Goal: Task Accomplishment & Management: Contribute content

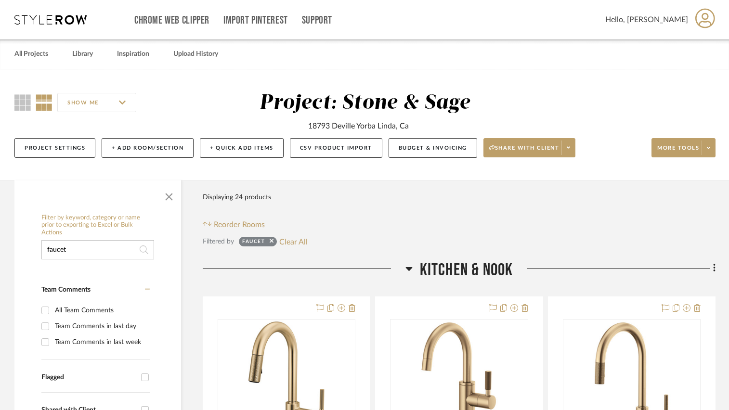
drag, startPoint x: 93, startPoint y: 247, endPoint x: 28, endPoint y: 250, distance: 65.1
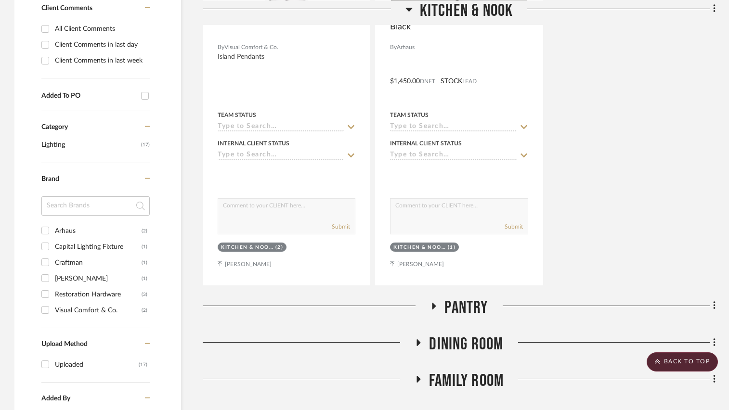
scroll to position [482, 0]
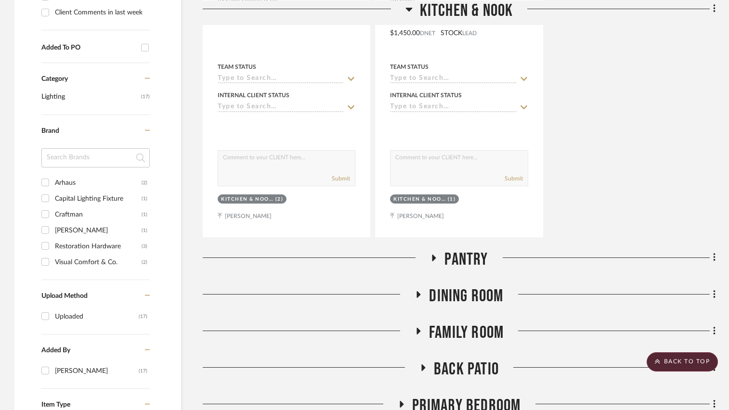
type input "lighting"
click at [435, 258] on icon at bounding box center [435, 258] width 4 height 7
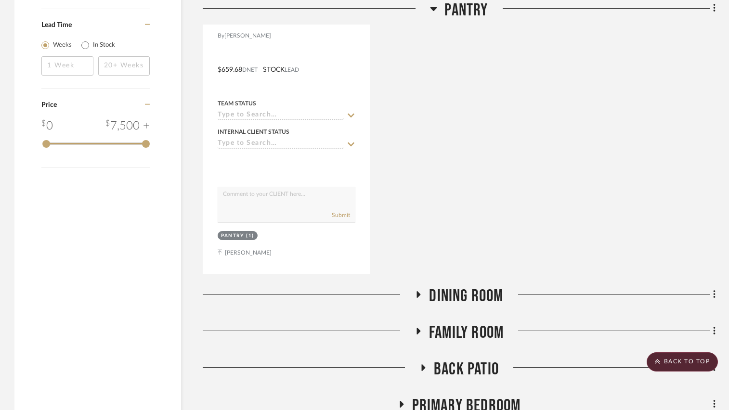
scroll to position [915, 0]
click at [416, 294] on icon at bounding box center [419, 295] width 12 height 7
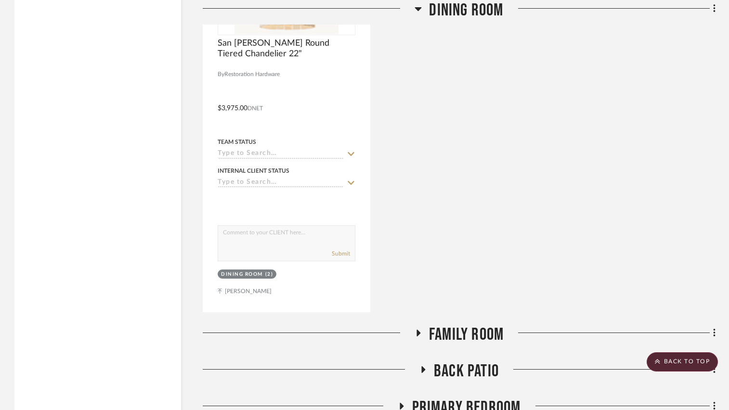
scroll to position [1397, 0]
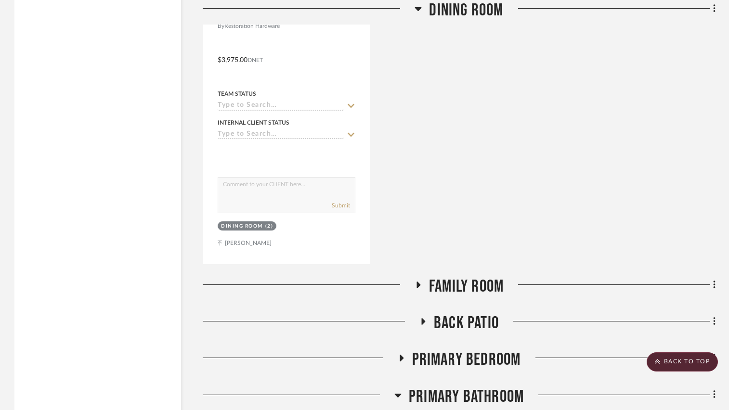
click at [416, 286] on icon at bounding box center [418, 285] width 12 height 7
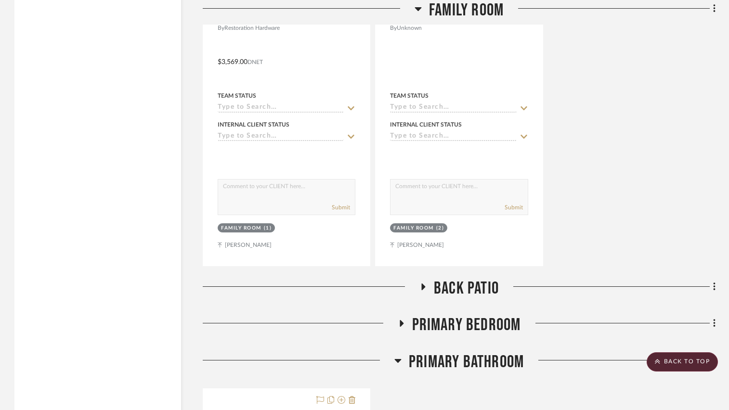
scroll to position [1878, 0]
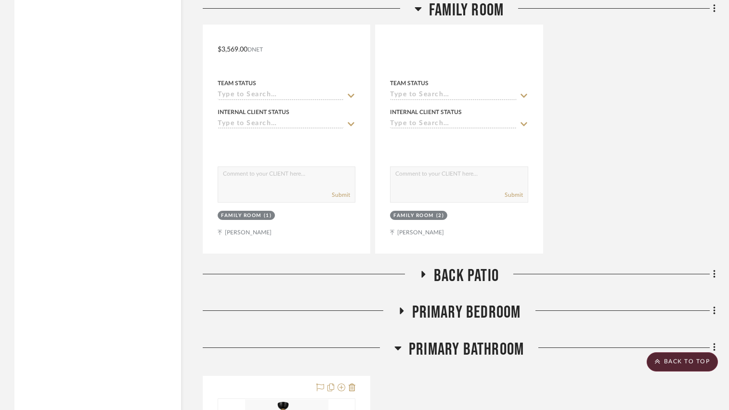
click at [423, 275] on icon at bounding box center [424, 274] width 4 height 7
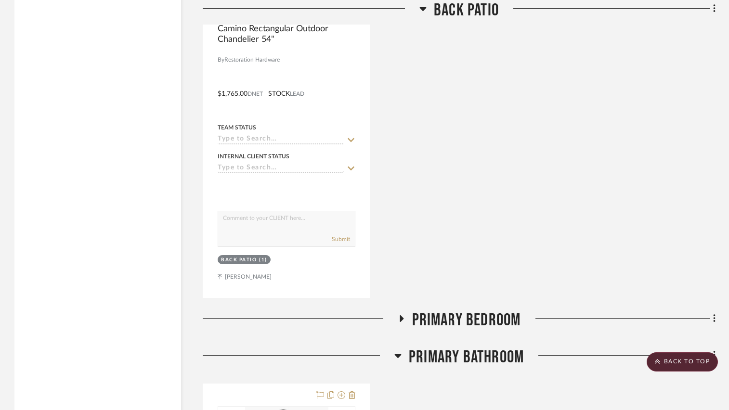
scroll to position [2312, 0]
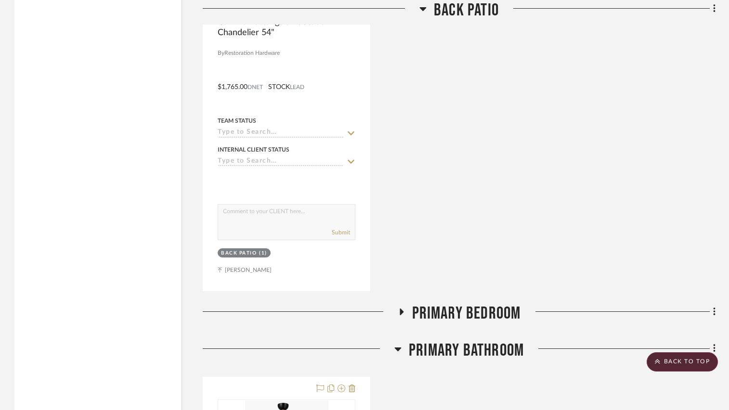
click at [400, 310] on icon at bounding box center [401, 312] width 12 height 7
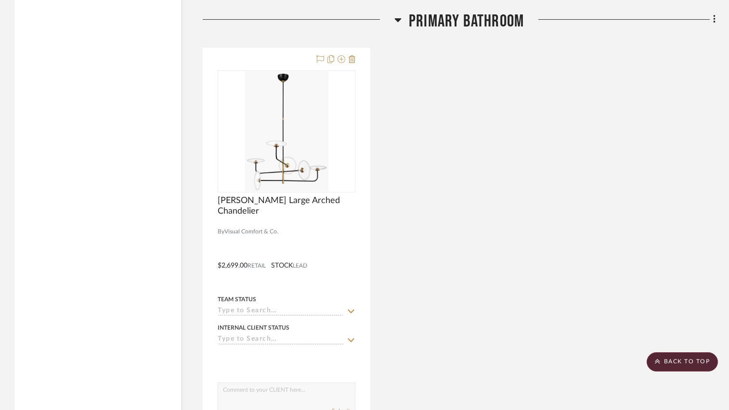
scroll to position [3083, 0]
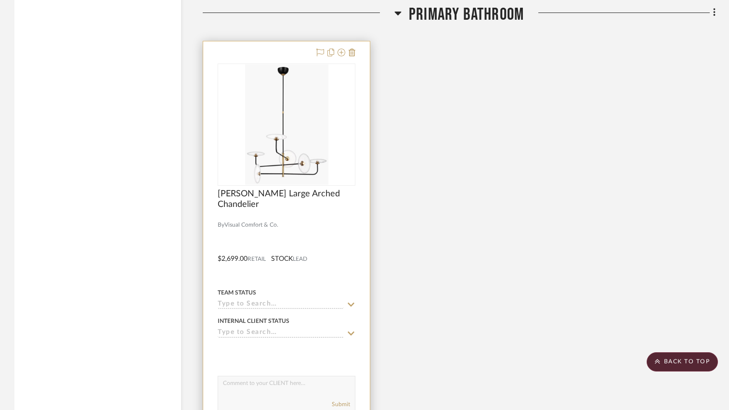
click at [333, 216] on div at bounding box center [287, 214] width 138 height 9
click at [333, 197] on span "Calvino Large Arched Chandelier" at bounding box center [287, 199] width 138 height 21
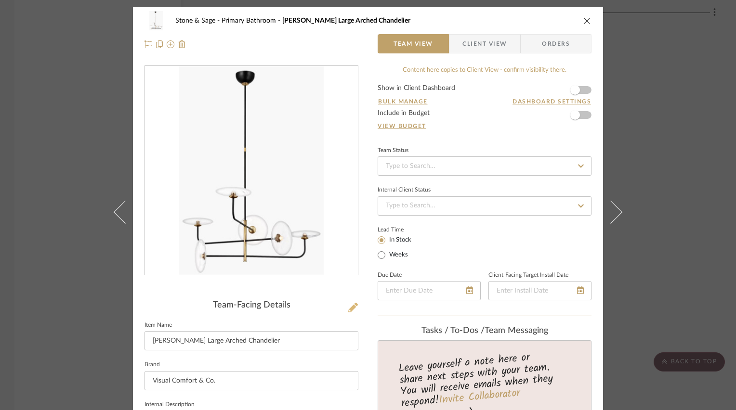
click at [348, 308] on icon at bounding box center [353, 308] width 10 height 10
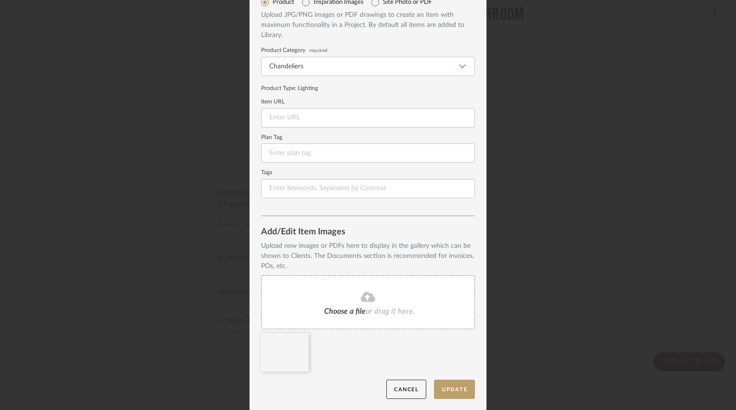
scroll to position [48, 0]
click at [353, 301] on fa-icon at bounding box center [368, 297] width 88 height 13
click at [298, 337] on icon at bounding box center [301, 340] width 7 height 8
click at [446, 388] on button "Update" at bounding box center [454, 390] width 41 height 20
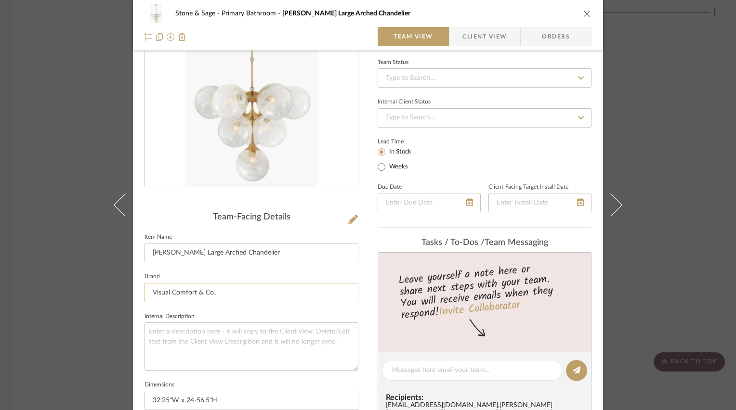
scroll to position [96, 0]
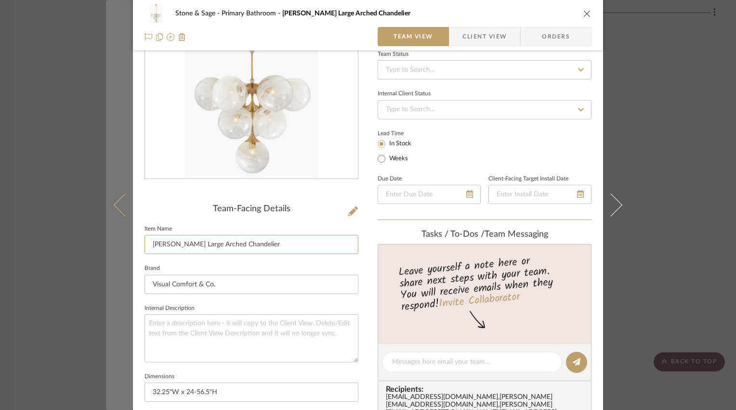
drag, startPoint x: 211, startPoint y: 243, endPoint x: 126, endPoint y: 251, distance: 85.6
click at [126, 251] on mat-dialog-content "Stone & Sage Primary Bathroom Calvino Large Arched Chandelier Team View Client …" at bounding box center [368, 355] width 524 height 888
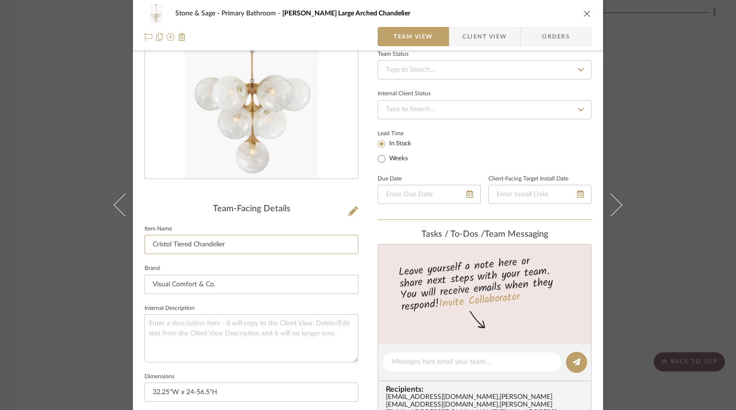
type input "Cristol Tiered Chandelier"
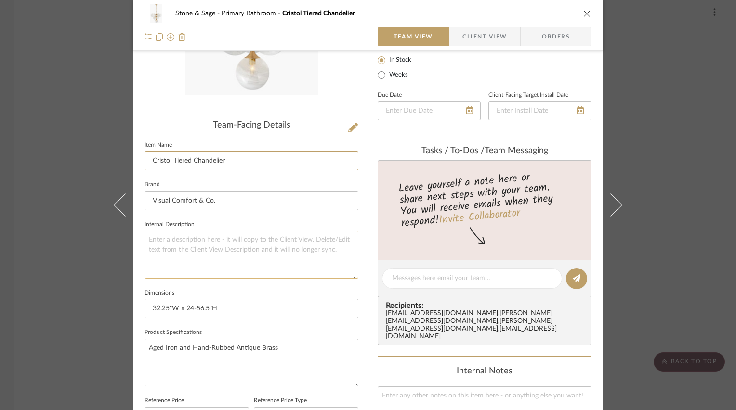
scroll to position [193, 0]
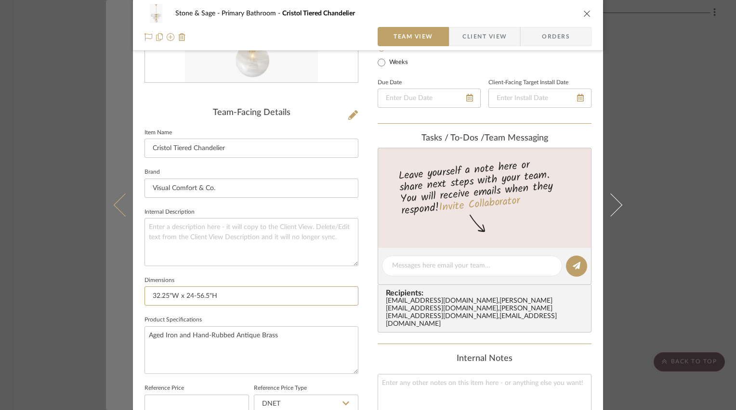
drag, startPoint x: 228, startPoint y: 296, endPoint x: 128, endPoint y: 298, distance: 99.7
click at [128, 298] on mat-dialog-content "Stone & Sage Primary Bathroom Cristol Tiered Chandelier Team View Client View O…" at bounding box center [368, 259] width 524 height 888
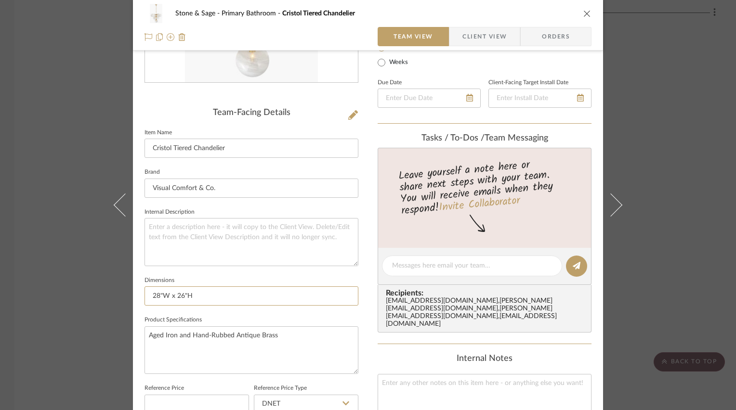
type input "28"W x 26"H"
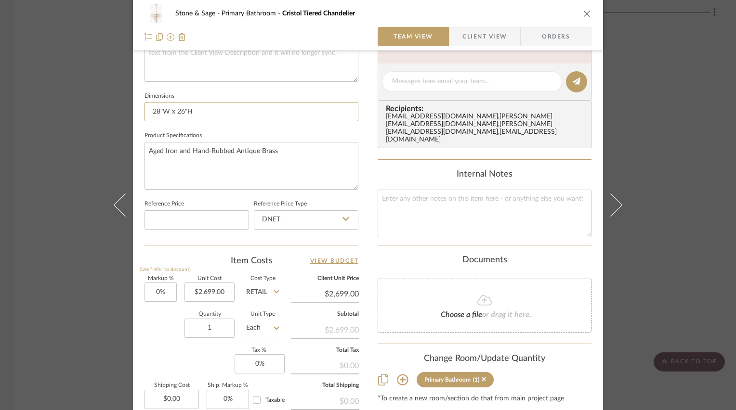
scroll to position [385, 0]
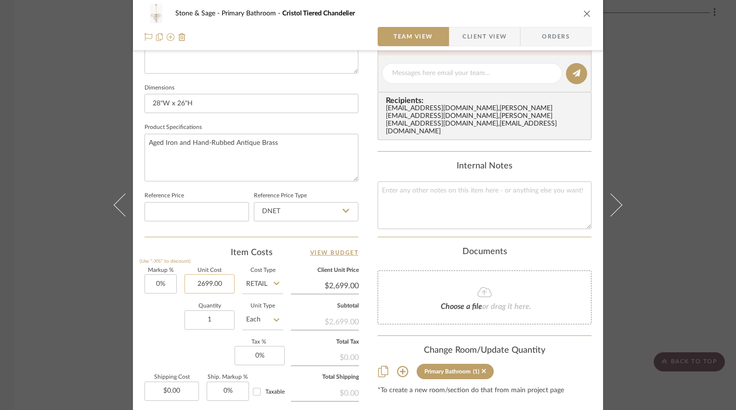
click at [205, 281] on input "2699.00" at bounding box center [209, 284] width 50 height 19
type input "$2,599.00"
click at [210, 247] on div "Item Costs View Budget" at bounding box center [251, 253] width 214 height 12
type input "$2,599.00"
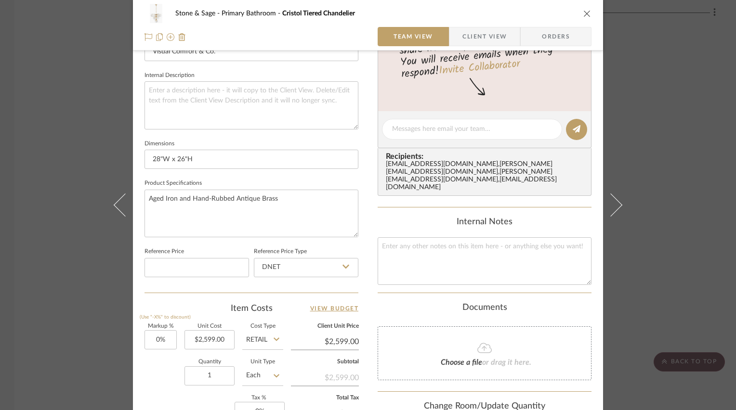
scroll to position [338, 0]
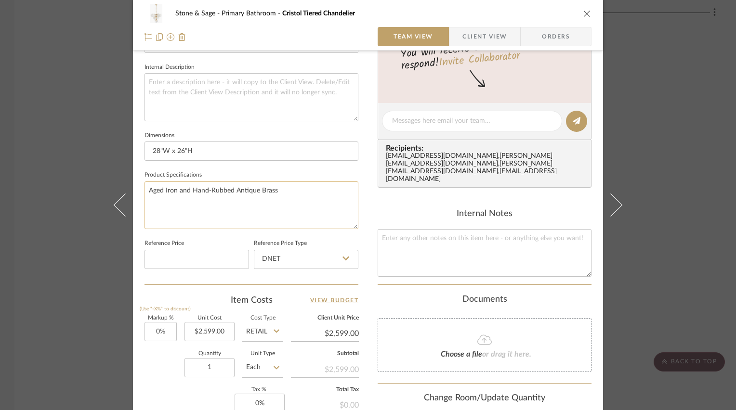
click at [190, 187] on textarea "Aged Iron and Hand-Rubbed Antique Brass" at bounding box center [251, 206] width 214 height 48
type textarea "Hand-Rubbed Antique Brass"
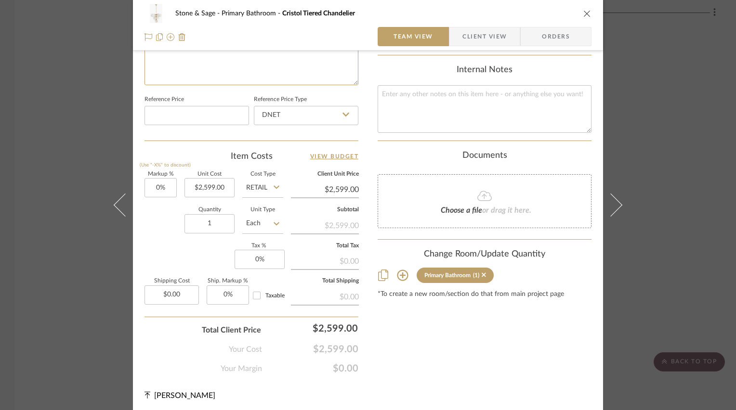
scroll to position [482, 0]
click at [585, 17] on button "close" at bounding box center [587, 13] width 9 height 9
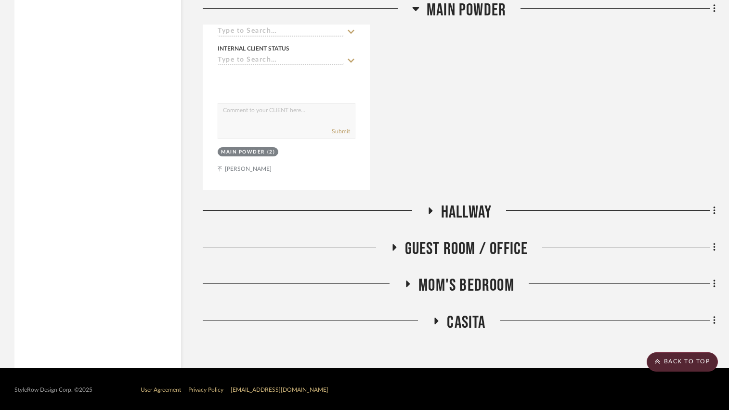
scroll to position [3830, 0]
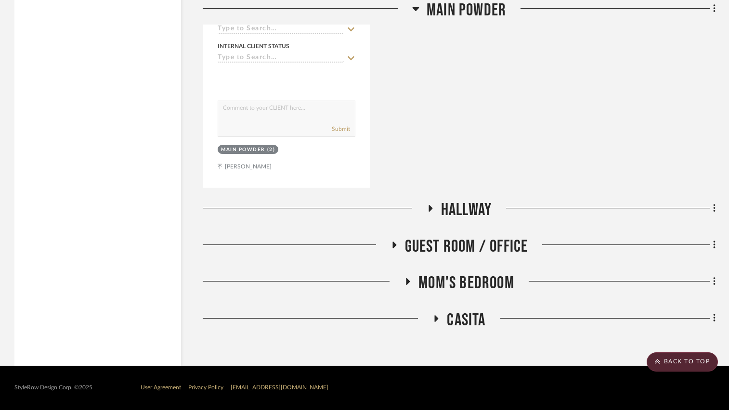
click at [430, 207] on icon at bounding box center [430, 208] width 12 height 7
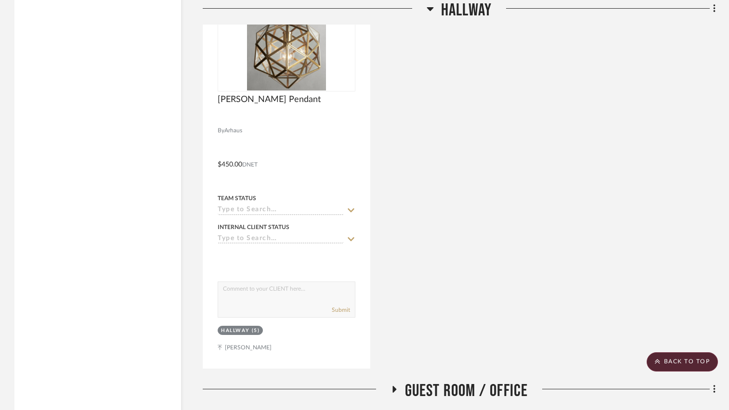
scroll to position [4265, 0]
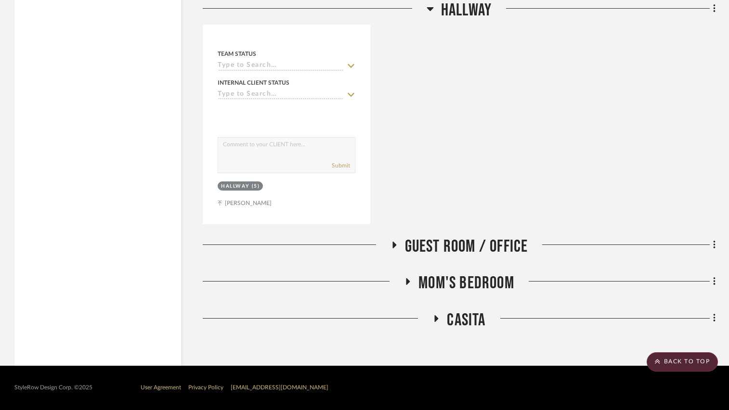
click at [396, 244] on icon at bounding box center [394, 245] width 12 height 7
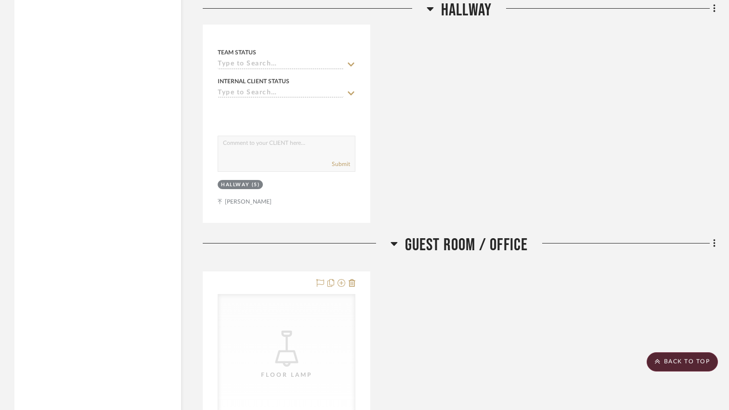
click at [396, 244] on icon at bounding box center [394, 244] width 7 height 12
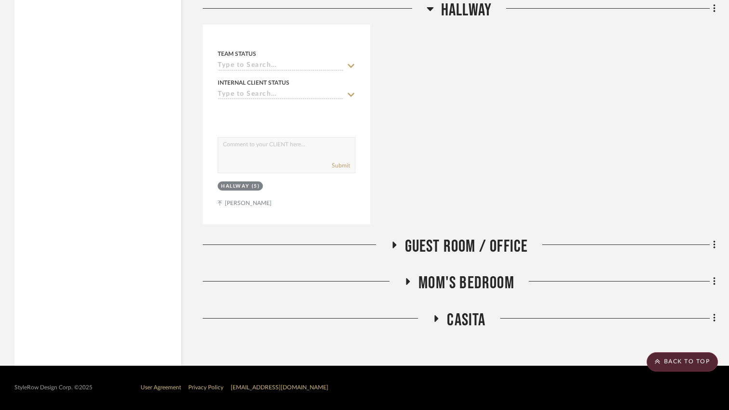
click at [406, 282] on icon at bounding box center [408, 281] width 12 height 7
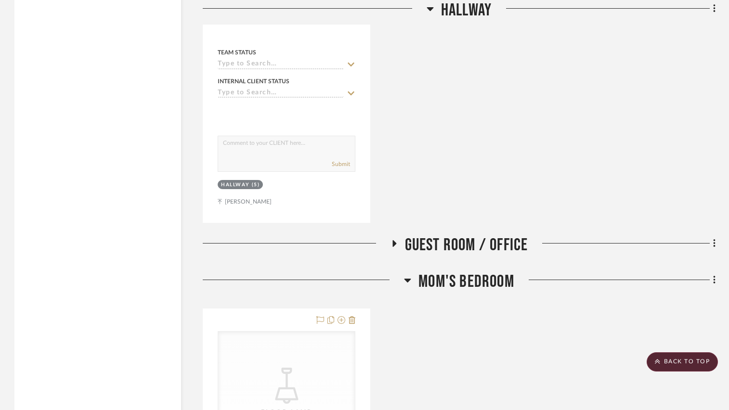
click at [406, 282] on icon at bounding box center [408, 281] width 7 height 4
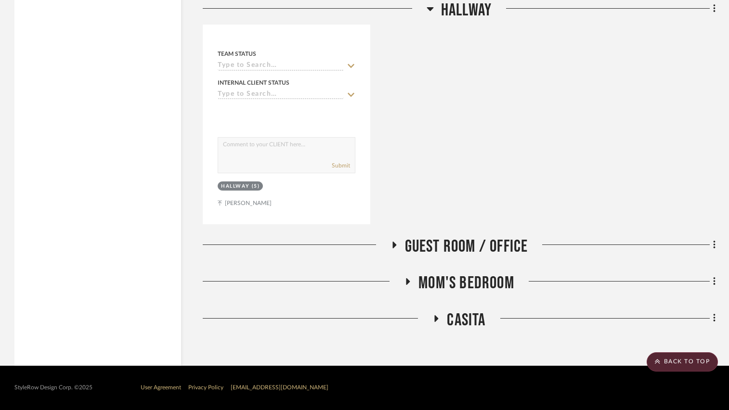
click at [438, 321] on icon at bounding box center [437, 318] width 12 height 7
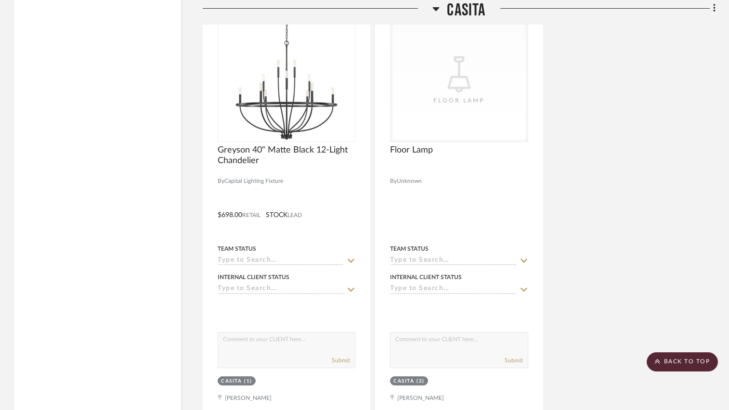
scroll to position [4495, 0]
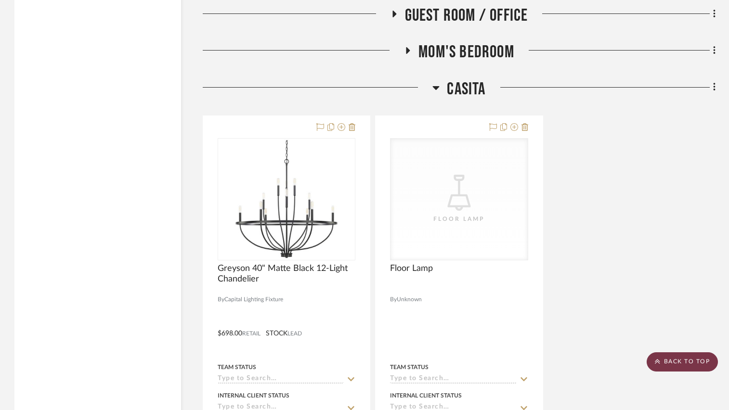
click at [667, 358] on scroll-to-top-button "BACK TO TOP" at bounding box center [682, 362] width 71 height 19
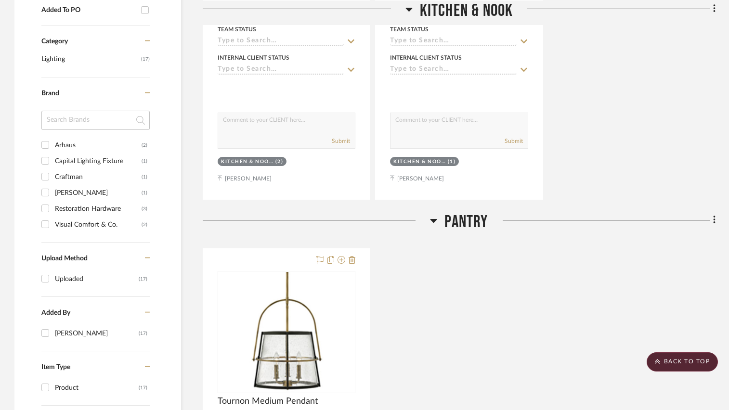
scroll to position [0, 0]
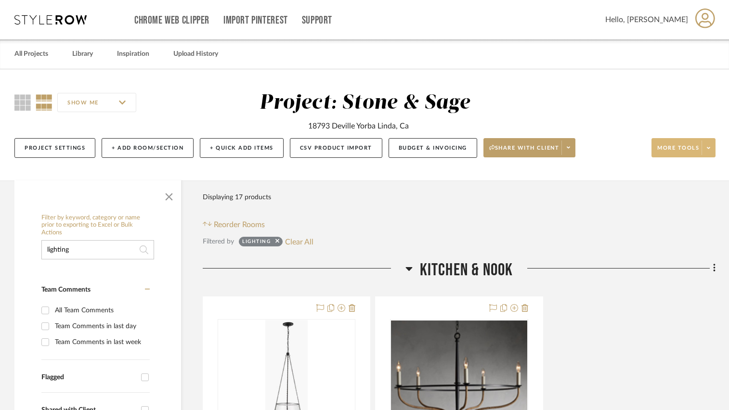
click at [706, 150] on span at bounding box center [708, 148] width 13 height 14
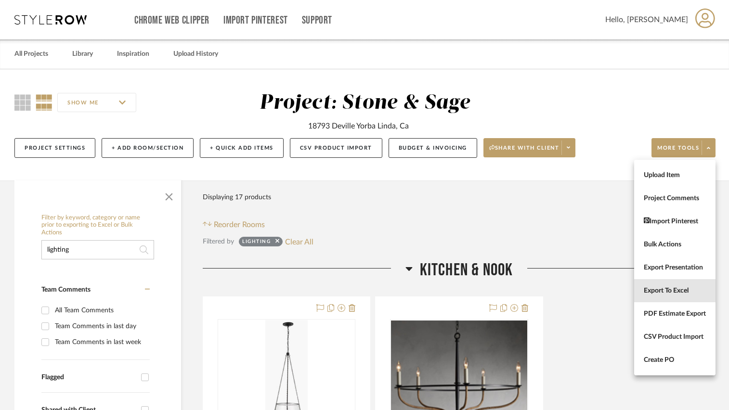
click at [667, 282] on button "Export To Excel" at bounding box center [674, 290] width 81 height 23
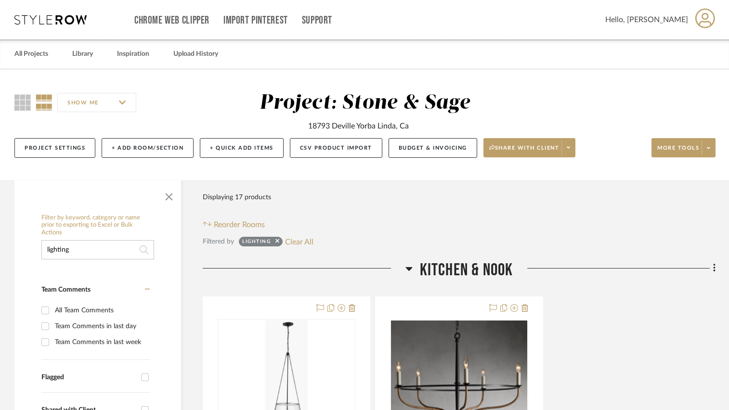
drag, startPoint x: 638, startPoint y: 349, endPoint x: 604, endPoint y: 341, distance: 34.6
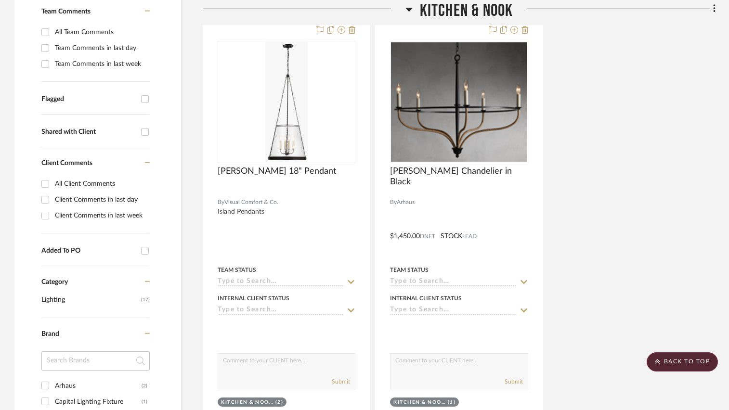
scroll to position [289, 0]
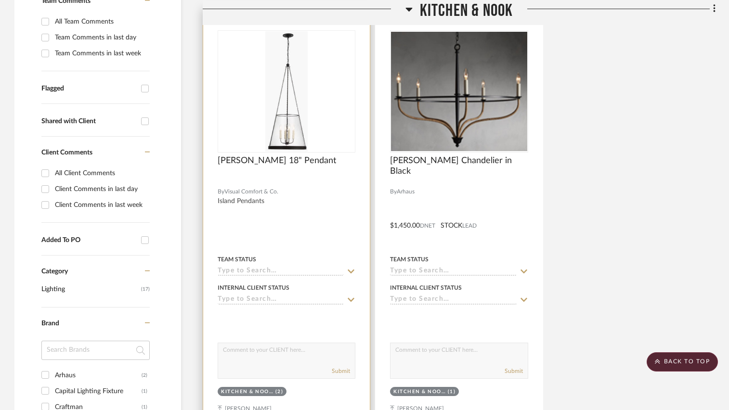
click at [324, 204] on div at bounding box center [286, 218] width 167 height 421
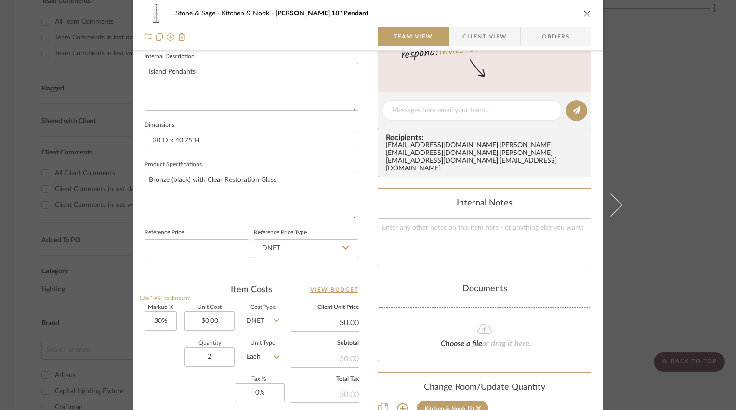
scroll to position [385, 0]
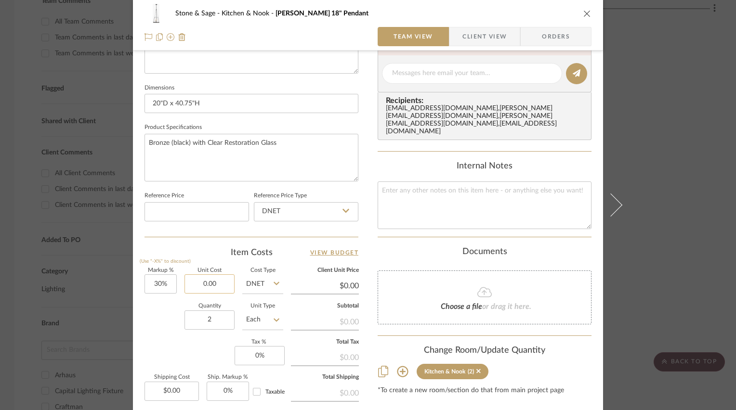
click at [223, 275] on input "0.00" at bounding box center [209, 284] width 50 height 19
type input "$2,699.00"
click at [274, 282] on icon at bounding box center [277, 283] width 6 height 3
type input "$3,508.70"
click at [266, 328] on div "Retail" at bounding box center [298, 331] width 119 height 25
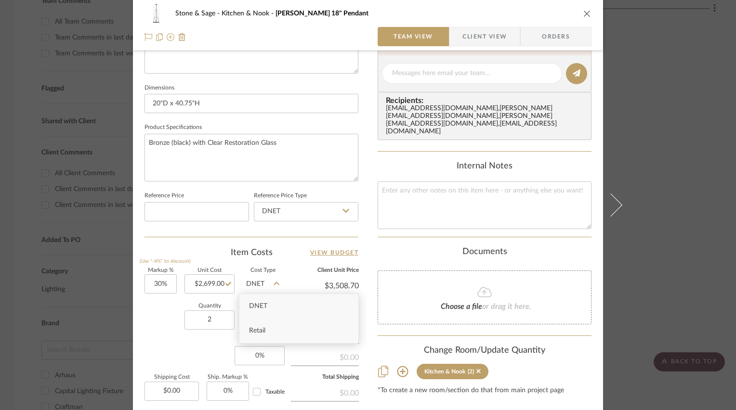
type input "Retail"
type input "0%"
click at [209, 242] on div "Team-Facing Details Item Name Reese 18" Pendant Brand Visual Comfort & Co. Inte…" at bounding box center [251, 75] width 214 height 791
type input "$2,699.00"
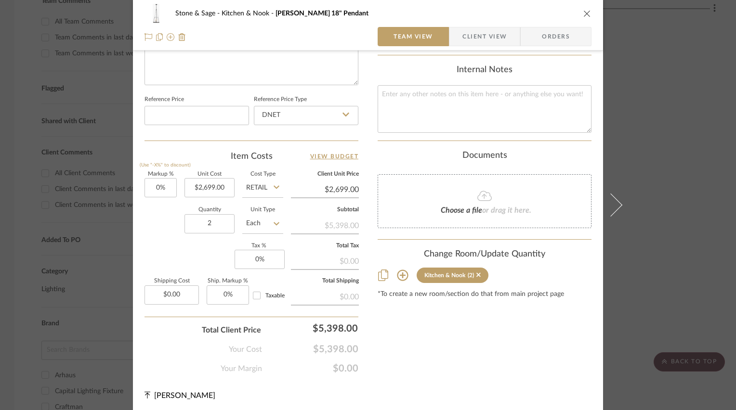
scroll to position [482, 0]
click at [583, 12] on icon "close" at bounding box center [587, 14] width 8 height 8
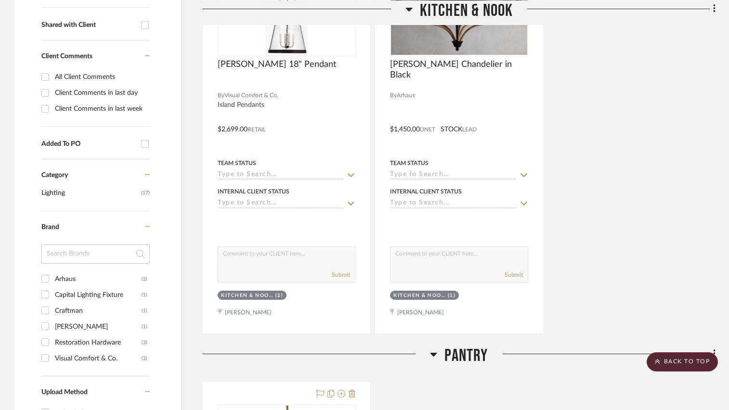
scroll to position [289, 0]
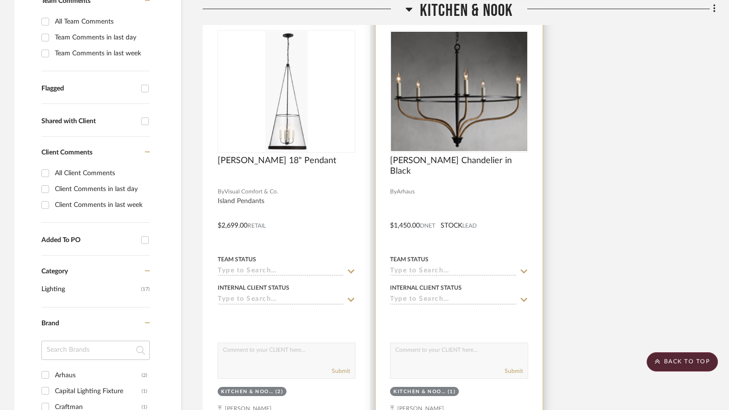
click at [512, 212] on div at bounding box center [459, 218] width 167 height 421
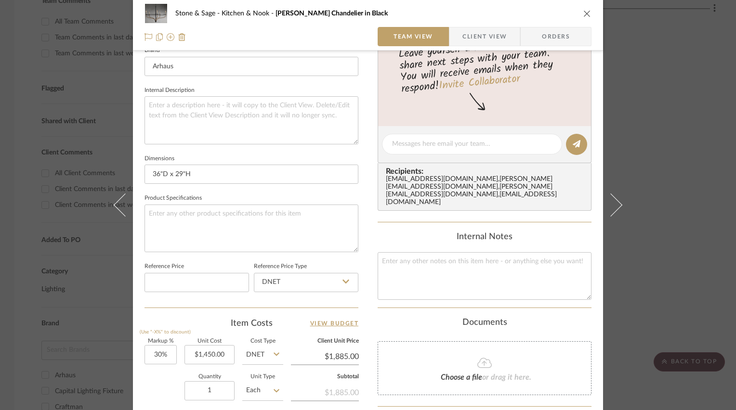
scroll to position [385, 0]
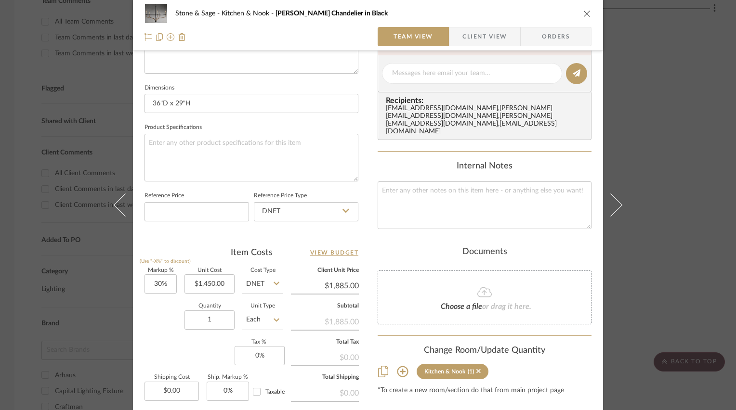
click at [585, 13] on icon "close" at bounding box center [587, 14] width 8 height 8
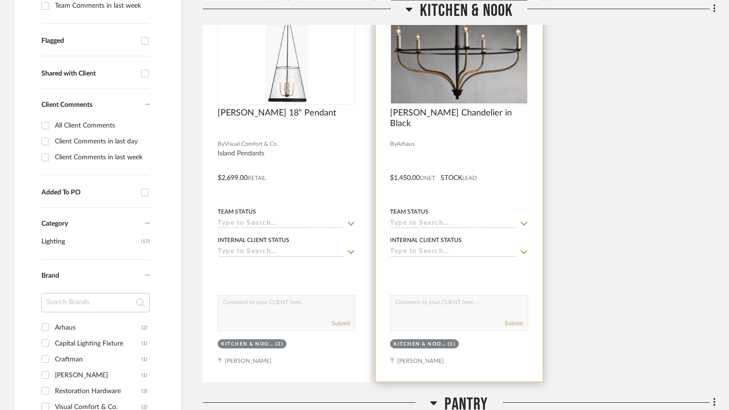
scroll to position [337, 0]
click at [490, 149] on div at bounding box center [459, 170] width 167 height 421
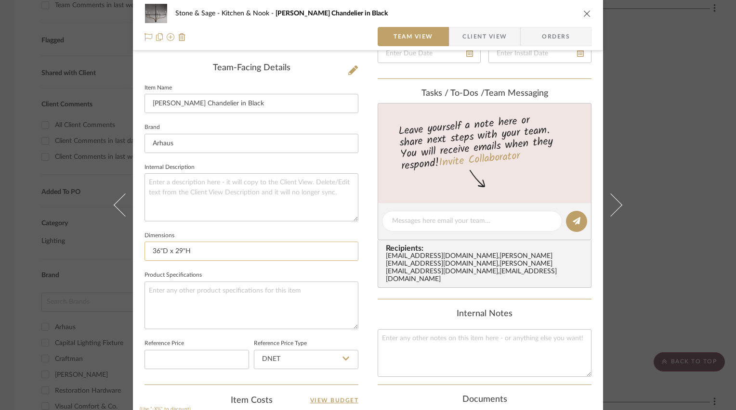
scroll to position [241, 0]
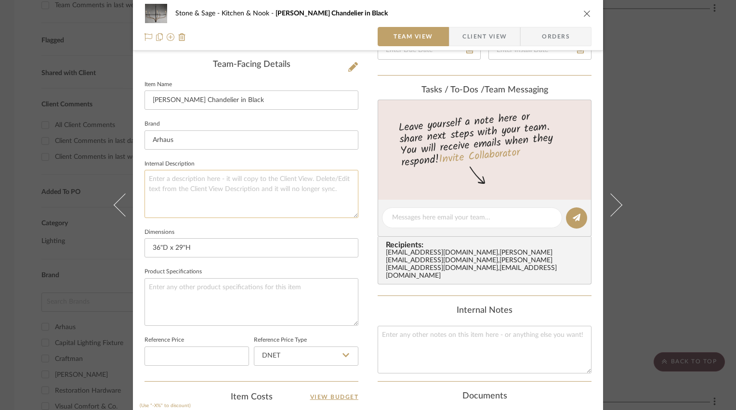
click at [247, 176] on textarea at bounding box center [251, 194] width 214 height 48
click at [583, 17] on button "close" at bounding box center [587, 13] width 9 height 9
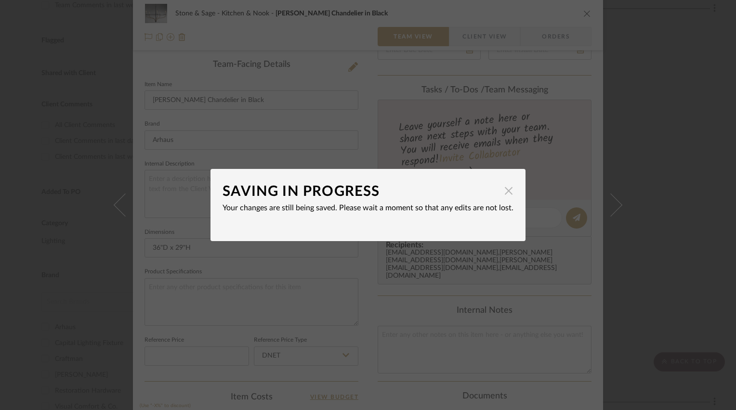
click at [505, 189] on span "button" at bounding box center [508, 190] width 19 height 19
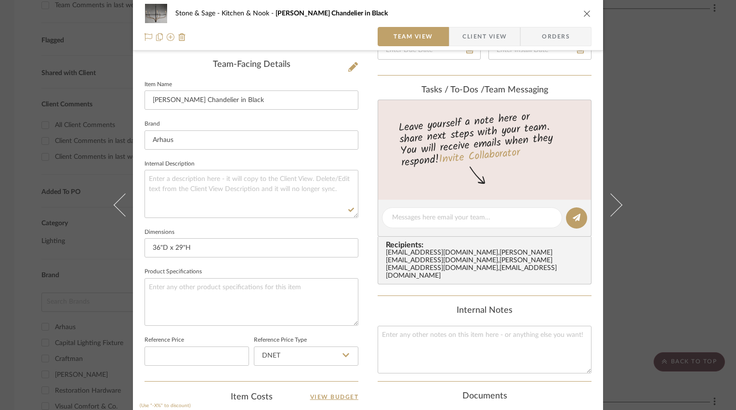
click at [585, 17] on icon "close" at bounding box center [587, 14] width 8 height 8
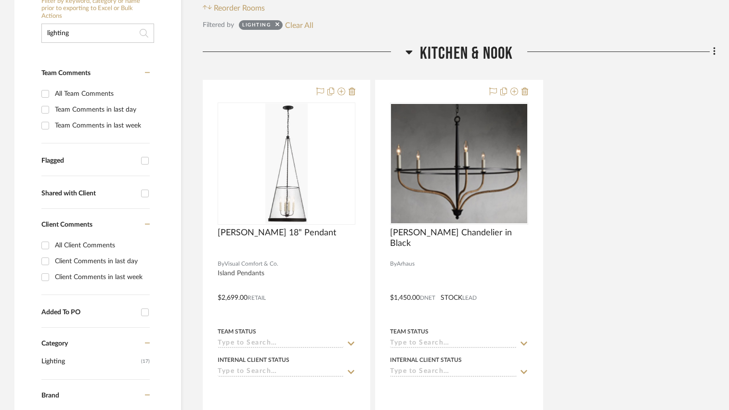
scroll to position [289, 0]
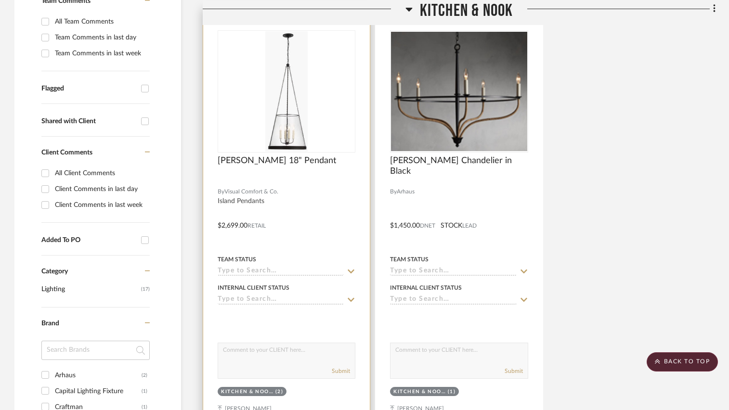
click at [346, 175] on div "Reese 18" Pendant" at bounding box center [287, 166] width 138 height 21
click at [342, 176] on div "Reese 18" Pendant" at bounding box center [287, 166] width 138 height 21
click at [341, 152] on div at bounding box center [286, 218] width 167 height 421
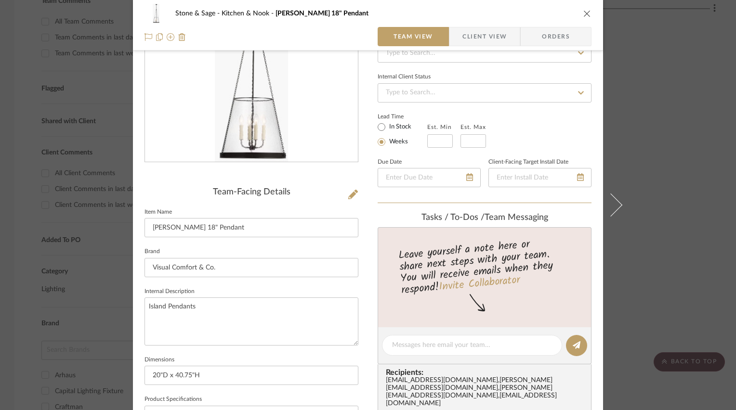
scroll to position [144, 0]
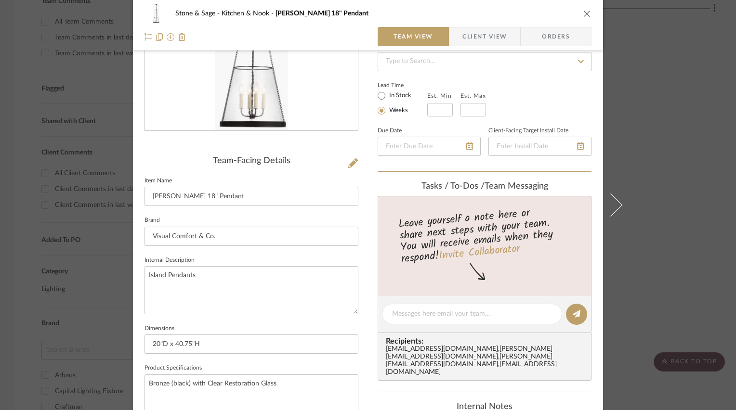
click at [586, 16] on icon "close" at bounding box center [587, 14] width 8 height 8
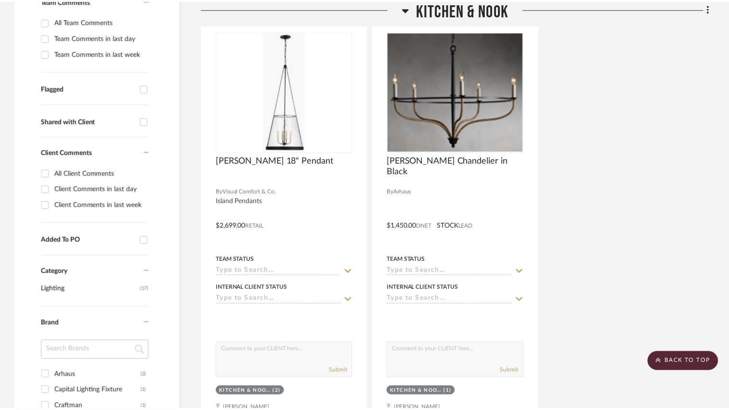
scroll to position [289, 0]
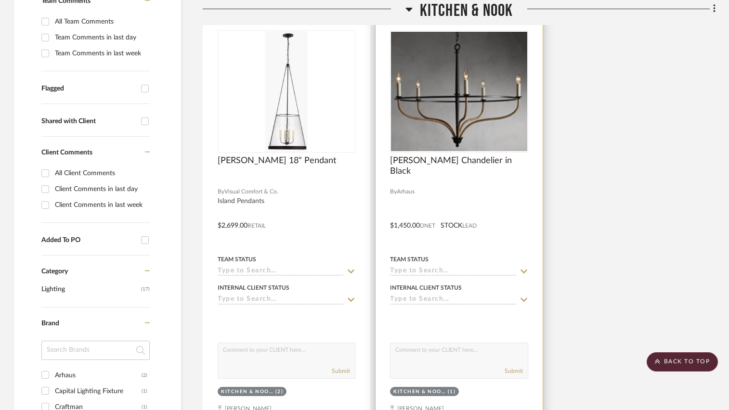
click at [517, 187] on div at bounding box center [459, 218] width 167 height 421
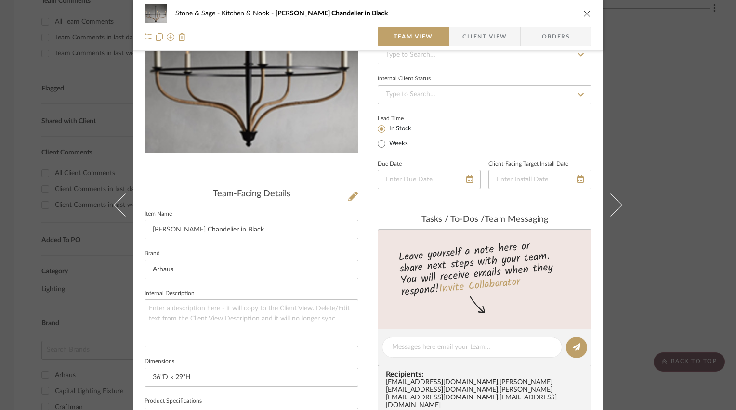
scroll to position [144, 0]
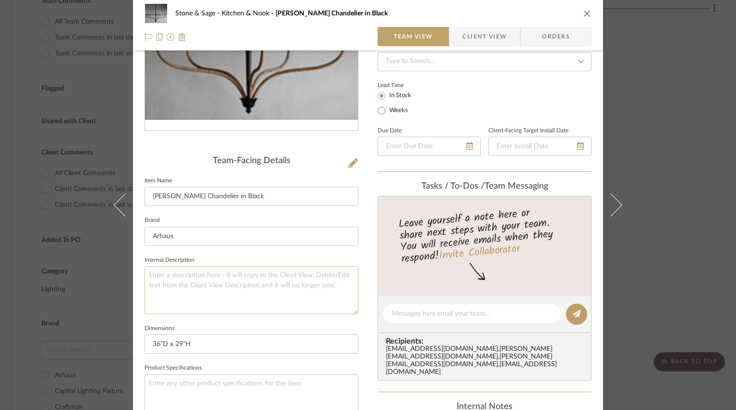
click at [245, 272] on textarea at bounding box center [251, 290] width 214 height 48
type textarea "Over Nook"
click at [363, 192] on div "Stone & Sage Kitchen & Nook Rosalind Rattan Chandelier in Black Team View Clien…" at bounding box center [368, 307] width 470 height 888
click at [584, 14] on icon "close" at bounding box center [587, 14] width 8 height 8
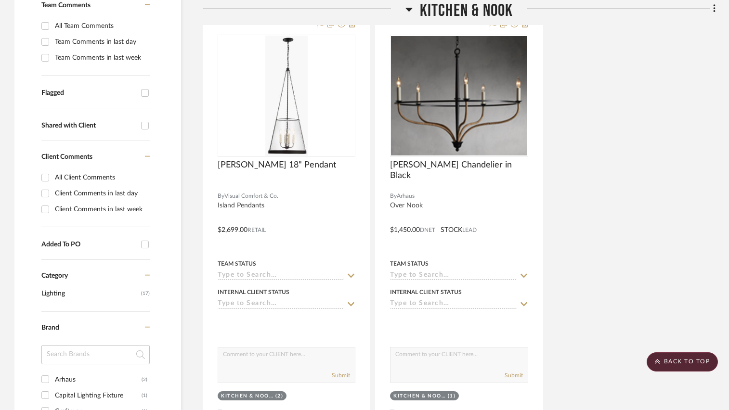
scroll to position [241, 0]
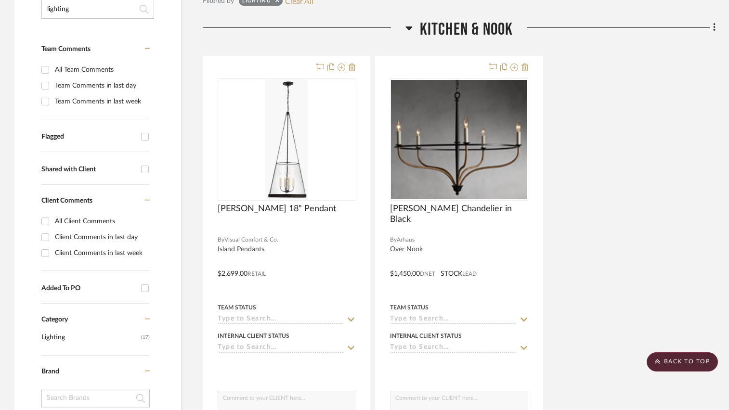
click at [410, 26] on icon at bounding box center [409, 28] width 7 height 4
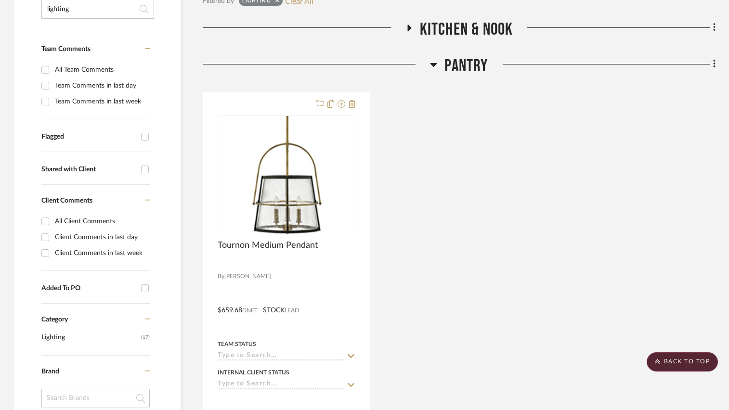
click at [437, 66] on icon at bounding box center [433, 65] width 7 height 12
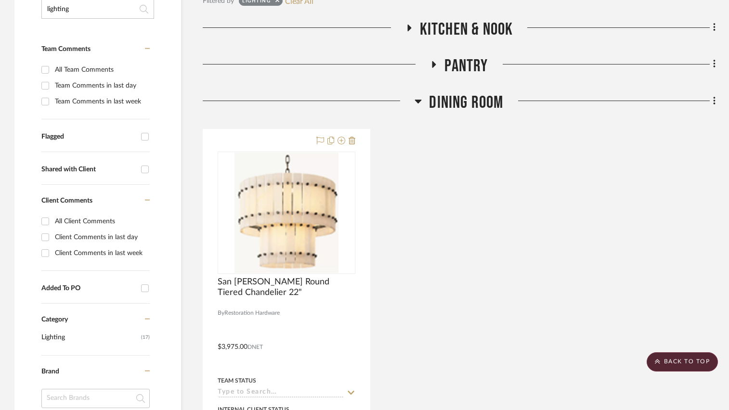
click at [418, 99] on icon at bounding box center [418, 101] width 7 height 12
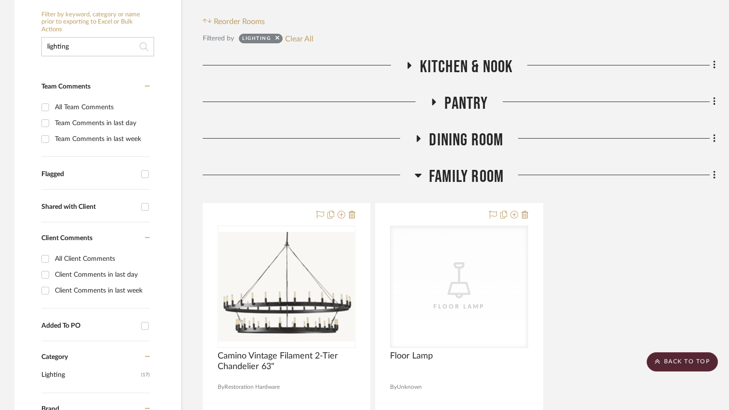
scroll to position [0, 0]
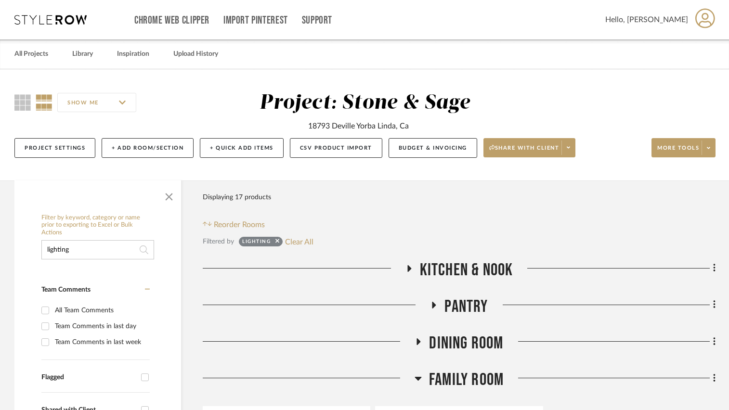
drag, startPoint x: 96, startPoint y: 248, endPoint x: 2, endPoint y: 249, distance: 93.4
click at [0, 249] on html "Chrome Web Clipper Import Pinterest Support All Projects Library Inspiration Up…" at bounding box center [364, 205] width 729 height 410
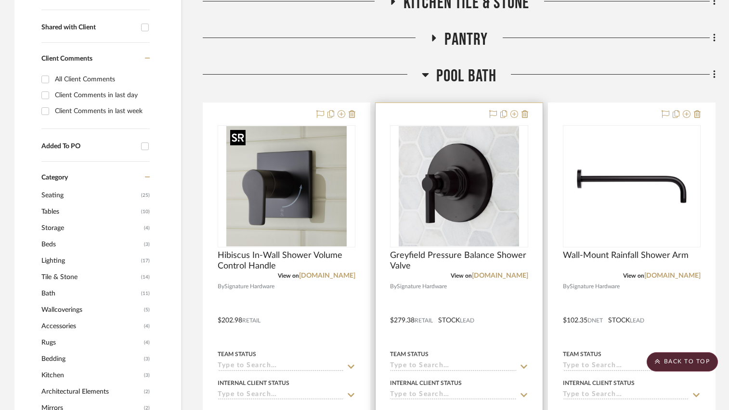
scroll to position [385, 0]
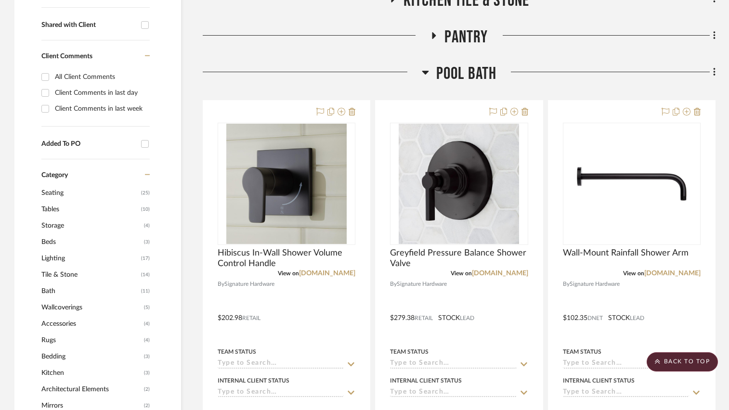
click at [428, 71] on icon at bounding box center [425, 72] width 7 height 12
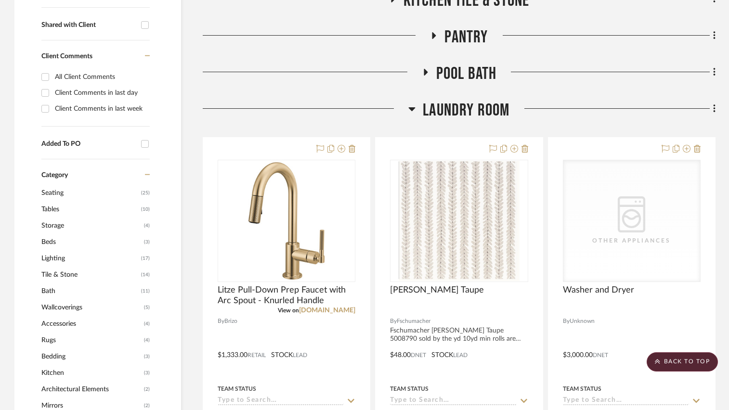
click at [412, 108] on icon at bounding box center [412, 109] width 7 height 4
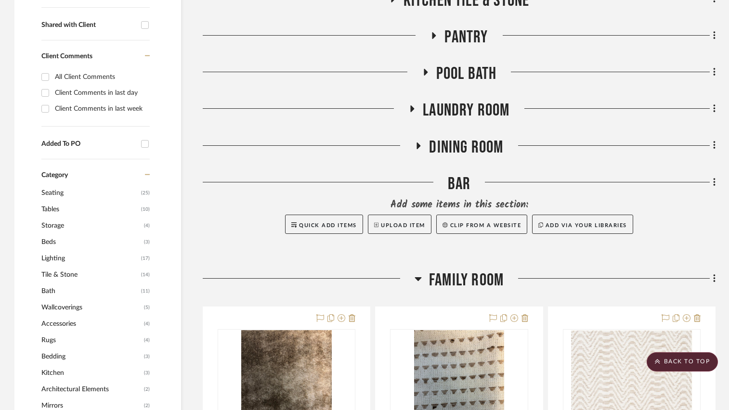
click at [418, 277] on icon at bounding box center [418, 279] width 7 height 4
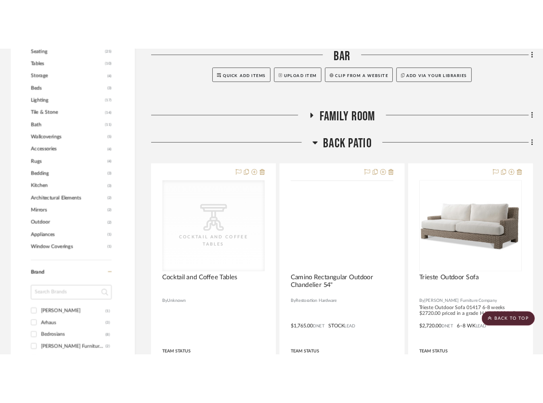
scroll to position [626, 0]
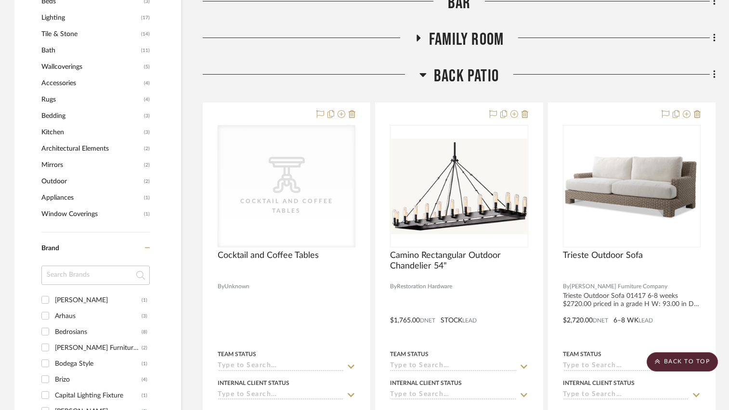
click at [424, 75] on icon at bounding box center [423, 75] width 7 height 4
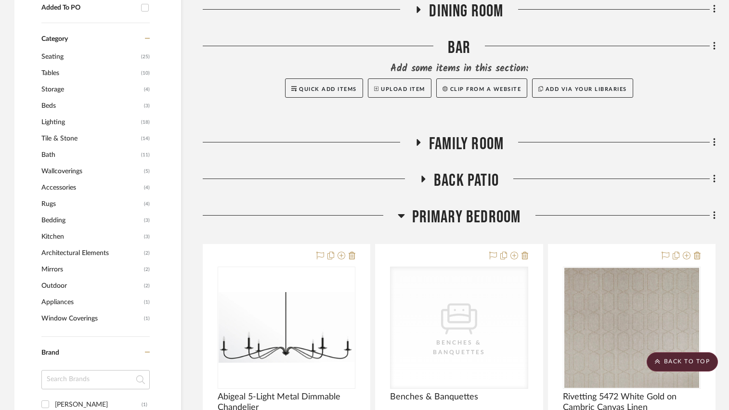
scroll to position [530, 0]
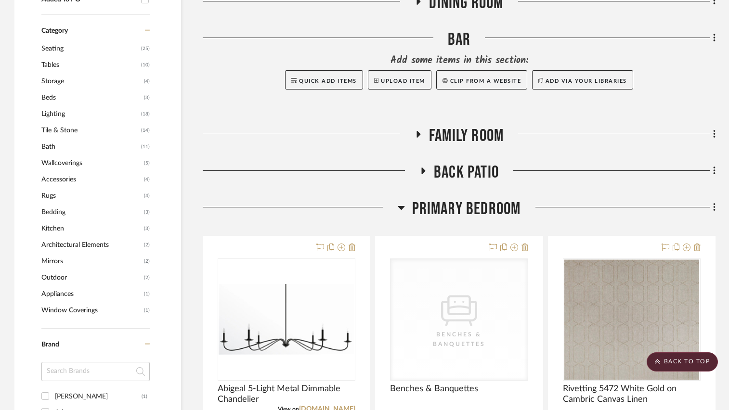
click at [422, 171] on icon at bounding box center [424, 171] width 4 height 7
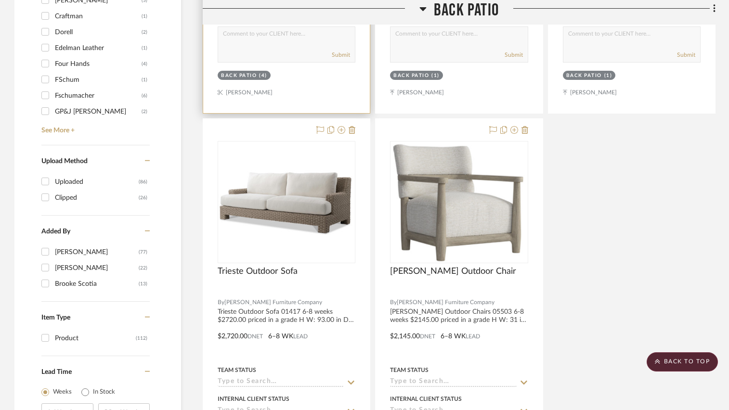
scroll to position [1060, 0]
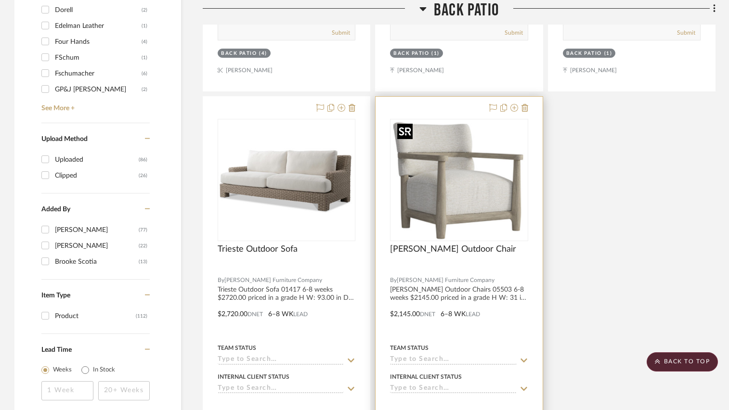
click at [499, 183] on img "0" at bounding box center [459, 180] width 131 height 120
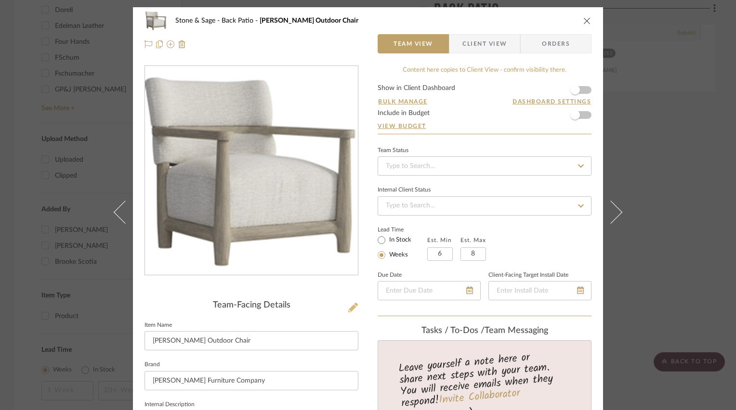
click at [351, 304] on icon at bounding box center [353, 308] width 10 height 10
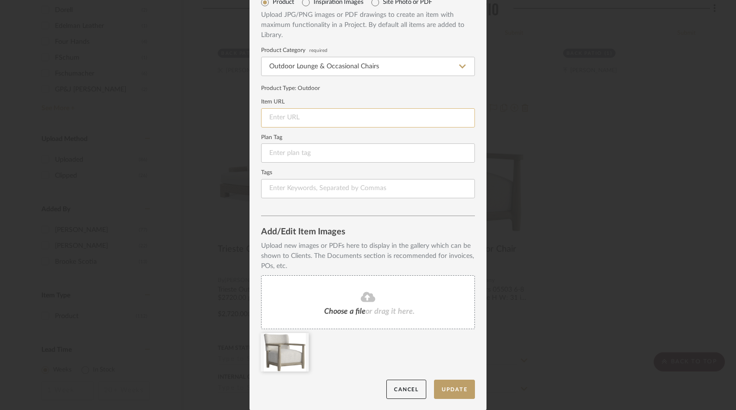
scroll to position [48, 0]
click at [355, 294] on fa-icon at bounding box center [368, 297] width 88 height 13
click at [298, 337] on icon at bounding box center [301, 340] width 7 height 8
click at [445, 386] on button "Update" at bounding box center [454, 390] width 41 height 20
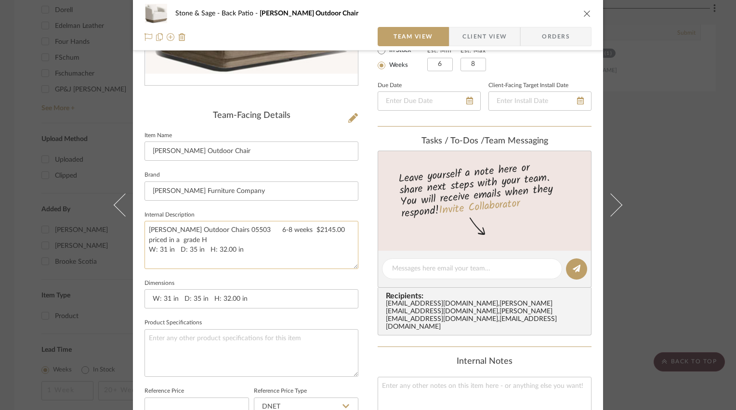
scroll to position [193, 0]
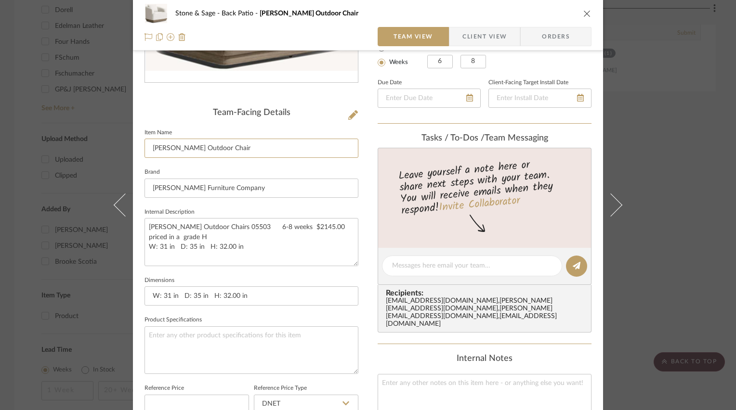
drag, startPoint x: 224, startPoint y: 146, endPoint x: 99, endPoint y: 150, distance: 125.3
click at [99, 150] on div "Stone & Sage Back Patio Layton Outdoor Chair Team View Client View Orders Team-…" at bounding box center [368, 205] width 736 height 410
type input "Custom Swivel Club Chair"
click at [171, 188] on input "[PERSON_NAME] Furniture Company" at bounding box center [251, 188] width 214 height 19
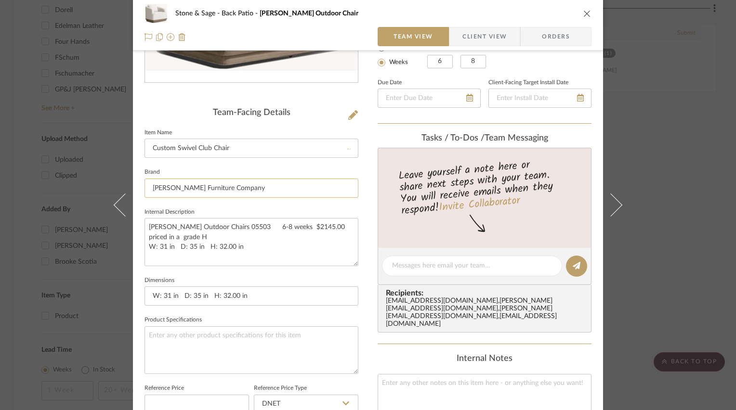
click at [171, 188] on input "[PERSON_NAME] Furniture Company" at bounding box center [251, 188] width 214 height 19
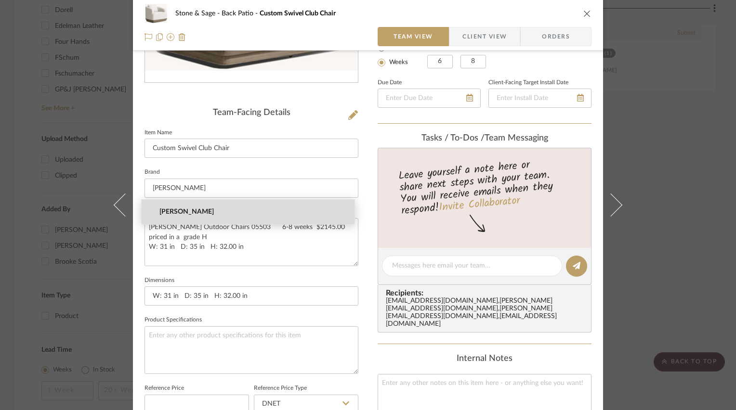
click at [170, 210] on span "[PERSON_NAME]" at bounding box center [251, 212] width 185 height 8
type input "[PERSON_NAME]"
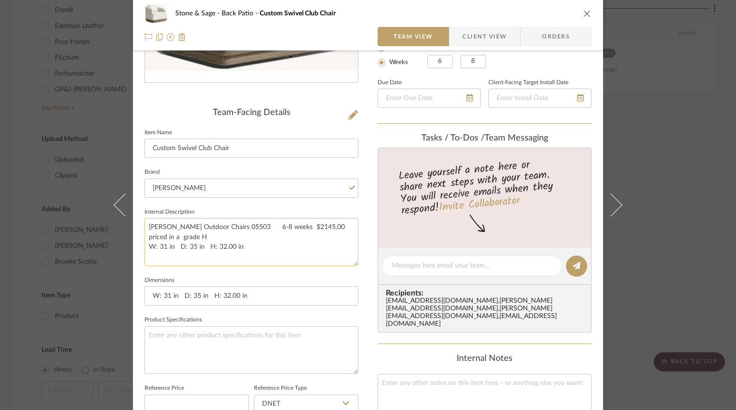
click at [239, 248] on textarea "Layton Outdoor Chairs 05503 6-8 weeks $2145.00 priced in a grade H W: 31 in D: …" at bounding box center [251, 242] width 214 height 48
click at [251, 241] on textarea "Layton Outdoor Chairs 05503 6-8 weeks $2145.00 priced in a grade H W: 31 in D: …" at bounding box center [251, 242] width 214 height 48
type textarea "L"
drag, startPoint x: 255, startPoint y: 294, endPoint x: 79, endPoint y: 314, distance: 177.4
click at [79, 314] on div "Stone & Sage Back Patio Custom Swivel Club Chair Team View Client View Orders T…" at bounding box center [368, 205] width 736 height 410
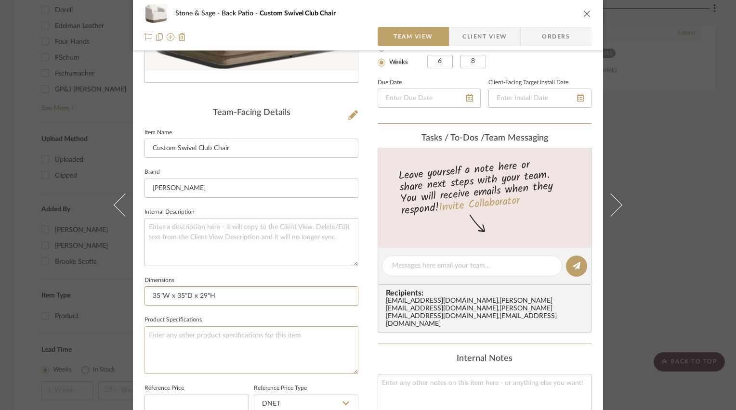
type input "35"W x 35"D x 29"H"
click at [161, 353] on textarea at bounding box center [251, 351] width 214 height 48
type textarea "Natural Oak Base"
click at [550, 73] on div "Team Status Internal Client Status Lead Time In Stock Weeks Est. Min 6 Est. Max…" at bounding box center [485, 37] width 214 height 173
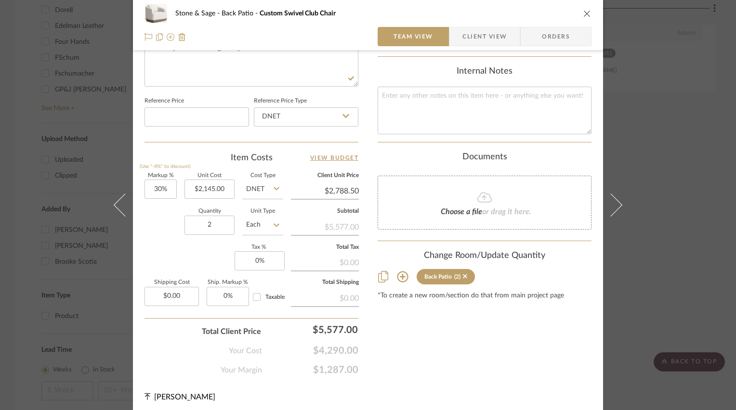
scroll to position [482, 0]
click at [212, 184] on input "2145.00" at bounding box center [209, 187] width 50 height 19
type input "$2,850.00"
click at [249, 184] on input "DNET" at bounding box center [262, 187] width 41 height 19
type input "$3,705.00"
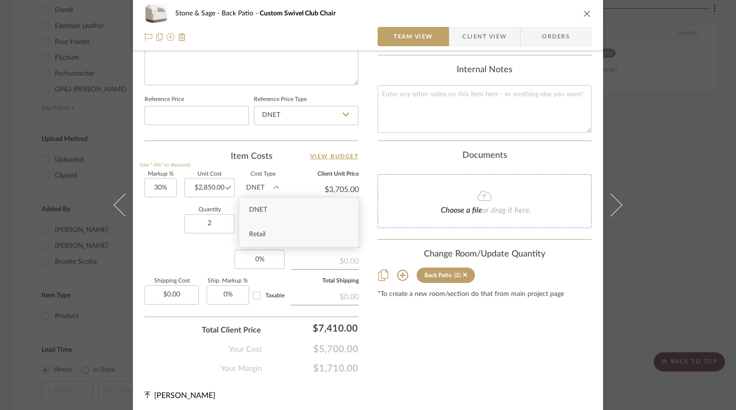
click at [255, 230] on div "Retail" at bounding box center [298, 235] width 119 height 25
type input "Retail"
type input "0%"
type input "$2,850.00"
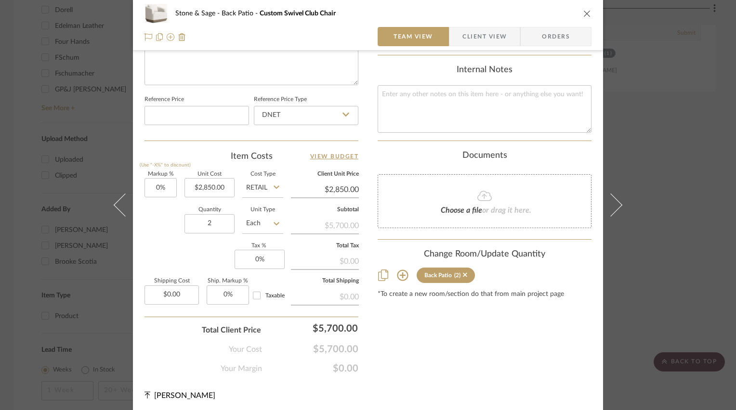
click at [550, 12] on icon "close" at bounding box center [587, 14] width 8 height 8
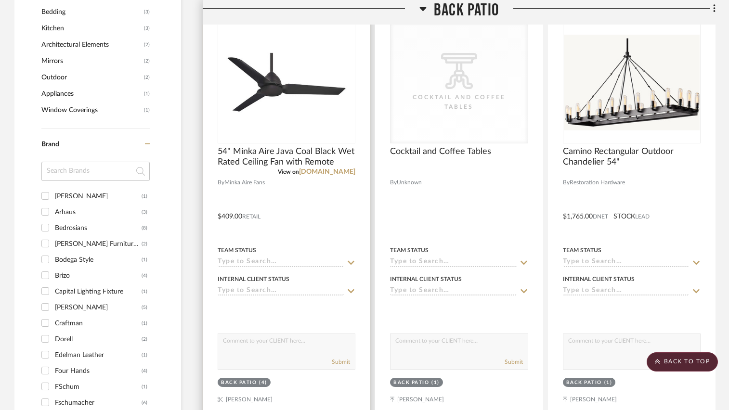
scroll to position [722, 0]
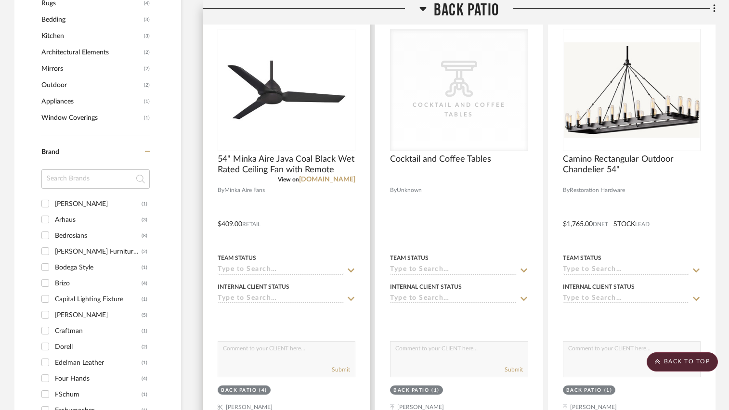
click at [339, 215] on div at bounding box center [286, 217] width 167 height 421
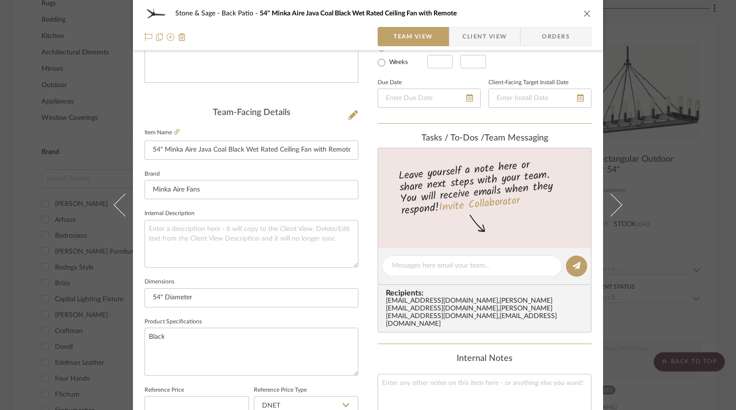
scroll to position [241, 0]
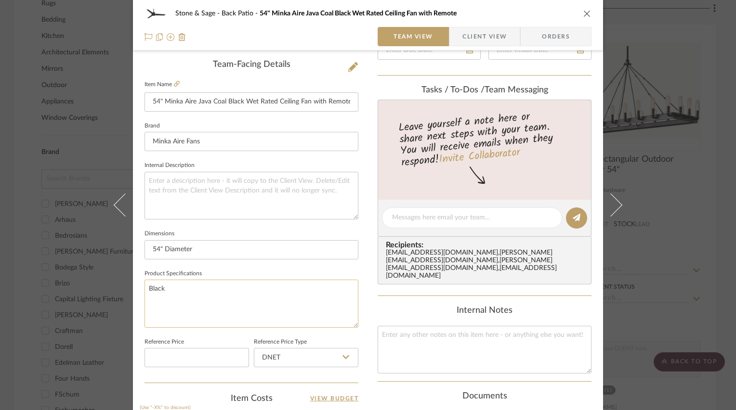
click at [175, 288] on textarea "Black" at bounding box center [251, 304] width 214 height 48
type textarea "Black, price includes 48" down rod"
click at [359, 275] on div "Stone & Sage Back Patio 54" Minka Aire Java Coal Black Wet Rated Ceiling Fan wi…" at bounding box center [368, 211] width 470 height 890
click at [550, 14] on icon "close" at bounding box center [587, 14] width 8 height 8
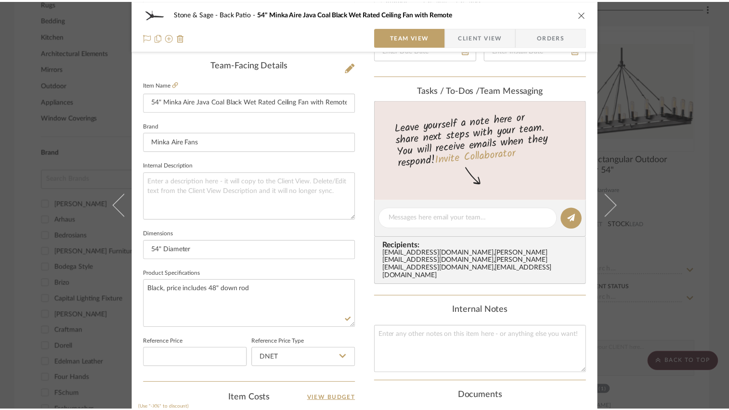
scroll to position [722, 0]
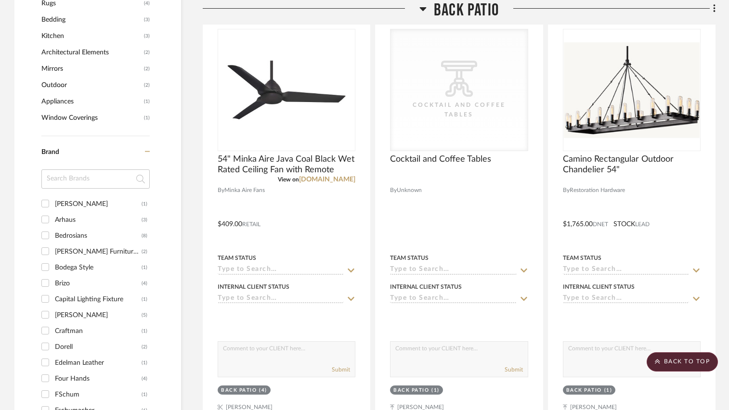
click at [424, 8] on icon at bounding box center [423, 9] width 7 height 4
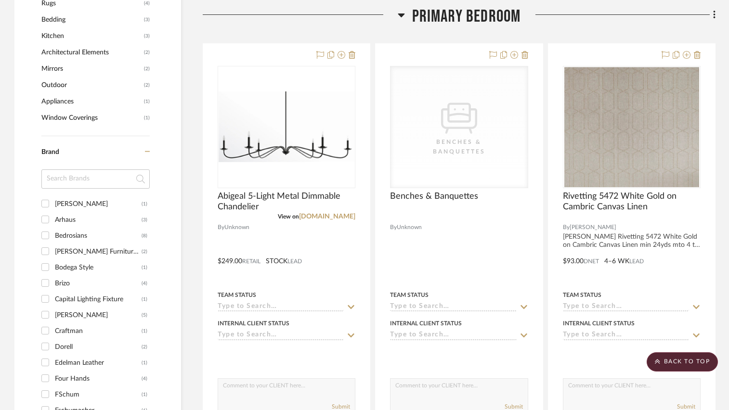
click at [402, 15] on icon at bounding box center [401, 15] width 7 height 4
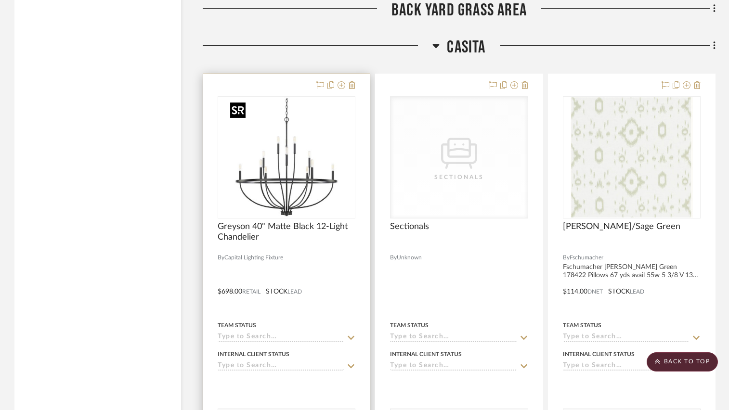
scroll to position [4508, 0]
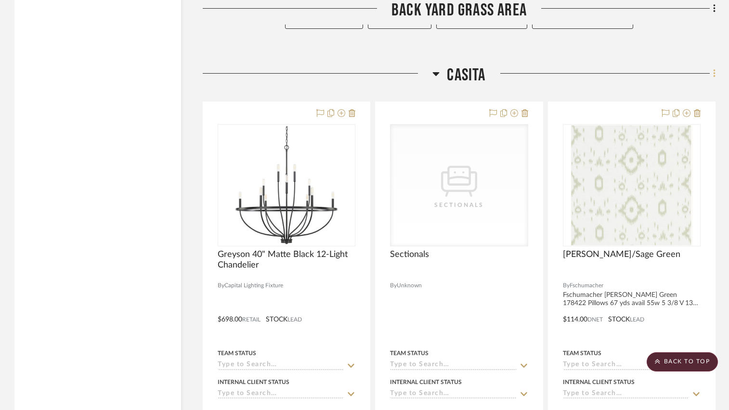
click at [550, 72] on icon at bounding box center [714, 73] width 2 height 8
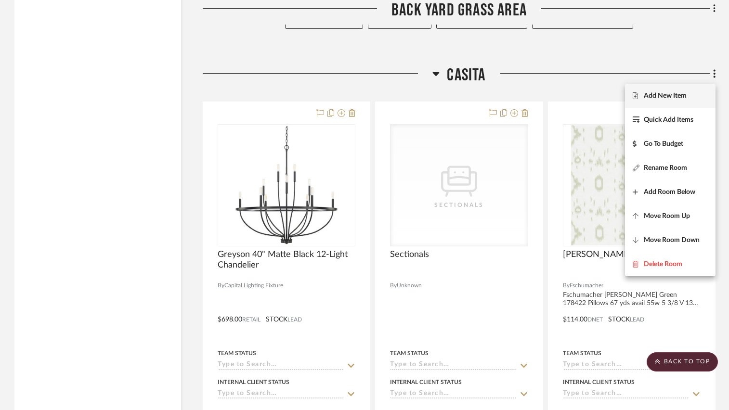
click at [550, 96] on span "Add New Item" at bounding box center [665, 96] width 43 height 8
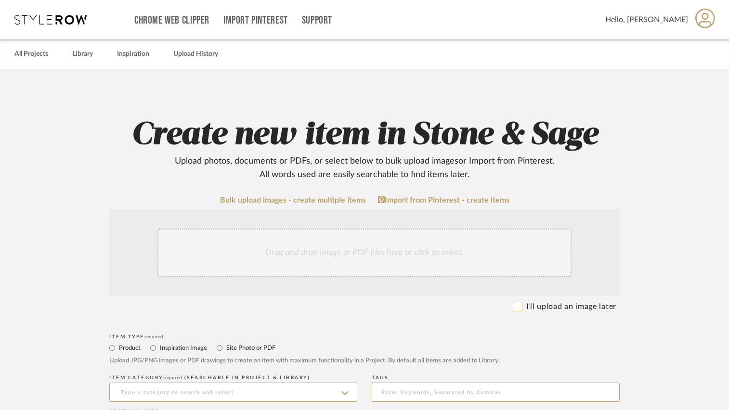
click at [519, 307] on input "I'll upload an image later" at bounding box center [518, 307] width 10 height 10
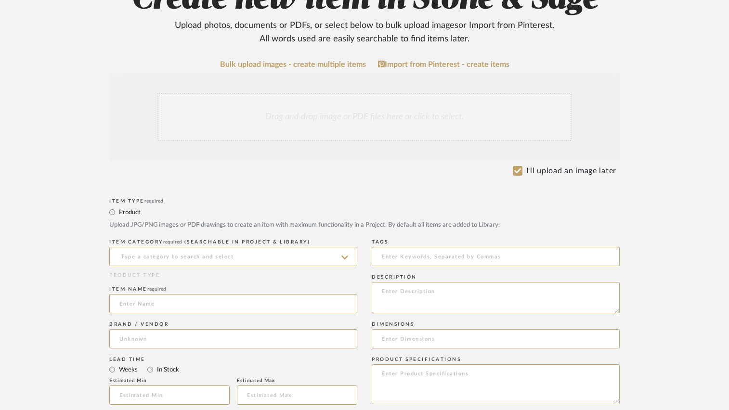
scroll to position [144, 0]
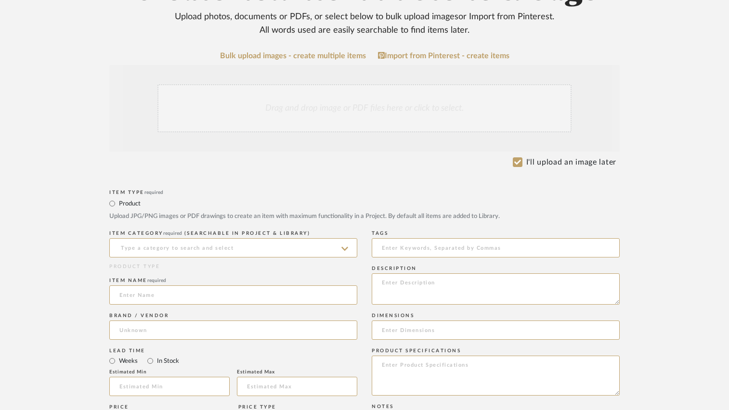
click at [361, 106] on form "Bulk upload images - create multiple items Import from Pinterest - create items…" at bounding box center [365, 401] width 614 height 698
click at [517, 161] on input "I'll upload an image later" at bounding box center [518, 162] width 10 height 10
checkbox input "false"
click at [337, 111] on div "Drag and drop image or PDF files here or click to select." at bounding box center [364, 108] width 414 height 48
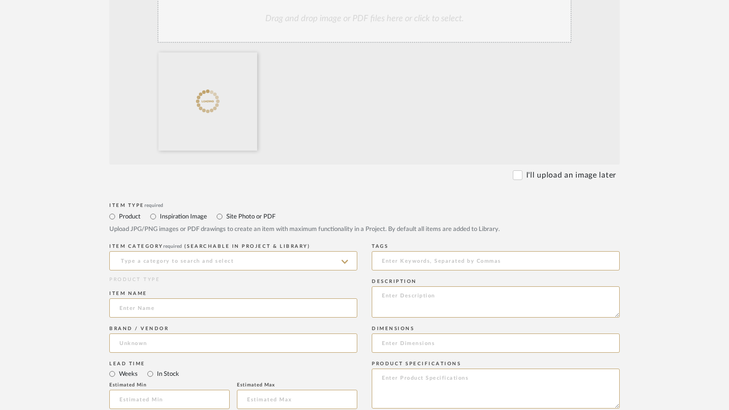
scroll to position [241, 0]
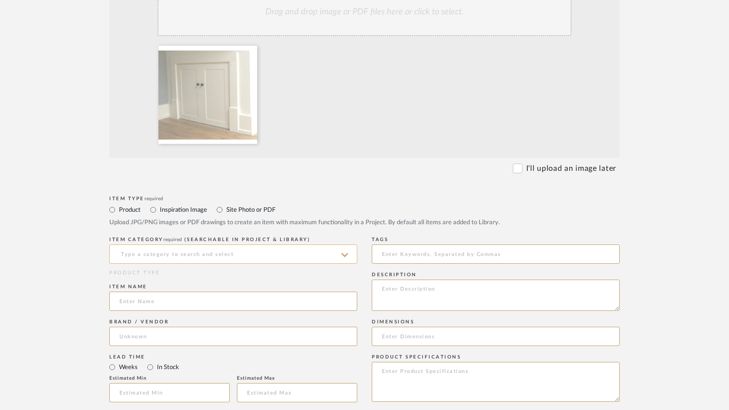
click at [169, 257] on input at bounding box center [233, 254] width 248 height 19
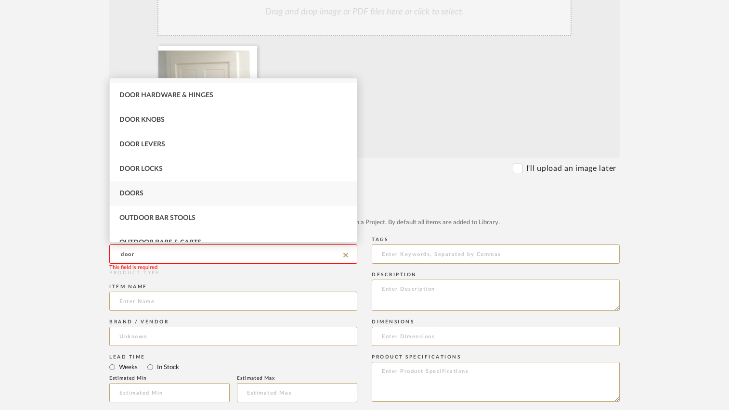
scroll to position [0, 0]
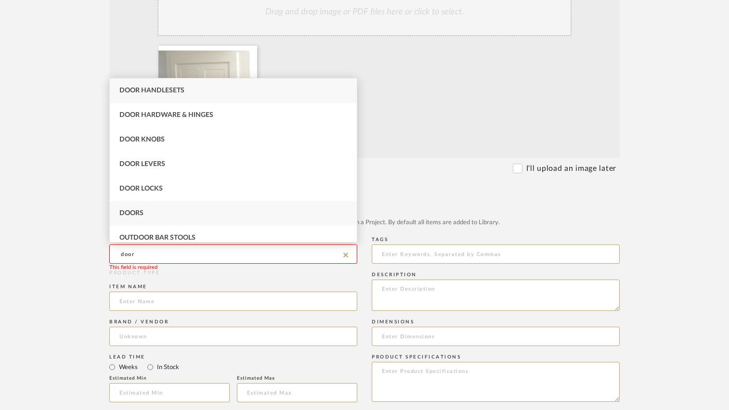
click at [135, 208] on div "Doors" at bounding box center [233, 213] width 247 height 25
type input "Doors"
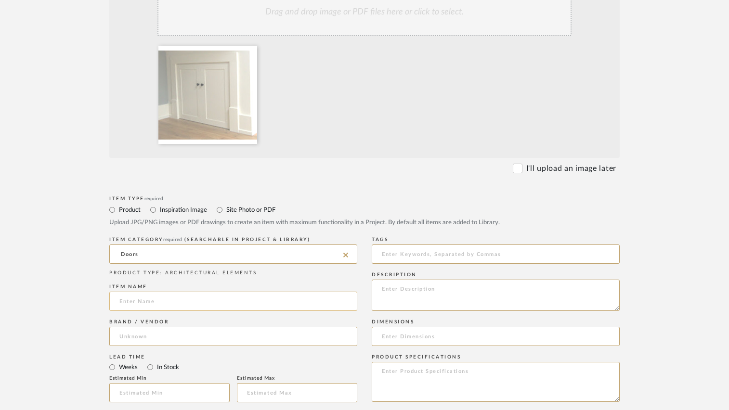
click at [177, 302] on input at bounding box center [233, 301] width 248 height 19
type input "Custom Doors"
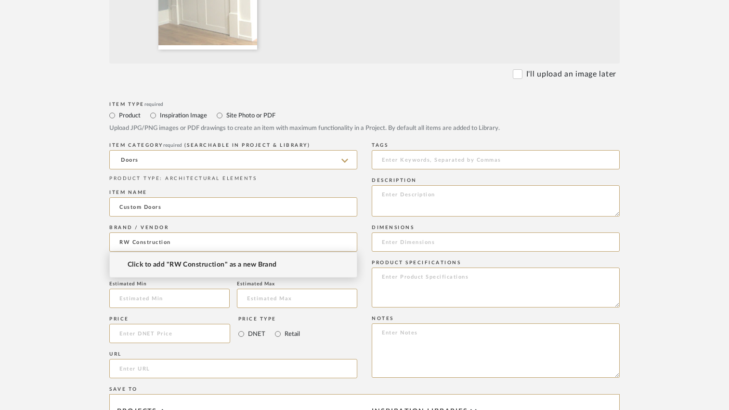
scroll to position [337, 0]
type input "RW Construction"
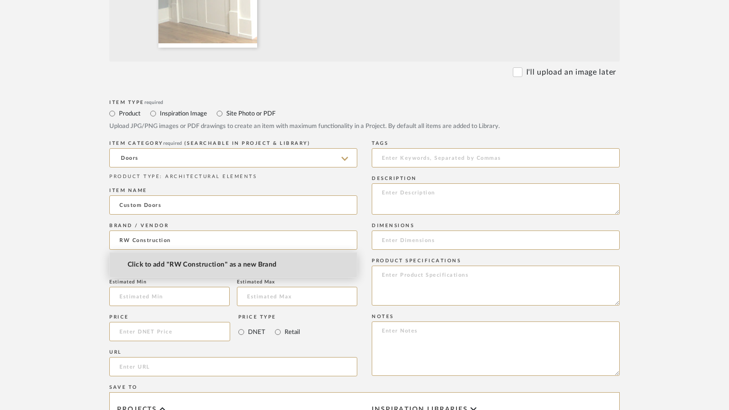
click at [173, 263] on span "Click to add "RW Construction" as a new Brand" at bounding box center [202, 265] width 149 height 8
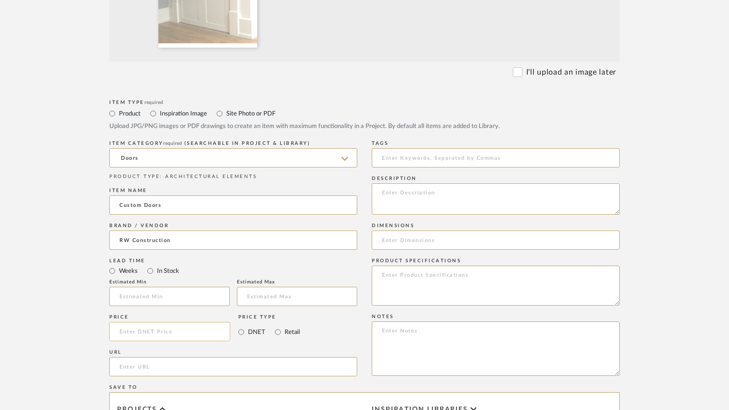
click at [154, 330] on input at bounding box center [169, 331] width 121 height 19
type input "$1,250.00"
click at [277, 333] on input "Retail" at bounding box center [278, 333] width 12 height 12
radio input "true"
click at [330, 336] on div "Price $1,250.00 Price Type DNET Retail" at bounding box center [233, 329] width 248 height 35
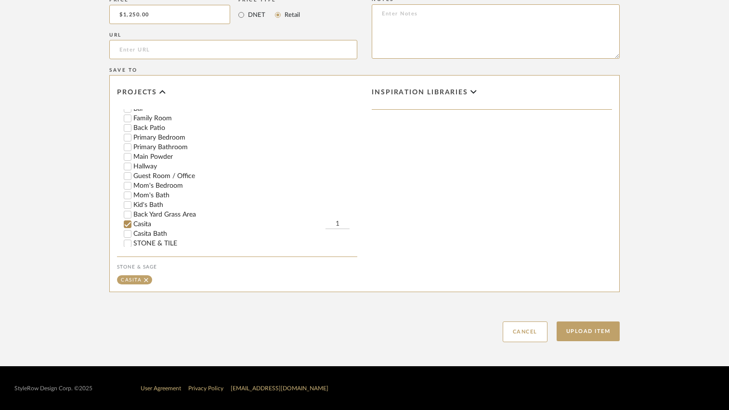
scroll to position [241, 0]
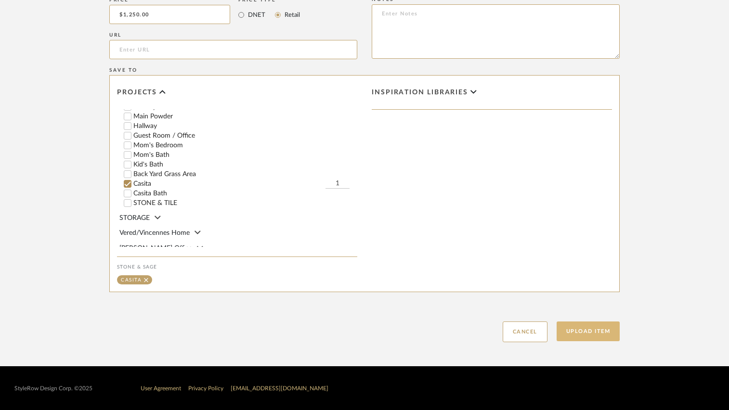
click at [550, 332] on button "Upload Item" at bounding box center [589, 332] width 64 height 20
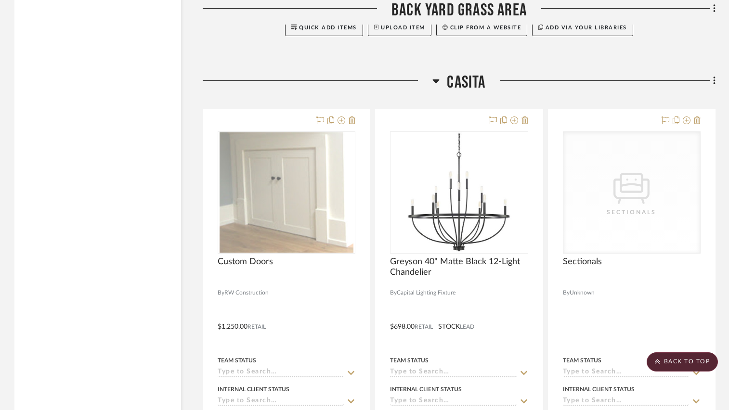
scroll to position [4569, 0]
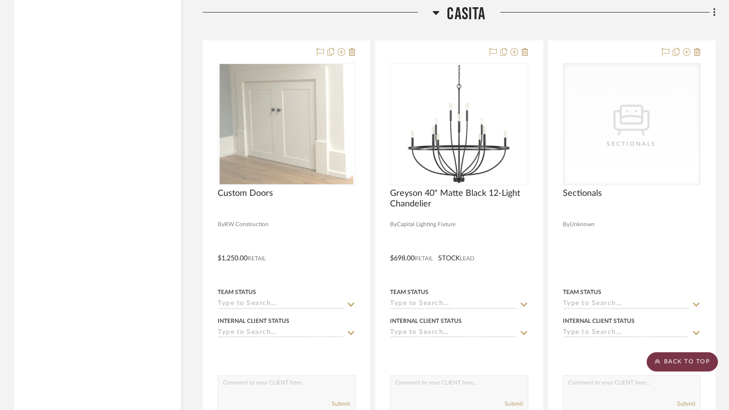
click at [550, 359] on scroll-to-top-button "BACK TO TOP" at bounding box center [682, 362] width 71 height 19
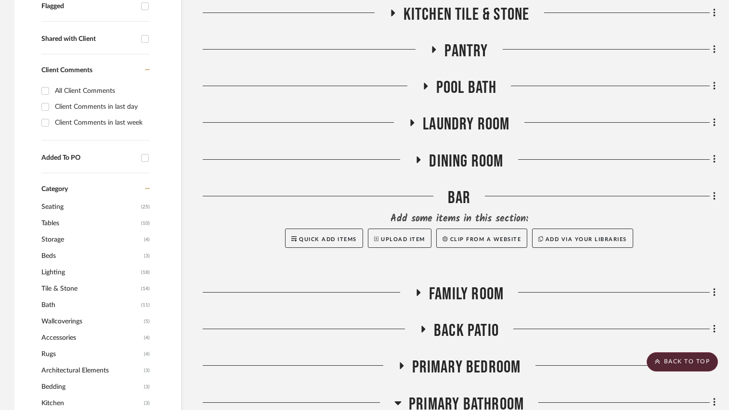
scroll to position [385, 0]
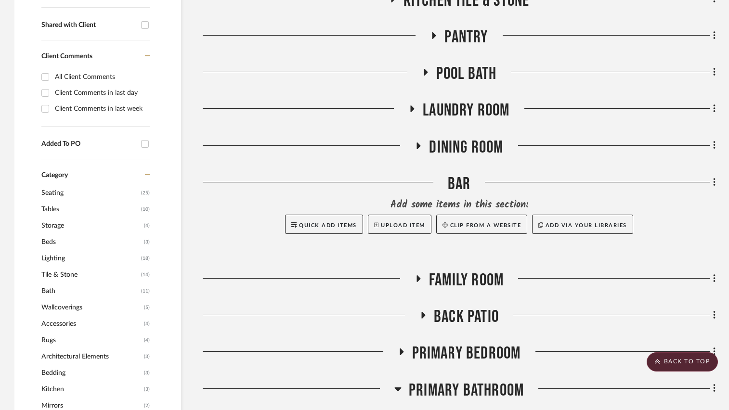
click at [416, 279] on icon at bounding box center [418, 279] width 12 height 7
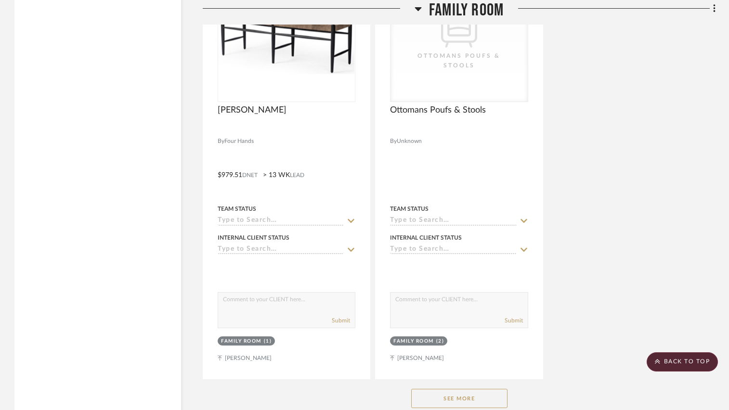
scroll to position [1686, 0]
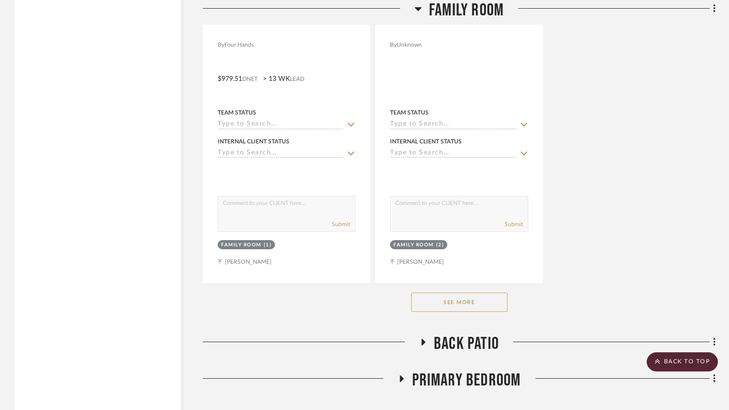
click at [449, 306] on button "See More" at bounding box center [459, 302] width 96 height 19
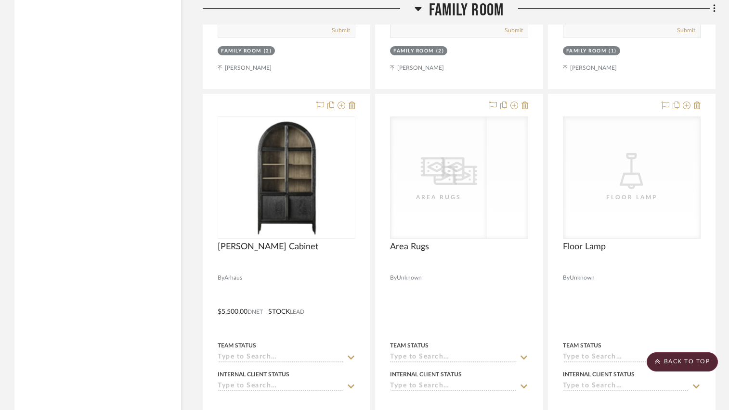
scroll to position [2312, 0]
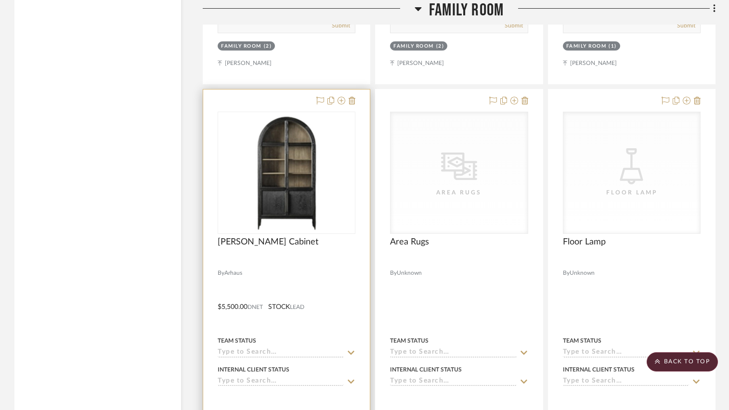
click at [325, 267] on div at bounding box center [287, 262] width 138 height 9
click at [323, 253] on div "Hattie Glass Cabinet" at bounding box center [287, 247] width 138 height 21
click at [277, 247] on span "Hattie Glass Cabinet" at bounding box center [268, 242] width 101 height 11
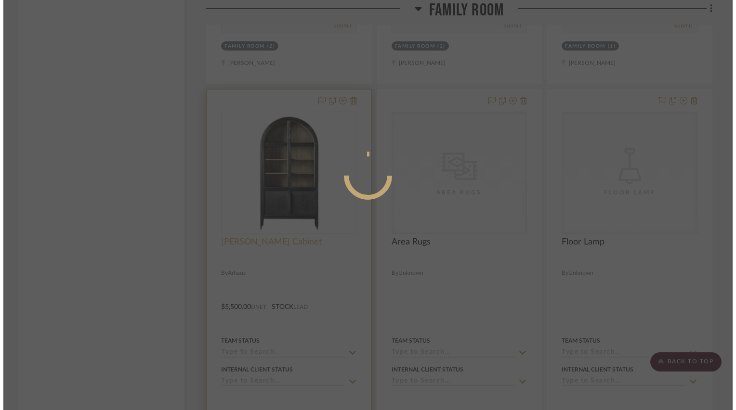
scroll to position [0, 0]
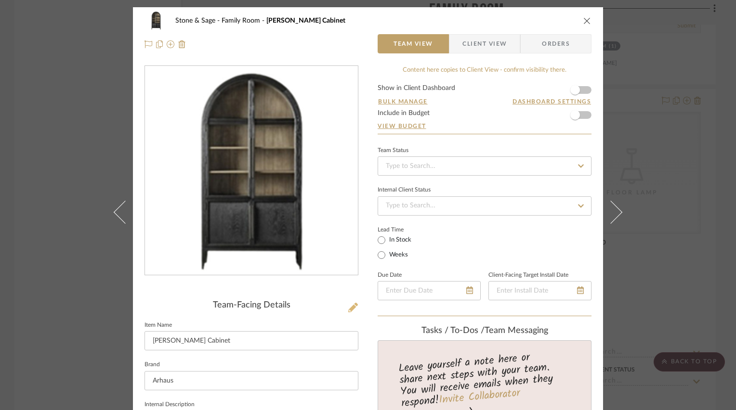
click at [352, 308] on icon at bounding box center [353, 308] width 10 height 10
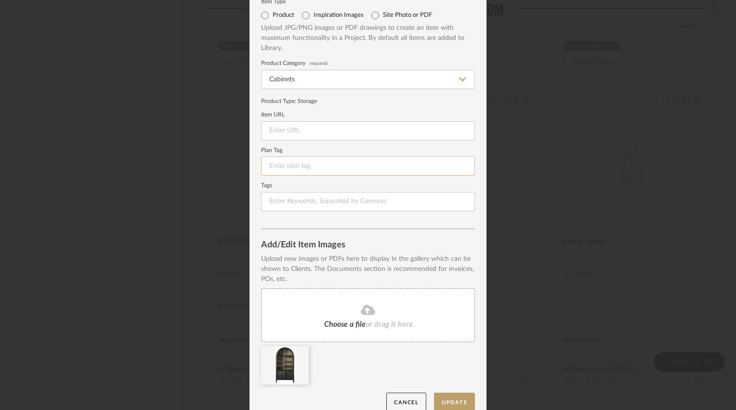
scroll to position [48, 0]
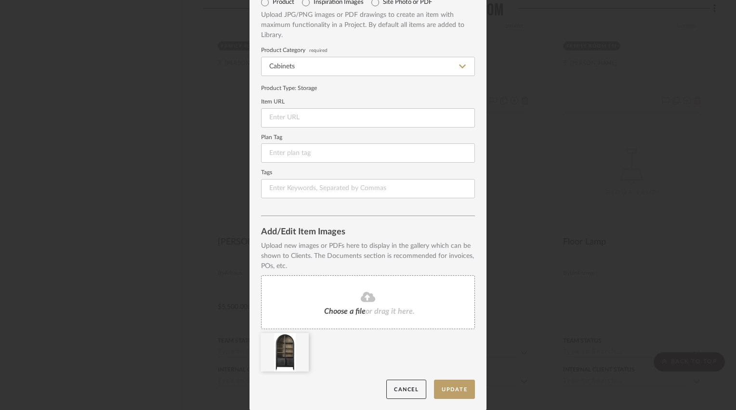
click at [366, 301] on icon at bounding box center [368, 297] width 14 height 10
click at [298, 337] on icon at bounding box center [301, 340] width 7 height 8
click at [441, 386] on button "Update" at bounding box center [454, 390] width 41 height 20
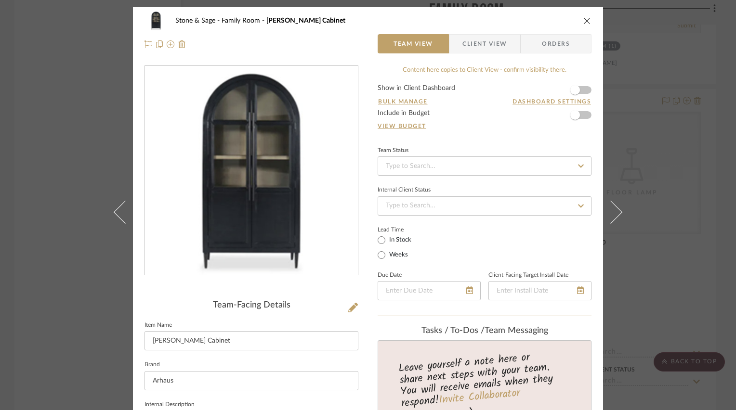
scroll to position [96, 0]
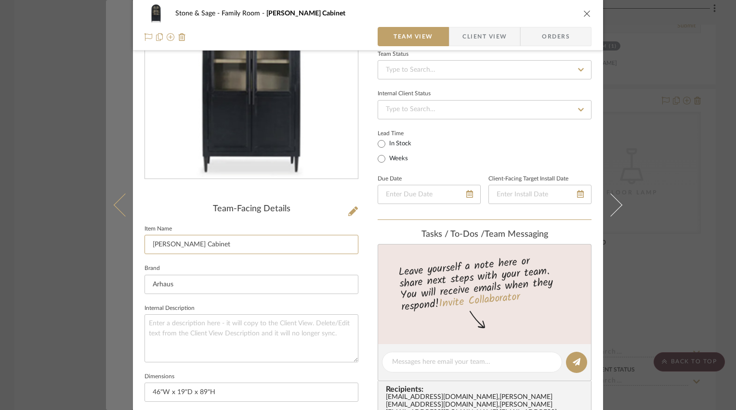
drag, startPoint x: 224, startPoint y: 248, endPoint x: 129, endPoint y: 243, distance: 95.5
click at [129, 243] on mat-dialog-content "Stone & Sage Family Room Hattie Glass Cabinet Team View Client View Orders Team…" at bounding box center [368, 355] width 524 height 888
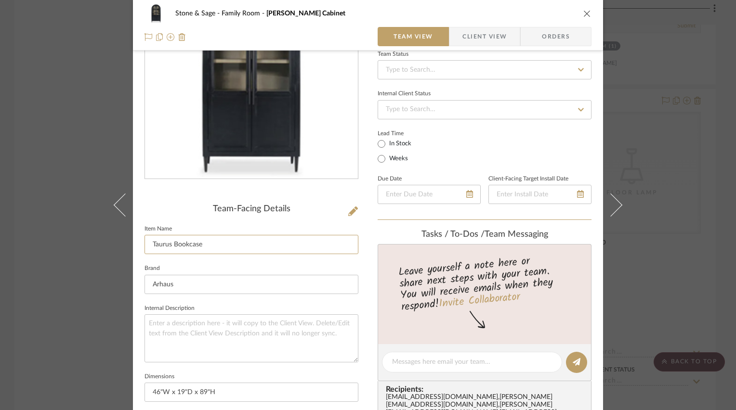
type input "Taurus Bookcase"
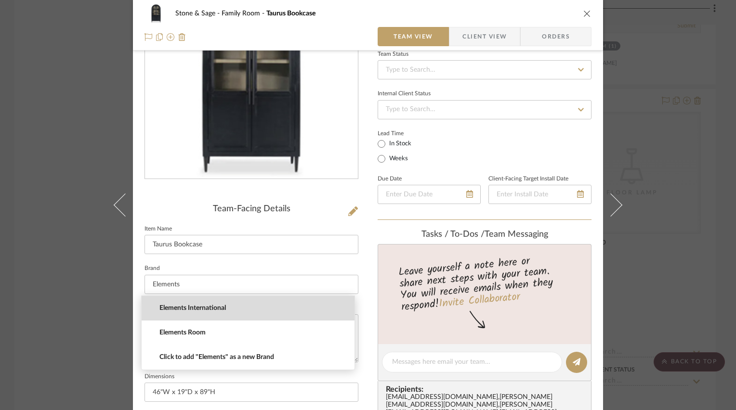
click at [172, 306] on span "Elements International" at bounding box center [251, 308] width 185 height 8
type input "Elements International"
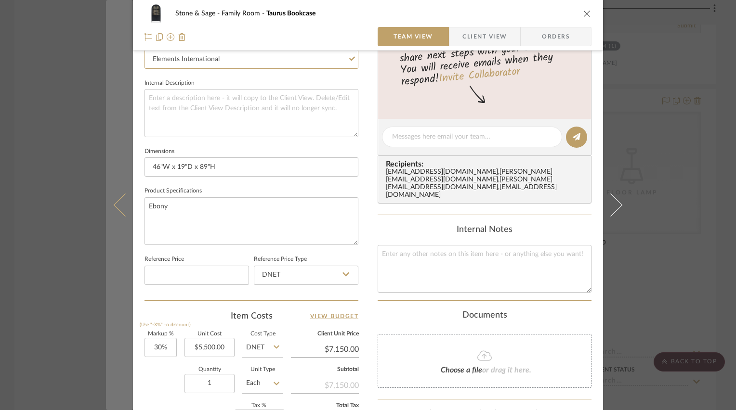
scroll to position [337, 0]
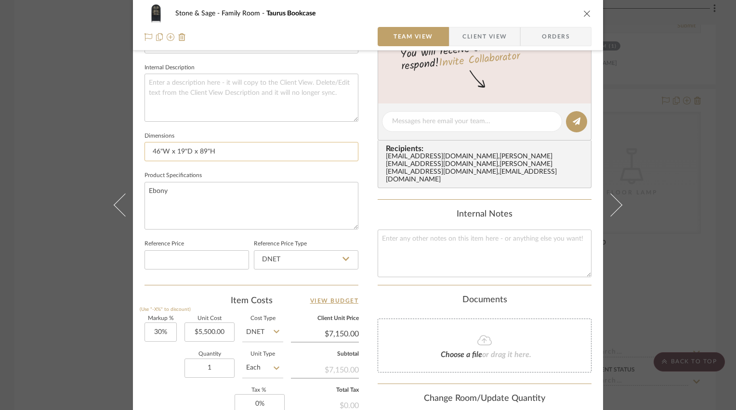
click at [157, 149] on input "46"W x 19"D x 89"H" at bounding box center [251, 151] width 214 height 19
click at [181, 149] on input "44"W x 19"D x 89"H" at bounding box center [251, 151] width 214 height 19
type input "44"W x 19"D x 89"H"
type input "44"W x 18"D x 89"H"
click at [267, 167] on sr-form-field "Dimensions 44"W x 18"D x 89"H" at bounding box center [251, 150] width 214 height 40
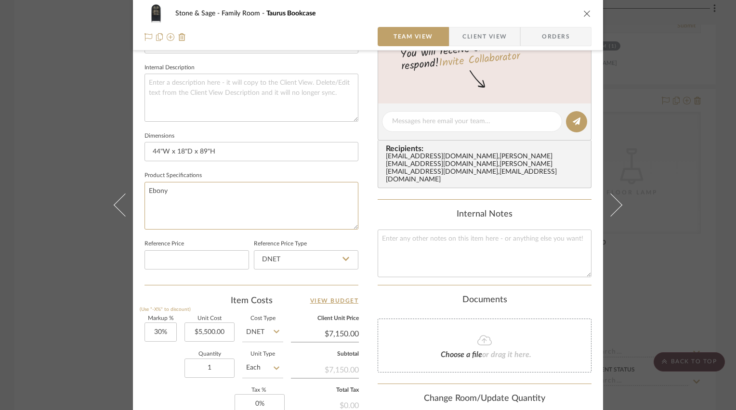
drag, startPoint x: 195, startPoint y: 184, endPoint x: 134, endPoint y: 189, distance: 60.4
click at [134, 189] on div "Stone & Sage Family Room Taurus Bookcase Team View Client View Orders Team-Faci…" at bounding box center [368, 114] width 470 height 888
type textarea "Black"
click at [229, 171] on fieldset "Product Specifications Black" at bounding box center [251, 199] width 214 height 61
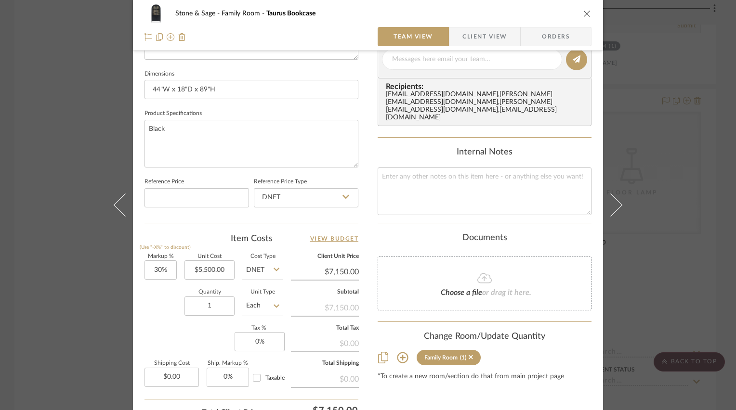
scroll to position [433, 0]
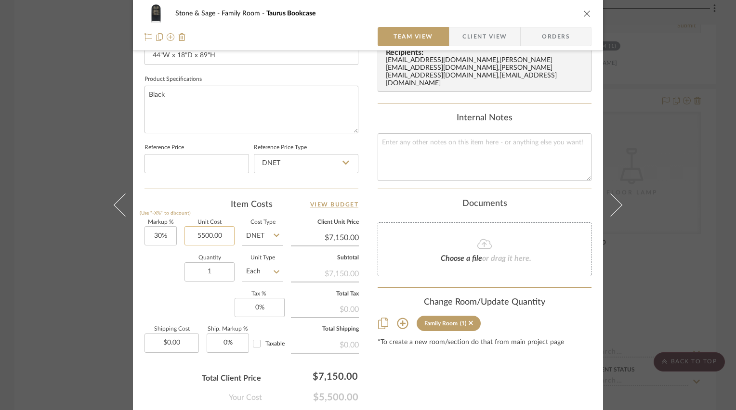
click at [210, 234] on input "5500.00" at bounding box center [209, 235] width 50 height 19
type input "$1,528.00"
click at [259, 234] on input "DNET" at bounding box center [262, 235] width 41 height 19
type input "$1,986.40"
click at [268, 281] on div "Retail" at bounding box center [298, 283] width 119 height 25
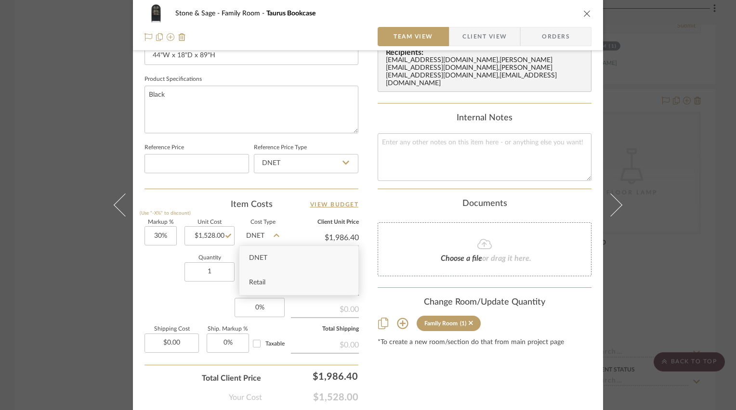
type input "Retail"
click at [218, 238] on input "1528.00" at bounding box center [209, 235] width 50 height 19
type input "$3,800.00"
click at [150, 276] on div "Quantity 1 Unit Type Each" at bounding box center [213, 273] width 139 height 34
type input "$4,940.00"
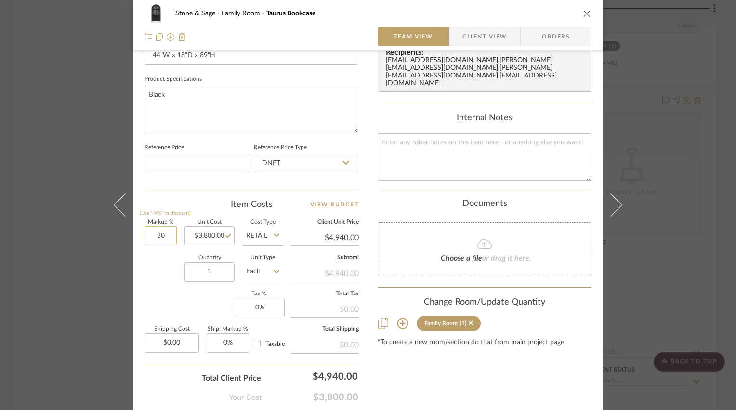
click at [157, 236] on input "30" at bounding box center [160, 235] width 32 height 19
type input "0%"
click at [146, 281] on div "Quantity 1 Unit Type Each" at bounding box center [213, 273] width 139 height 34
type input "$3,800.00"
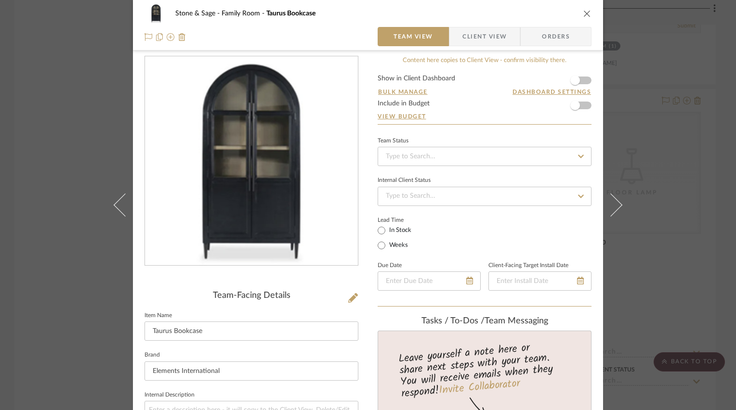
scroll to position [0, 0]
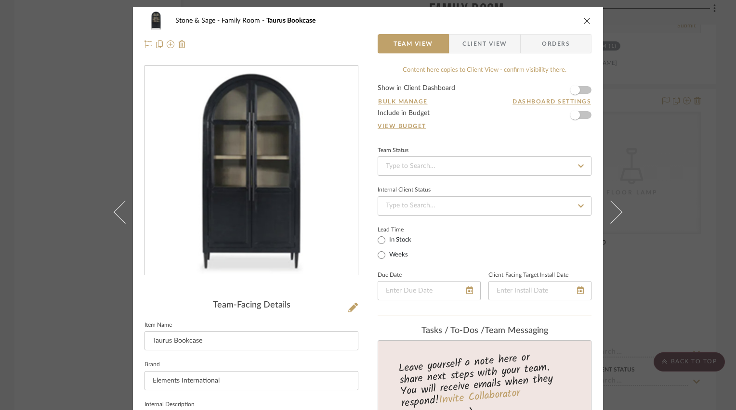
click at [550, 20] on icon "close" at bounding box center [587, 21] width 8 height 8
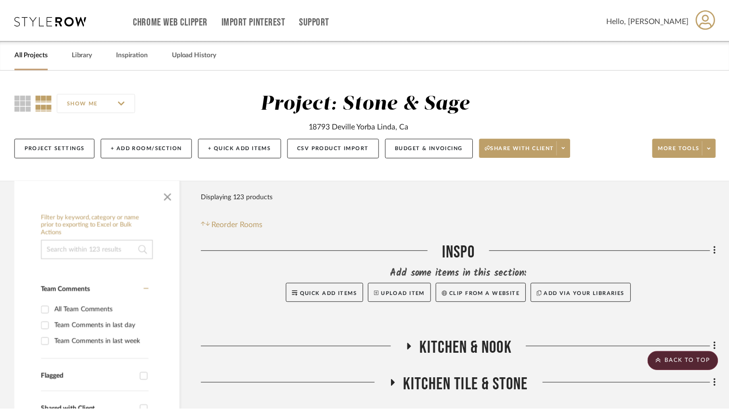
scroll to position [2312, 0]
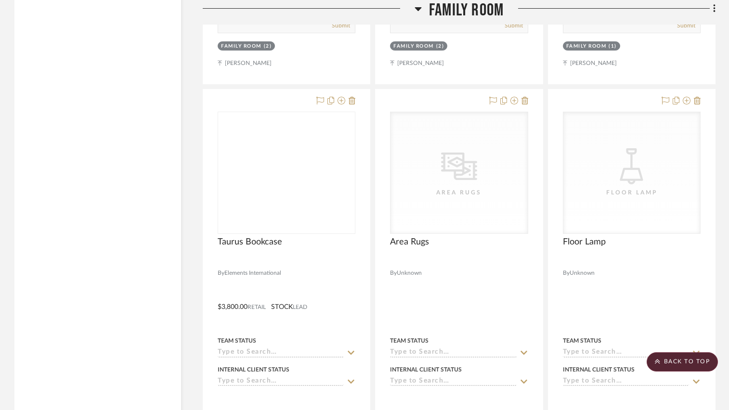
click at [418, 8] on icon at bounding box center [418, 9] width 7 height 4
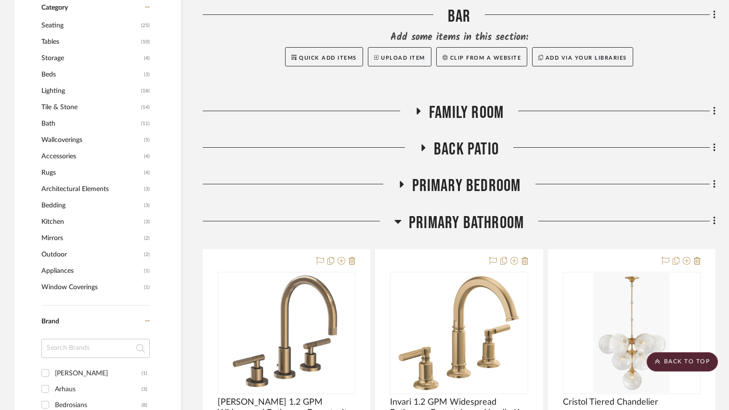
scroll to position [626, 0]
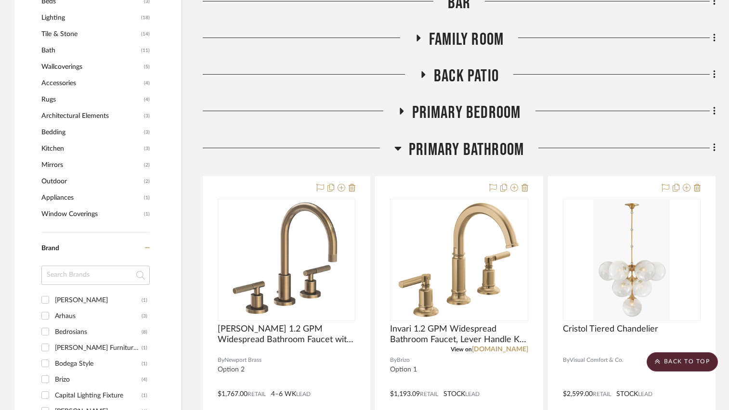
click at [418, 38] on icon at bounding box center [419, 38] width 4 height 7
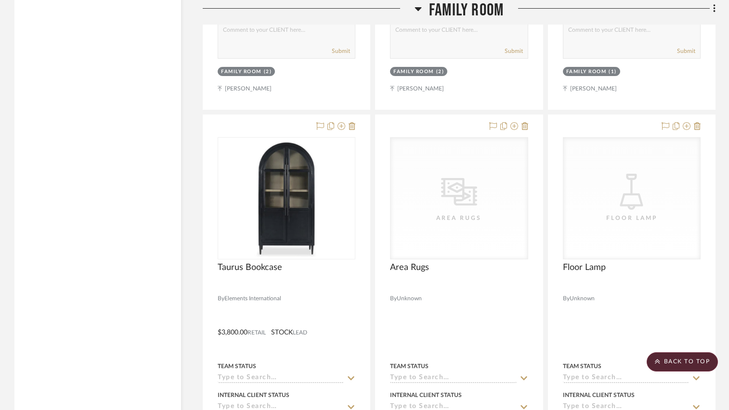
scroll to position [2264, 0]
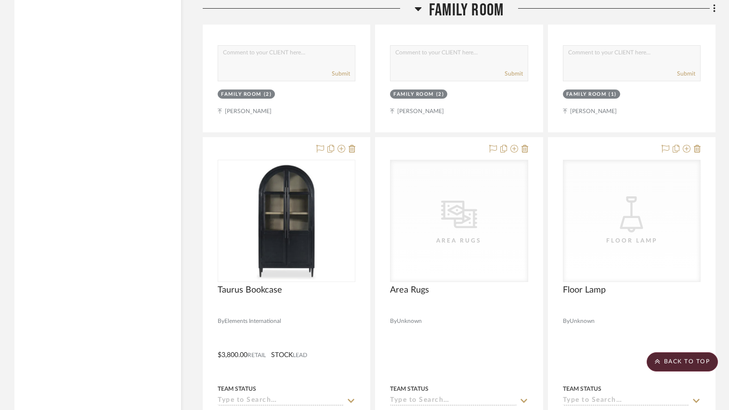
click at [418, 10] on icon at bounding box center [418, 9] width 7 height 4
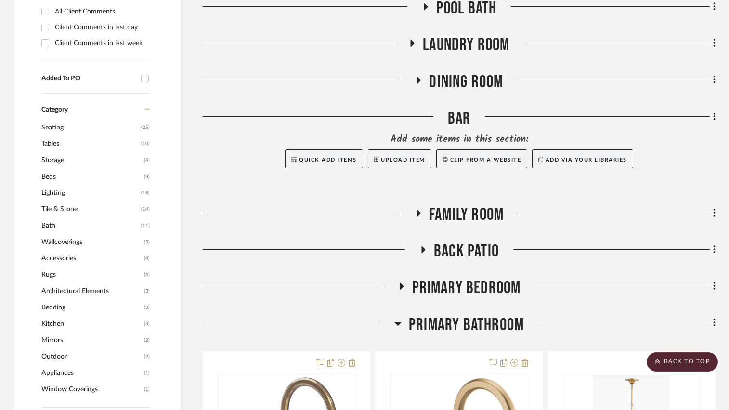
scroll to position [458, 0]
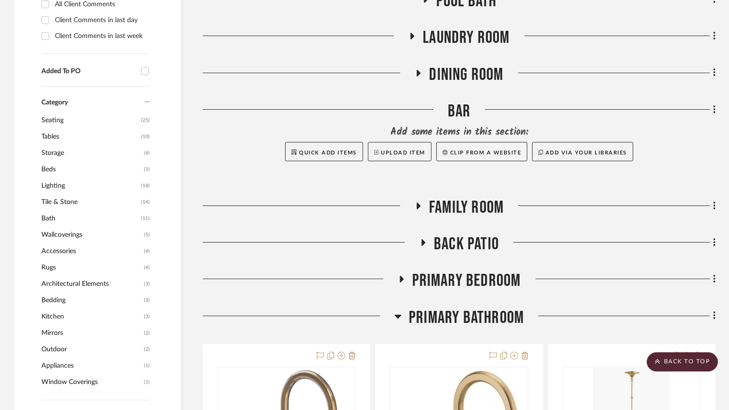
click at [421, 243] on icon at bounding box center [424, 242] width 12 height 7
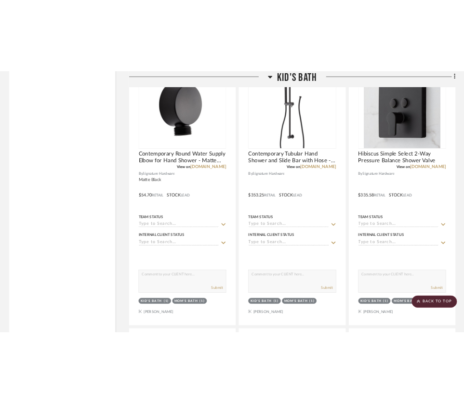
scroll to position [4402, 0]
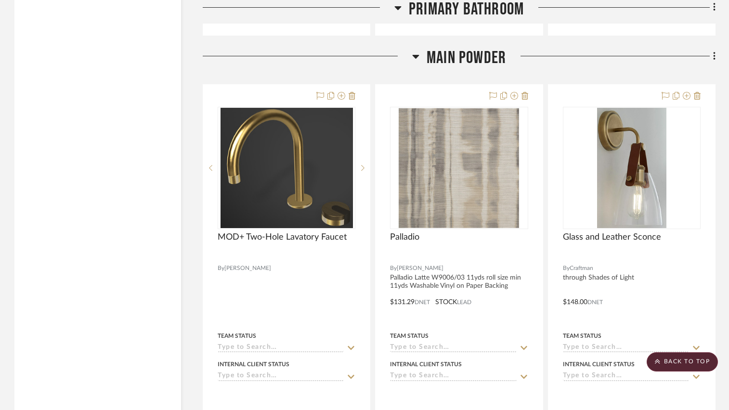
scroll to position [2091, 0]
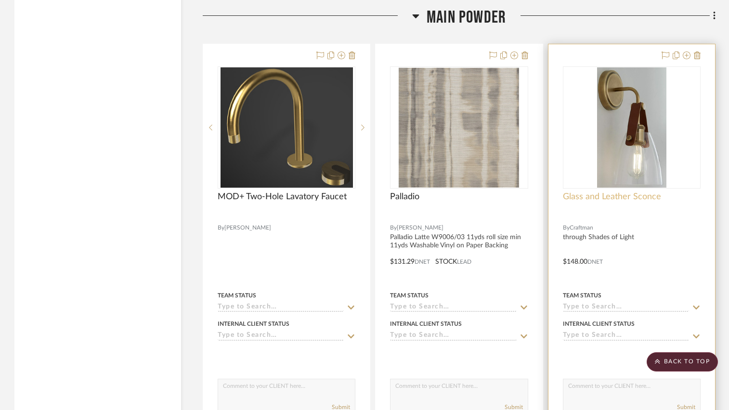
click at [648, 198] on span "Glass and Leather Sconce" at bounding box center [612, 197] width 98 height 11
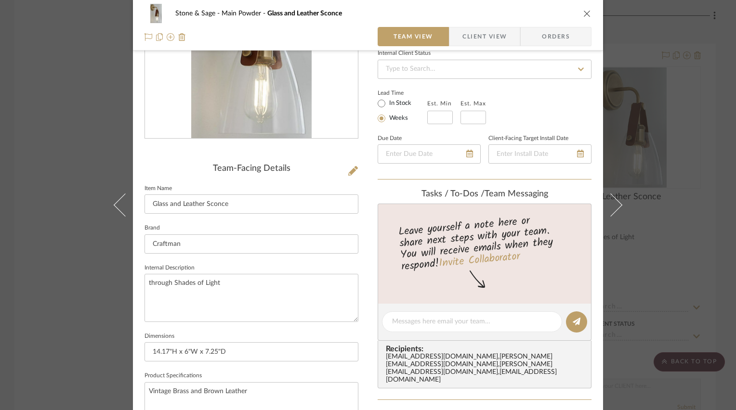
scroll to position [144, 0]
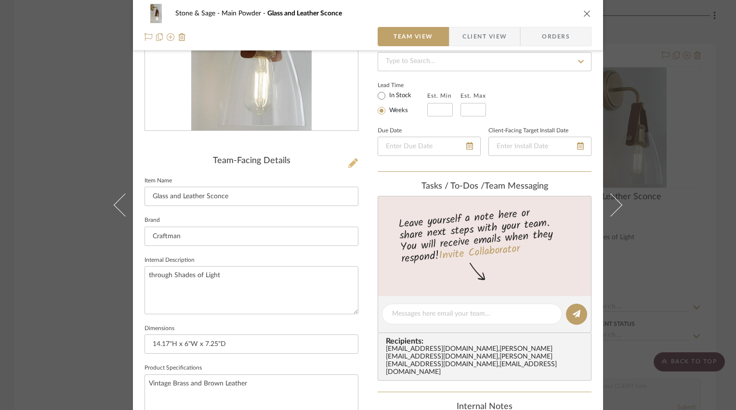
click at [352, 162] on icon at bounding box center [353, 163] width 10 height 10
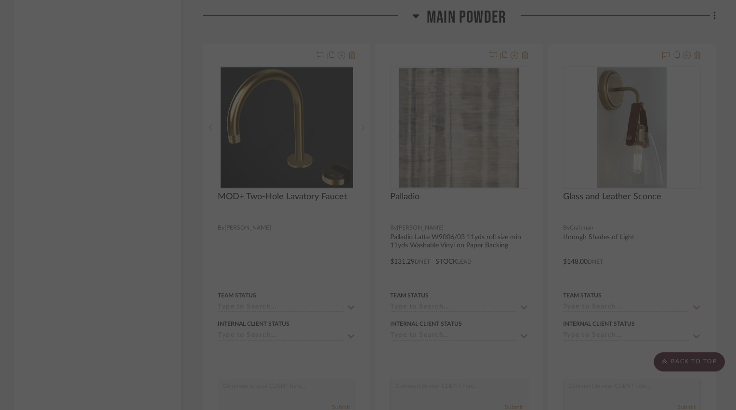
scroll to position [0, 0]
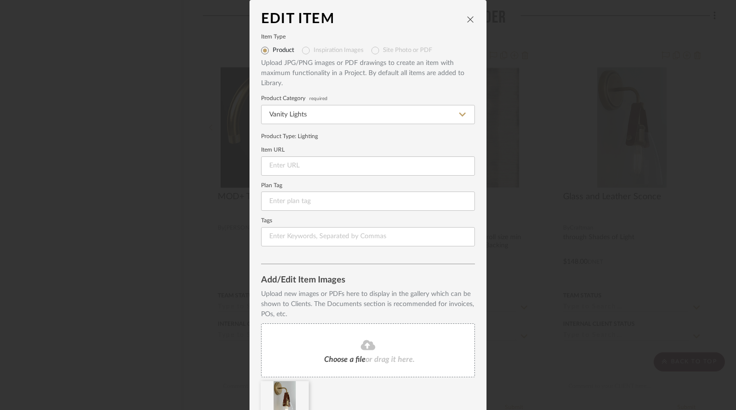
click at [342, 358] on span "Choose a file" at bounding box center [344, 360] width 41 height 8
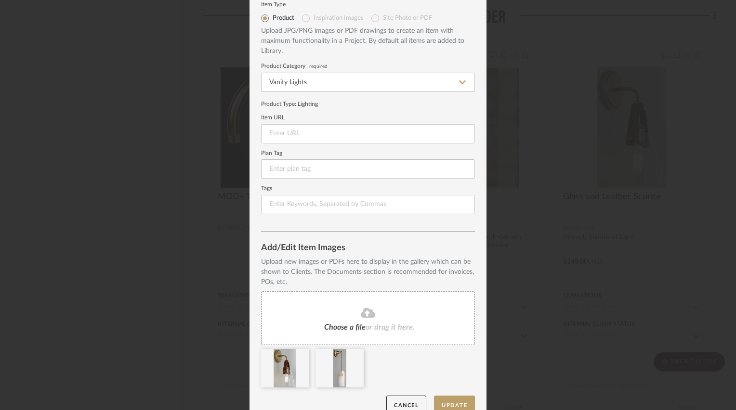
scroll to position [48, 0]
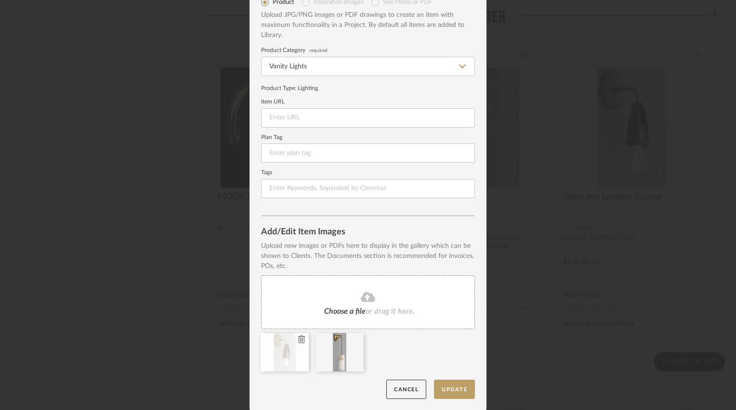
click at [298, 341] on icon at bounding box center [301, 340] width 7 height 8
click at [443, 390] on button "Update" at bounding box center [454, 390] width 41 height 20
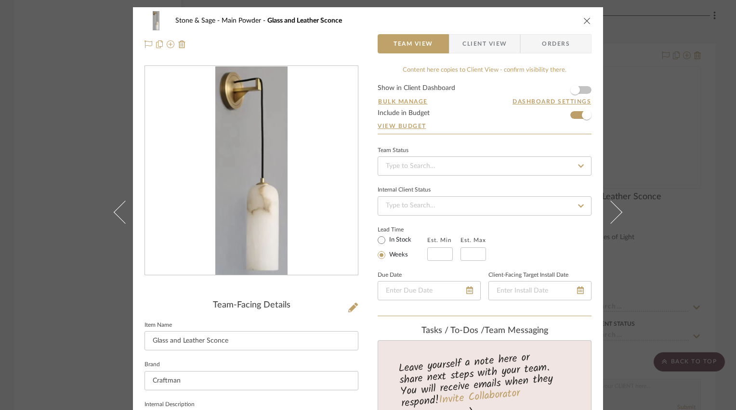
click at [583, 21] on icon "close" at bounding box center [587, 21] width 8 height 8
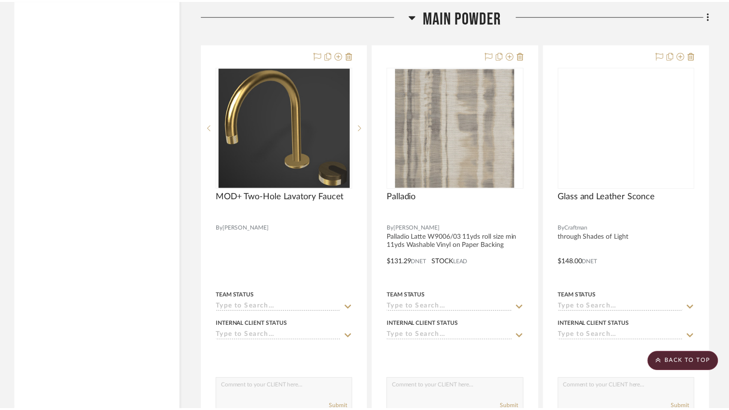
scroll to position [2091, 0]
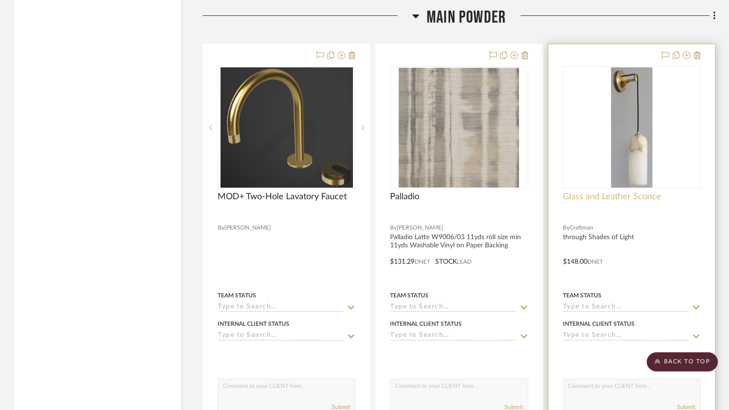
click at [650, 197] on span "Glass and Leather Sconce" at bounding box center [612, 197] width 98 height 11
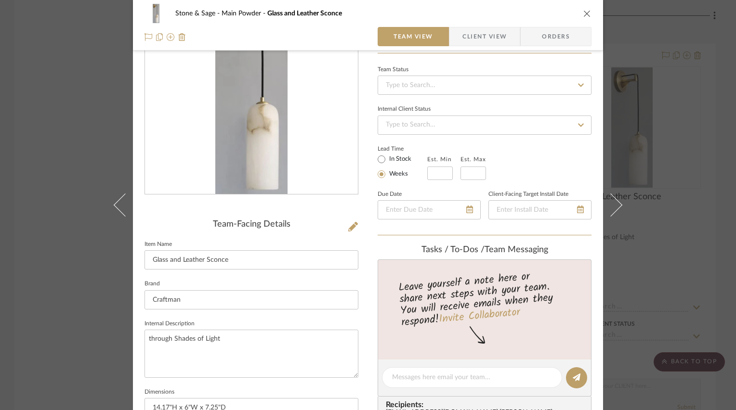
scroll to position [96, 0]
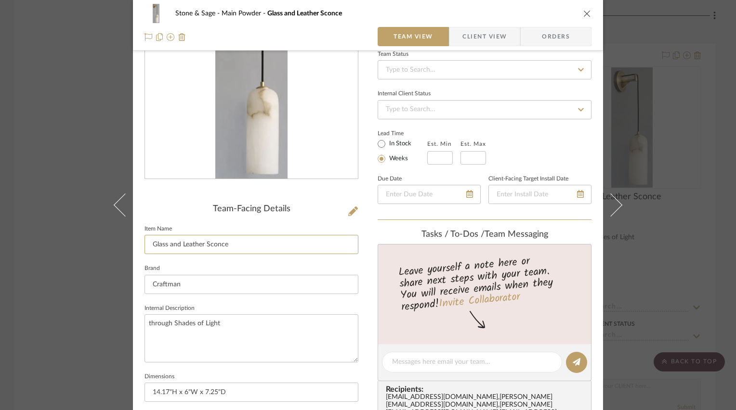
drag, startPoint x: 233, startPoint y: 243, endPoint x: 102, endPoint y: 249, distance: 130.7
click at [102, 249] on div "Stone & Sage Main Powder Glass and Leather Sconce Team View Client View Orders …" at bounding box center [368, 205] width 736 height 410
type input "[PERSON_NAME] Sconce"
type input "[PERSON_NAME] Lamp"
drag, startPoint x: 179, startPoint y: 285, endPoint x: 140, endPoint y: 285, distance: 39.5
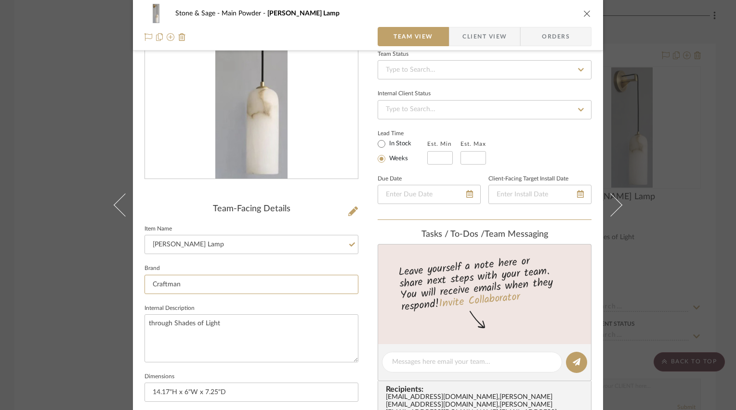
click at [140, 285] on div "Stone & Sage Main Powder [PERSON_NAME] Lamp Team View Client View Orders Team-F…" at bounding box center [368, 355] width 470 height 888
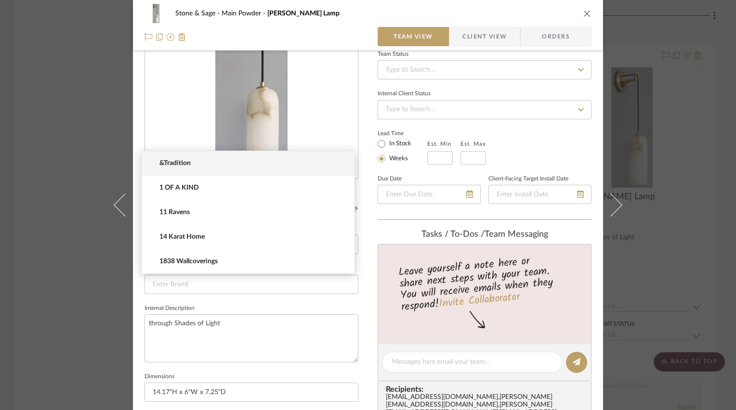
click at [378, 319] on div "Leave yourself a note here or share next steps with your team. You will receive…" at bounding box center [485, 294] width 214 height 100
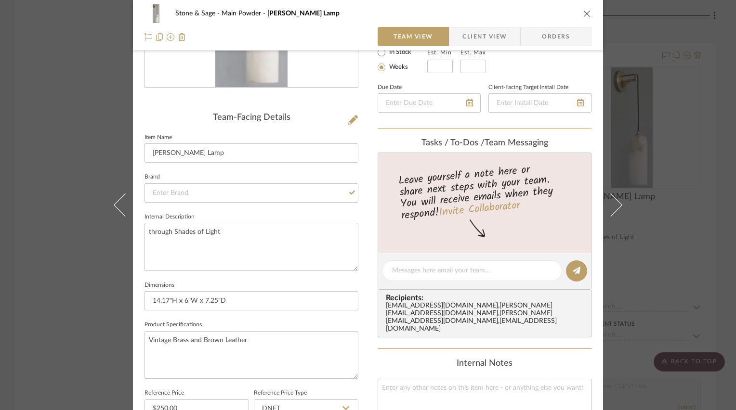
scroll to position [193, 0]
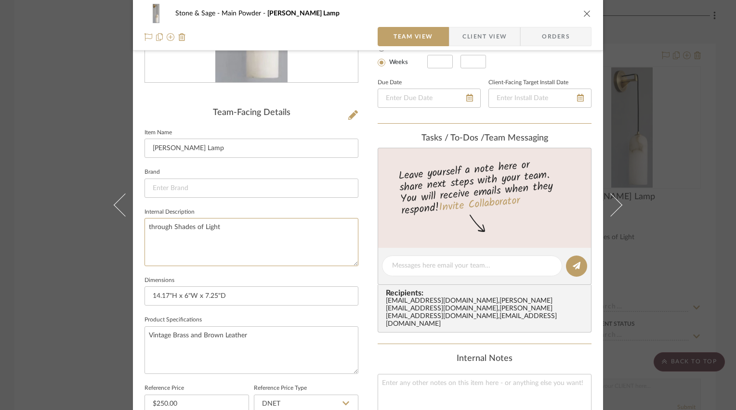
drag, startPoint x: 228, startPoint y: 227, endPoint x: 135, endPoint y: 230, distance: 92.5
click at [135, 230] on div "Stone & Sage Main Powder [PERSON_NAME] Lamp Team View Client View Orders Team-F…" at bounding box center [368, 259] width 470 height 888
type textarea "through Vakkerlight"
click at [363, 207] on div "Stone & Sage Main Powder [PERSON_NAME] Lamp Team View Client View Orders Team-F…" at bounding box center [368, 259] width 470 height 888
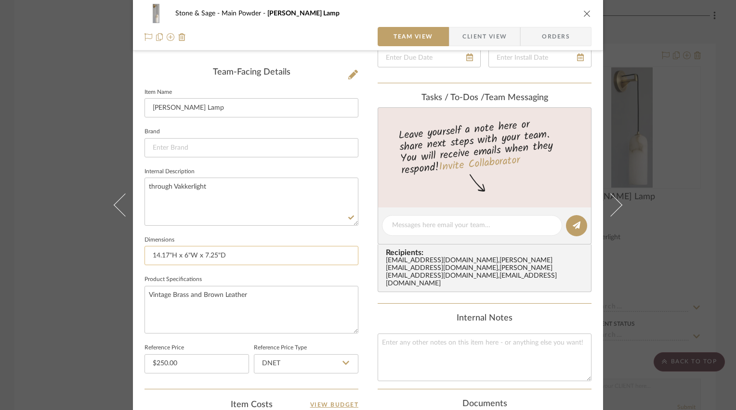
scroll to position [241, 0]
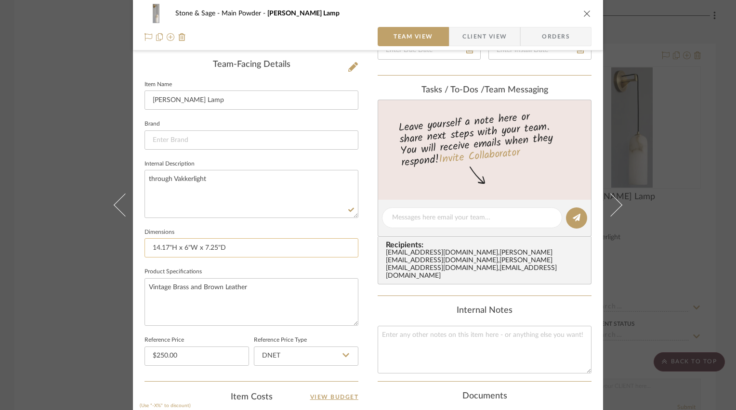
click at [256, 250] on input "14.17"H x 6"W x 7.25"D" at bounding box center [251, 247] width 214 height 19
type input "10.2"H x 3.9"H"
click at [214, 284] on textarea "Vintage Brass and Brown Leather" at bounding box center [251, 302] width 214 height 48
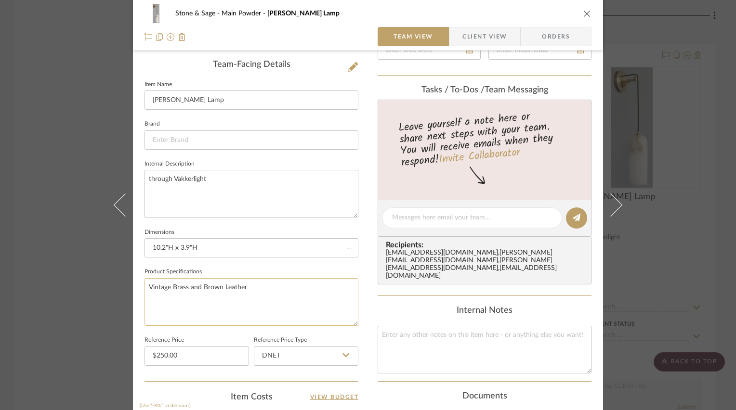
click at [214, 284] on textarea "Vintage Brass and Brown Leather" at bounding box center [251, 302] width 214 height 48
type textarea "Brass and White"
click at [368, 250] on div "Stone & Sage Main Powder [PERSON_NAME] Lamp Team View Client View Orders Team-F…" at bounding box center [368, 210] width 470 height 888
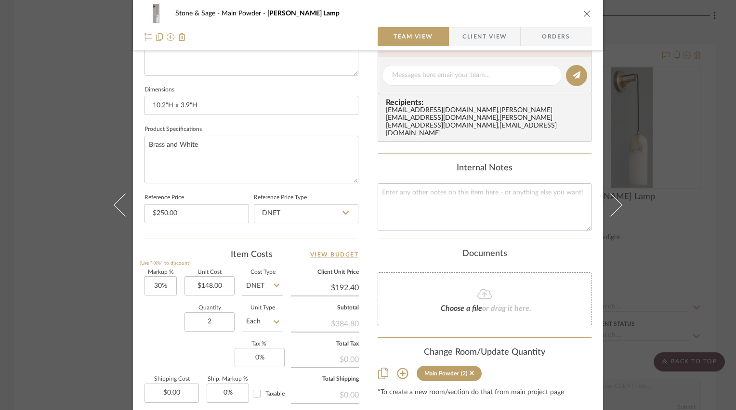
scroll to position [385, 0]
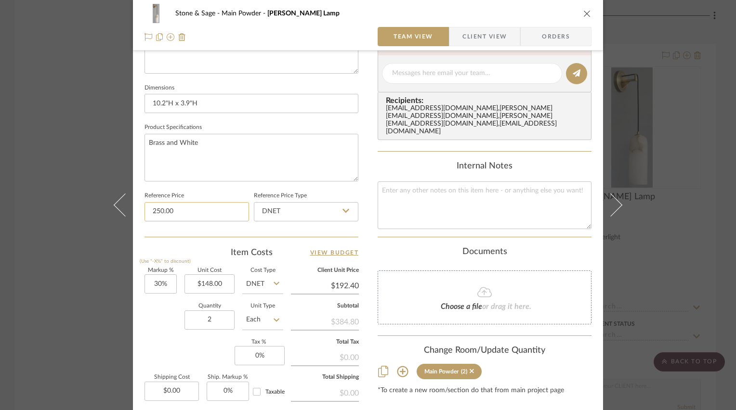
click at [203, 207] on input "250.00" at bounding box center [196, 211] width 105 height 19
type input "$195.00"
click at [368, 158] on div "Stone & Sage Main Powder [PERSON_NAME] Lamp Team View Client View Orders Team-F…" at bounding box center [368, 66] width 470 height 888
click at [203, 282] on input "148.00" at bounding box center [209, 284] width 50 height 19
type input "$195.00"
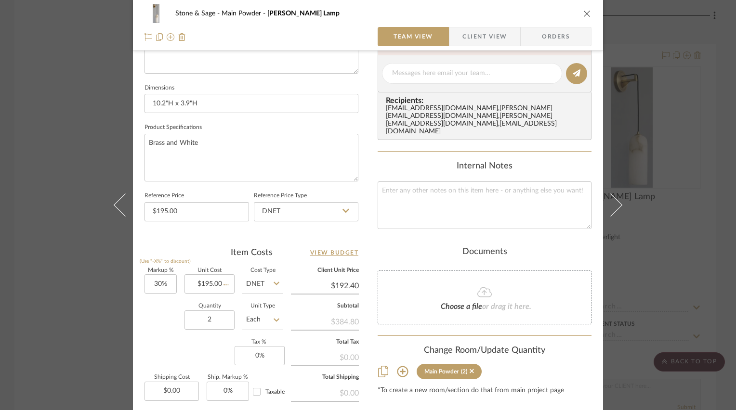
click at [367, 245] on div "Stone & Sage Main Powder [PERSON_NAME] Lamp Team View Client View Orders Team-F…" at bounding box center [368, 66] width 470 height 888
type input "$253.50"
type input "195.00"
click at [366, 195] on div "Stone & Sage Main Powder [PERSON_NAME] Lamp Team View Client View Orders Team-F…" at bounding box center [368, 66] width 470 height 888
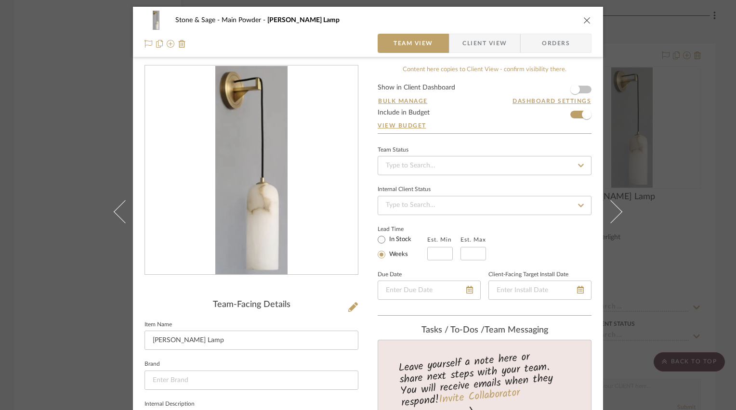
scroll to position [0, 0]
click at [583, 21] on icon "close" at bounding box center [587, 21] width 8 height 8
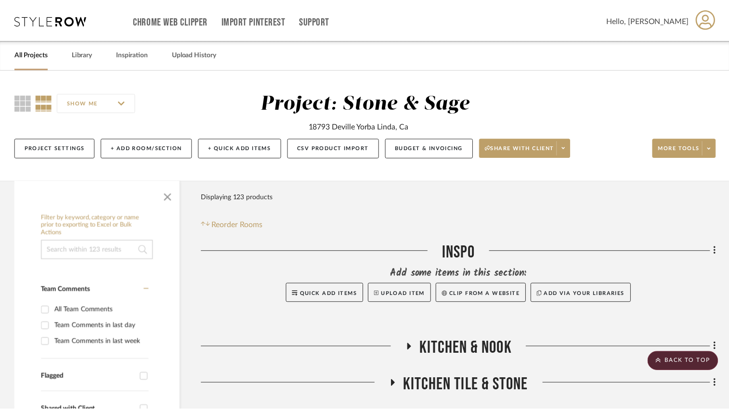
scroll to position [2091, 0]
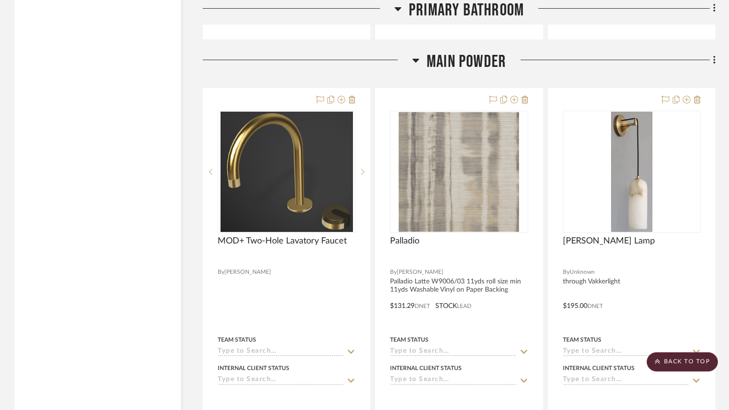
scroll to position [2119, 0]
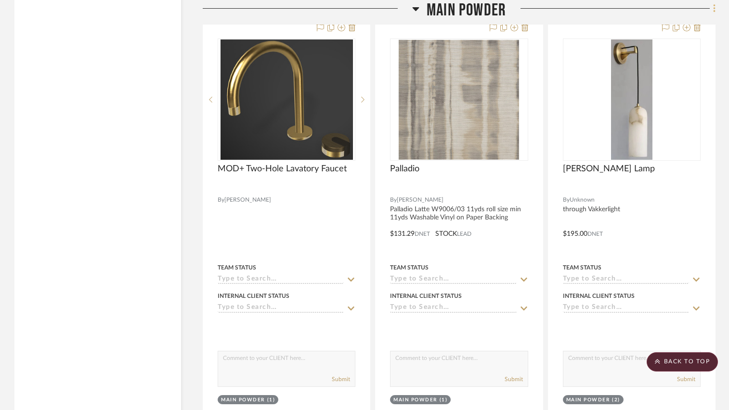
click at [713, 9] on icon at bounding box center [714, 8] width 3 height 11
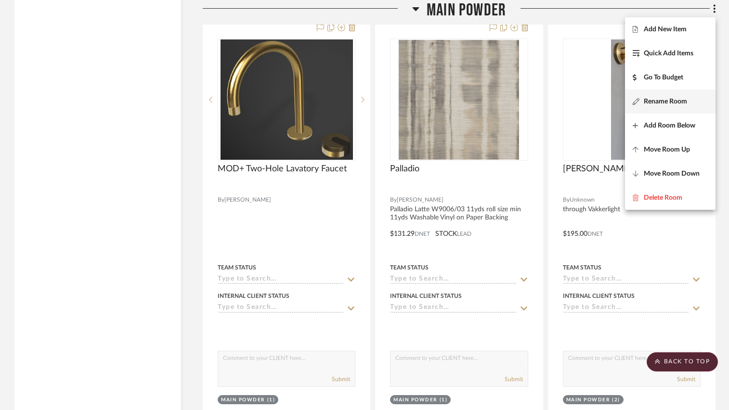
click at [665, 96] on button "Rename Room" at bounding box center [670, 102] width 91 height 24
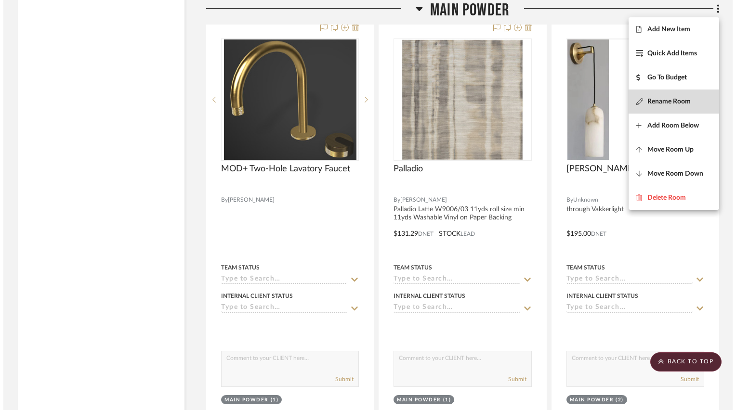
scroll to position [0, 0]
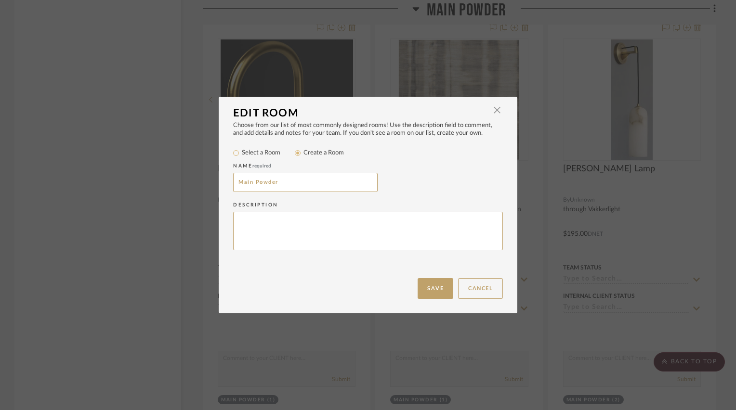
drag, startPoint x: 251, startPoint y: 181, endPoint x: 203, endPoint y: 184, distance: 48.8
click at [203, 184] on div "Edit Room × Choose from our list of most commonly designed rooms! Use the descr…" at bounding box center [368, 205] width 736 height 410
type input "Powder"
click at [425, 294] on button "Save" at bounding box center [436, 288] width 36 height 21
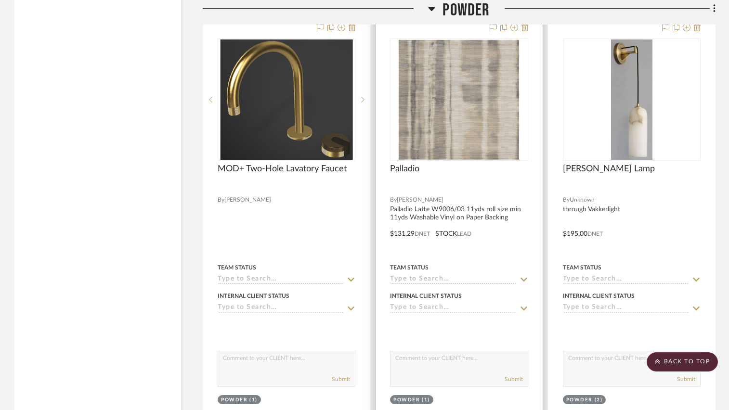
scroll to position [2167, 0]
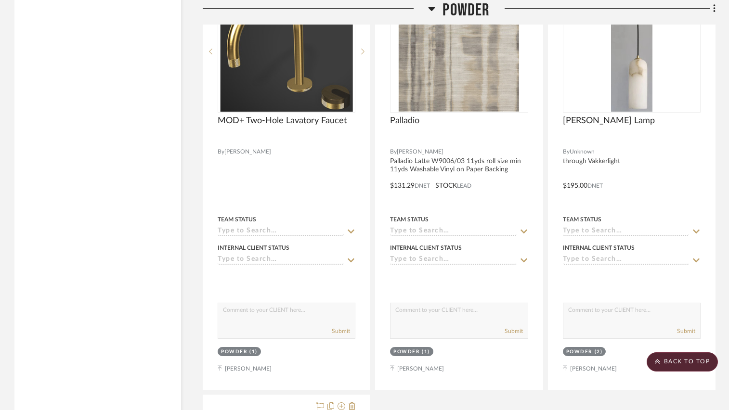
click at [431, 9] on icon at bounding box center [432, 9] width 7 height 4
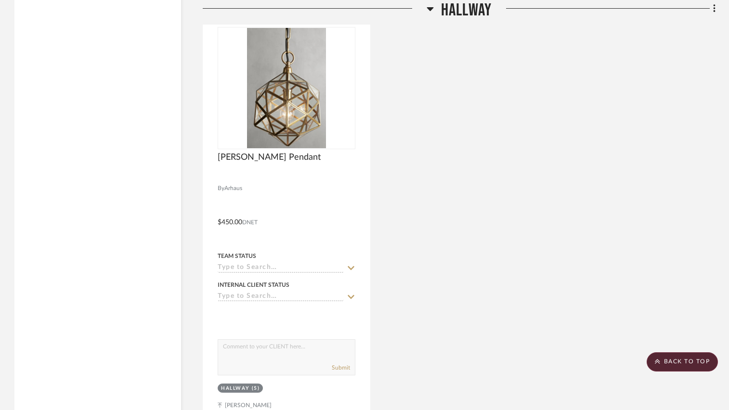
click at [430, 8] on icon at bounding box center [430, 9] width 7 height 4
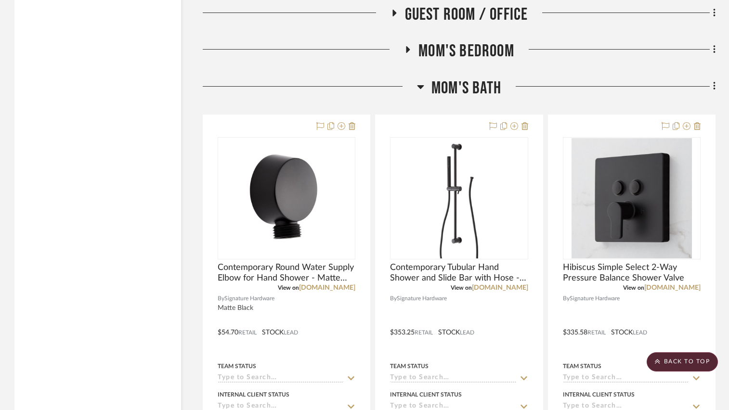
click at [420, 89] on icon at bounding box center [421, 87] width 7 height 4
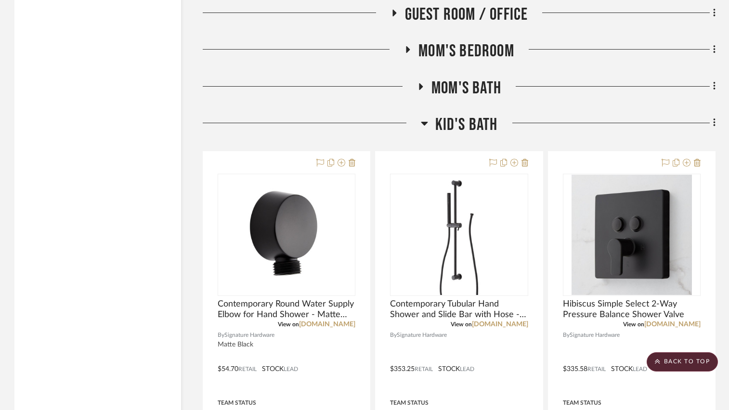
click at [426, 124] on icon at bounding box center [424, 124] width 7 height 4
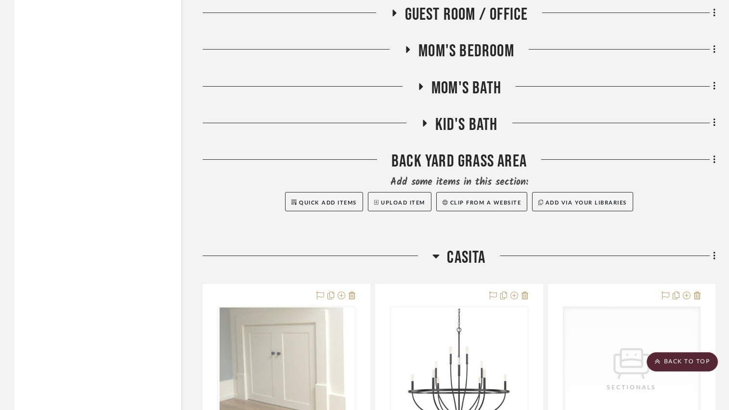
click at [437, 255] on icon at bounding box center [436, 257] width 7 height 4
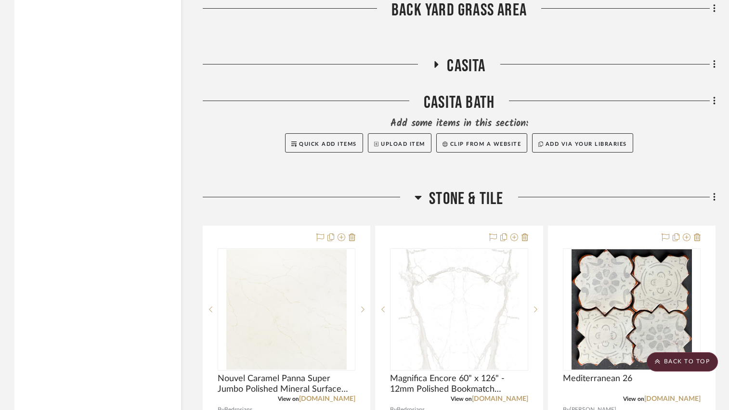
scroll to position [2360, 0]
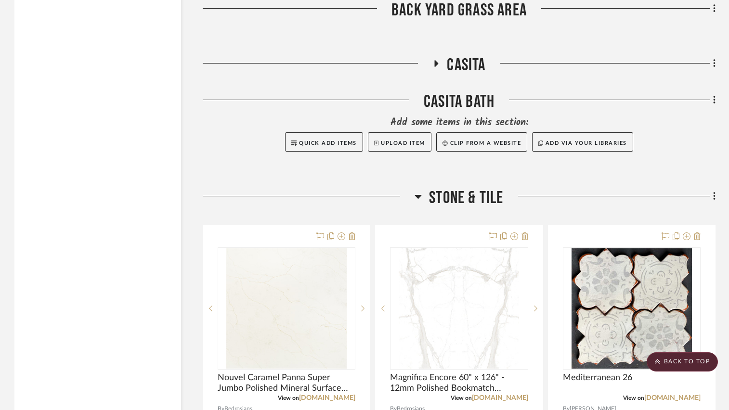
click at [417, 196] on icon at bounding box center [418, 197] width 7 height 4
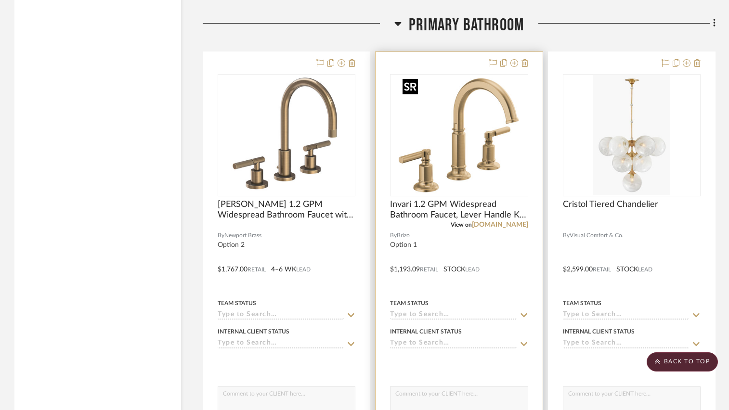
scroll to position [1661, 0]
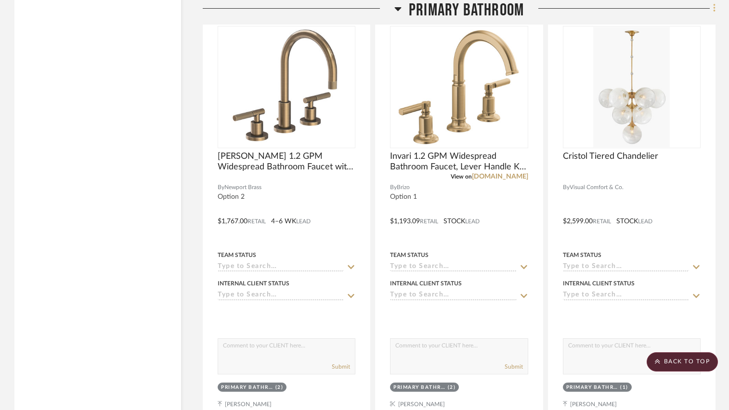
click at [715, 8] on icon at bounding box center [714, 8] width 3 height 11
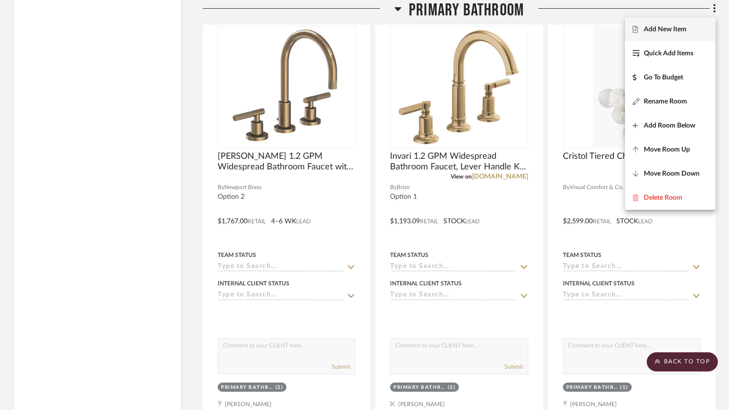
click at [689, 28] on span "Add New Item" at bounding box center [670, 30] width 75 height 8
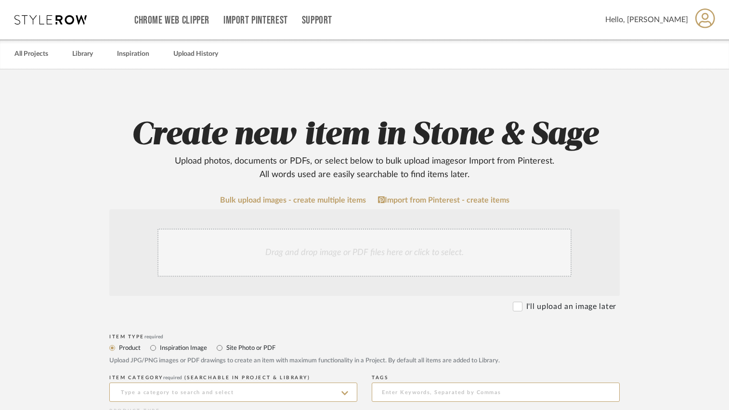
scroll to position [96, 0]
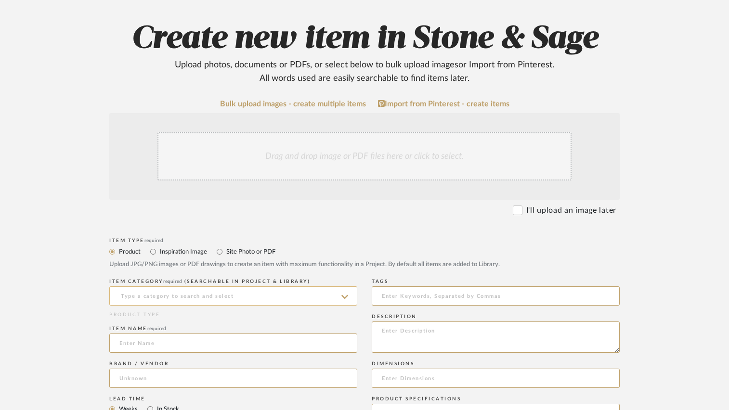
click at [214, 296] on input at bounding box center [233, 296] width 248 height 19
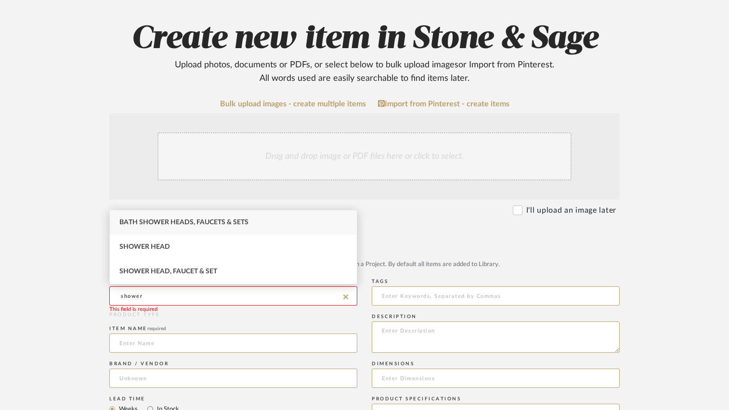
click at [219, 222] on span "Bath Shower Heads, Faucets & Sets" at bounding box center [183, 222] width 129 height 7
type input "Bath Shower Heads, Faucets & Sets"
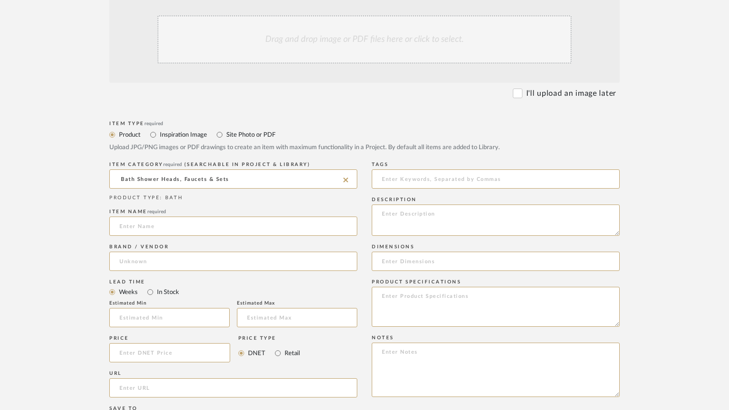
scroll to position [241, 0]
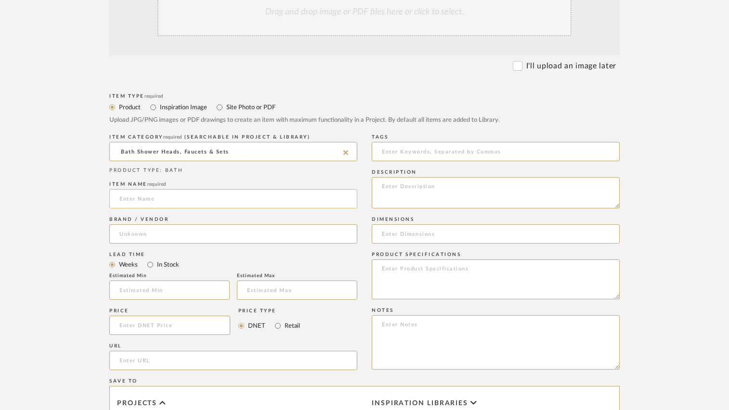
click at [127, 202] on input at bounding box center [233, 198] width 248 height 19
drag, startPoint x: 232, startPoint y: 200, endPoint x: 245, endPoint y: 194, distance: 14.9
paste input "Pressure Balanced Shower System with Shower Head and Hand Shower Less Handles -…"
type input "Invari Pressure Balanced Shower System with Shower Head and Hand Shower Less Ha…"
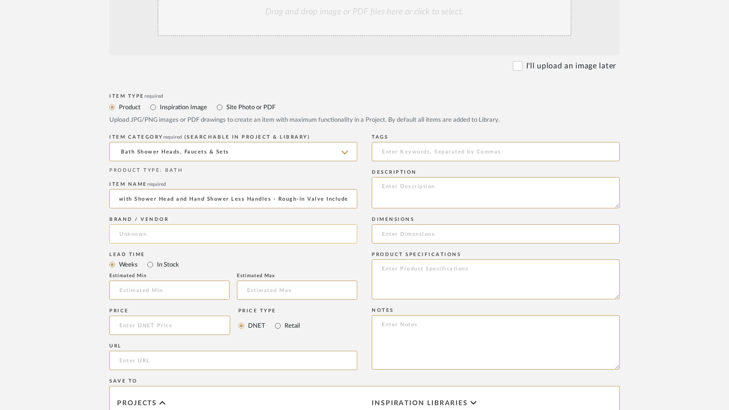
click at [235, 236] on input at bounding box center [233, 233] width 248 height 19
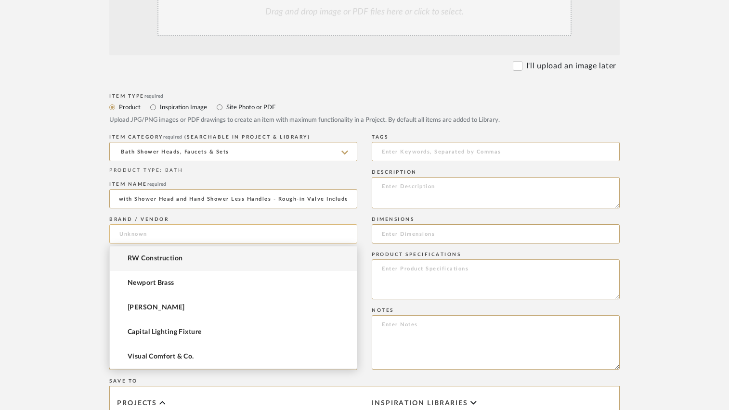
scroll to position [0, 0]
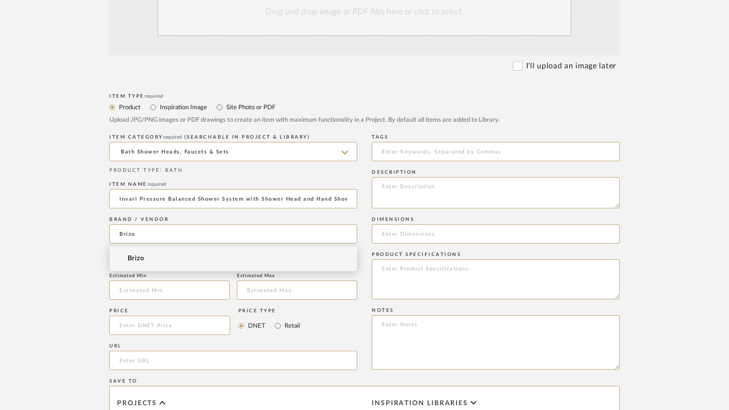
type input "Brizo"
click at [144, 264] on mat-option "Brizo" at bounding box center [233, 259] width 247 height 25
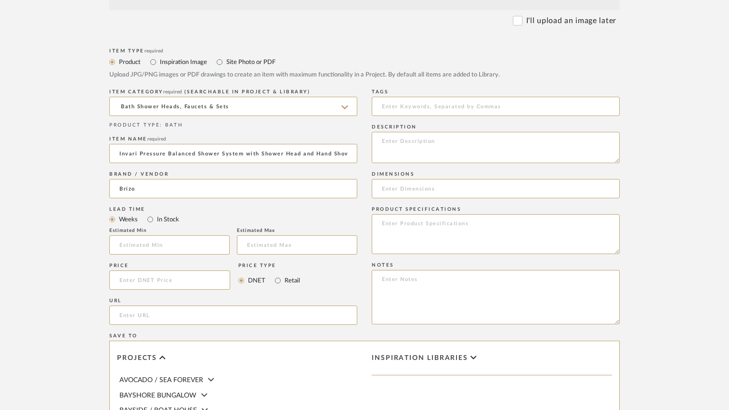
scroll to position [337, 0]
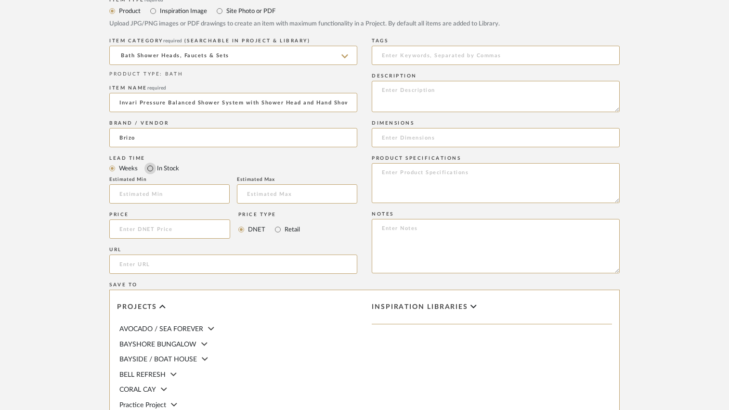
click at [148, 168] on input "In Stock" at bounding box center [150, 169] width 12 height 12
radio input "true"
click at [160, 235] on input at bounding box center [169, 229] width 121 height 19
type input "$1,828.80"
click at [276, 230] on input "Retail" at bounding box center [278, 230] width 12 height 12
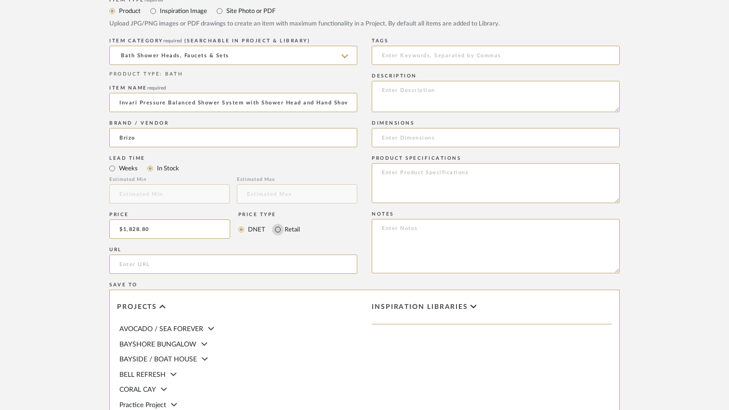
radio input "true"
click at [335, 236] on div "Price $1,828.80 Price Type DNET Retail" at bounding box center [233, 227] width 248 height 35
click at [399, 173] on textarea at bounding box center [496, 183] width 248 height 40
type textarea "Luxe Gold"
click at [647, 153] on form "Bulk upload images - create multiple items Import from Pinterest - create items…" at bounding box center [365, 208] width 614 height 698
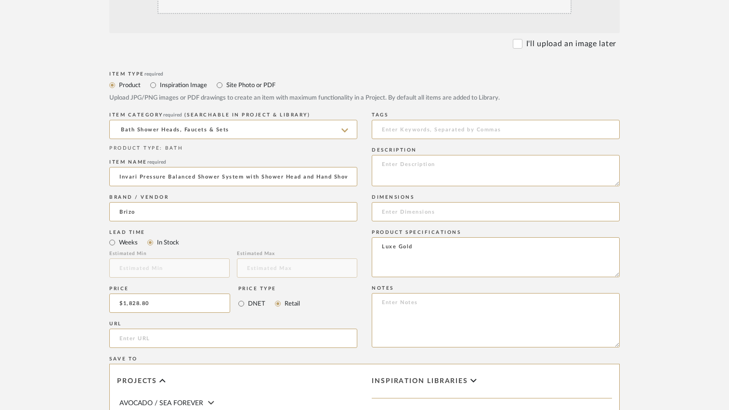
scroll to position [311, 0]
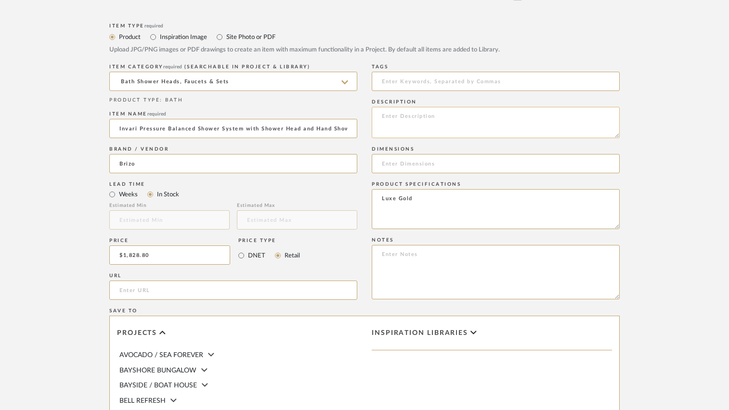
click at [418, 115] on textarea at bounding box center [496, 122] width 248 height 31
type textarea "Option 1"
click at [656, 165] on form "Bulk upload images - create multiple items Import from Pinterest - create items…" at bounding box center [365, 234] width 614 height 698
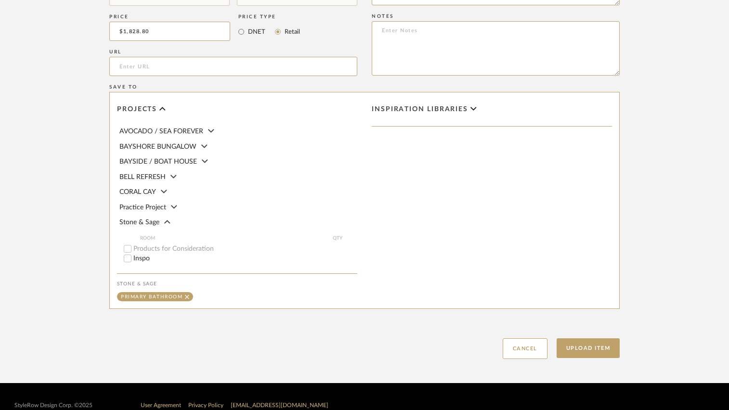
scroll to position [552, 0]
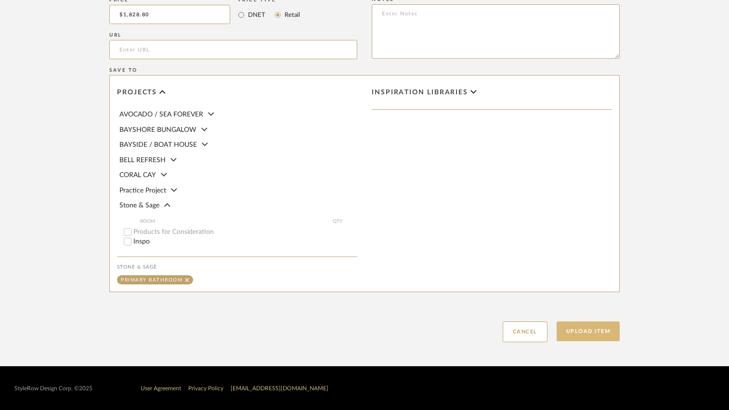
click at [569, 330] on button "Upload Item" at bounding box center [589, 332] width 64 height 20
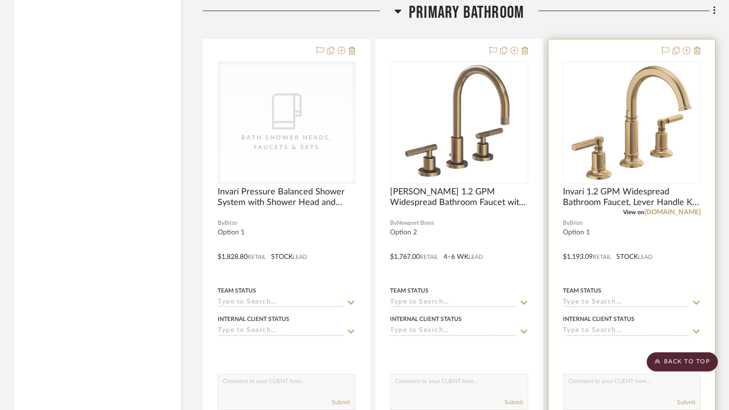
scroll to position [1627, 0]
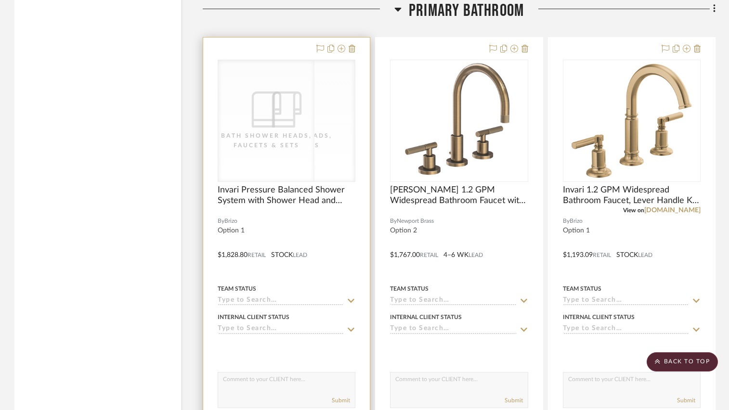
click at [287, 145] on div "CategoryIconBath Bath Shower Heads, Faucets & Sets CategoryIconBath Bath Shower…" at bounding box center [287, 121] width 138 height 122
click at [295, 112] on icon "0" at bounding box center [287, 110] width 30 height 36
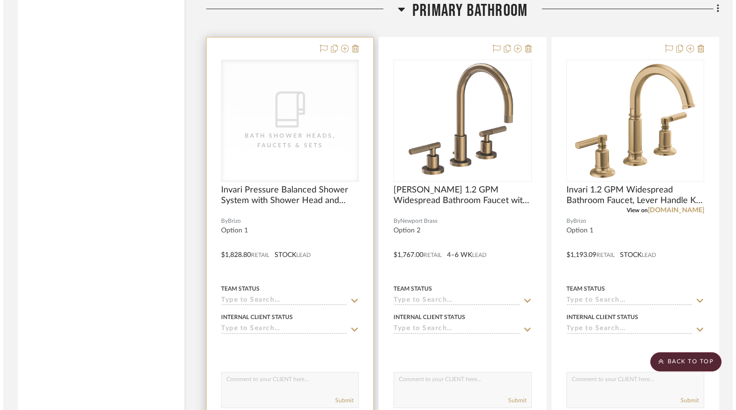
scroll to position [0, 0]
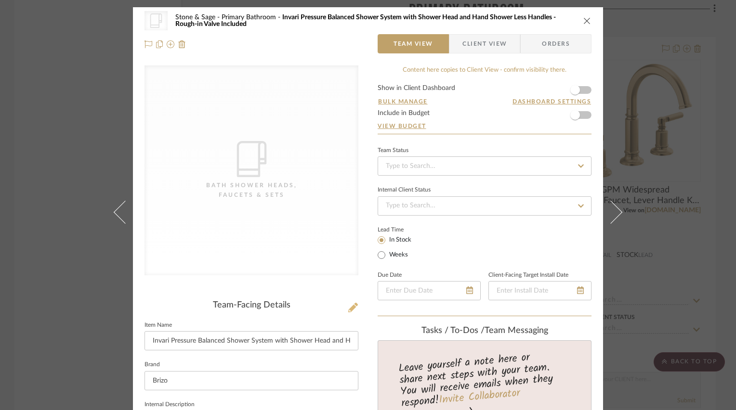
click at [349, 308] on icon at bounding box center [353, 308] width 10 height 10
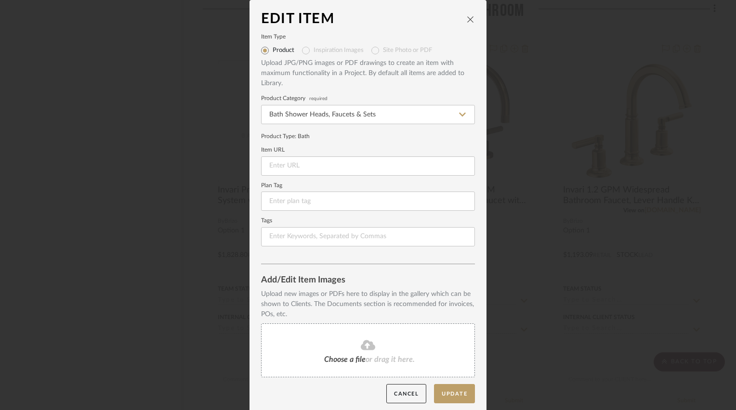
click at [368, 345] on icon at bounding box center [368, 345] width 14 height 10
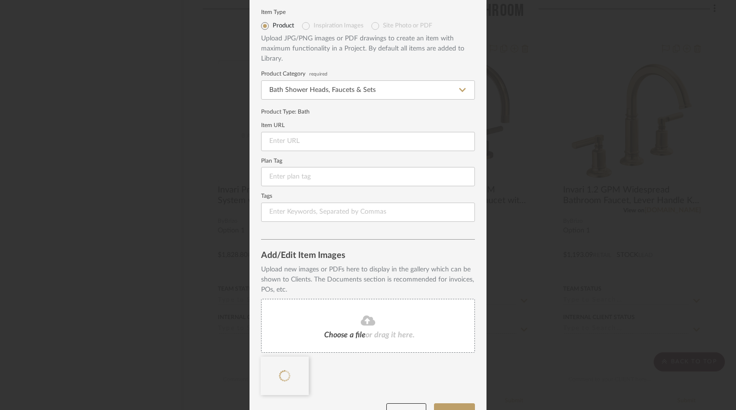
scroll to position [48, 0]
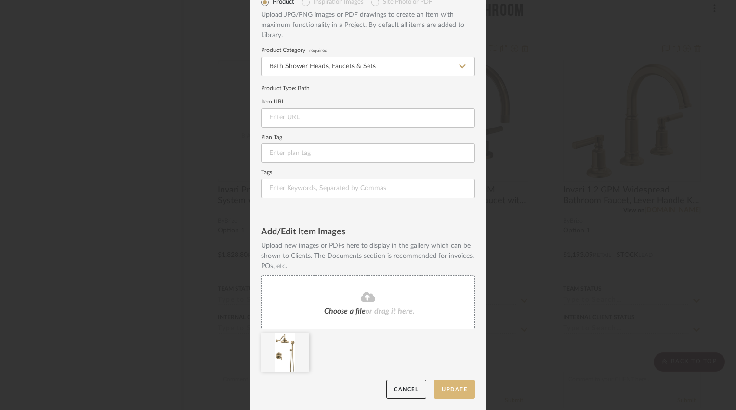
click at [450, 388] on button "Update" at bounding box center [454, 390] width 41 height 20
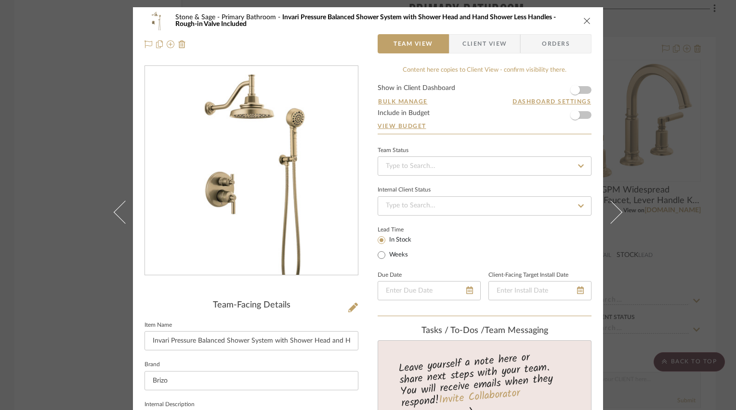
click at [583, 23] on icon "close" at bounding box center [587, 21] width 8 height 8
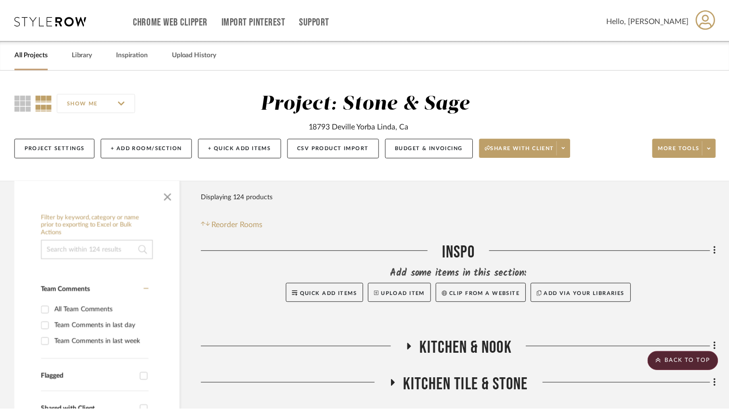
scroll to position [1627, 0]
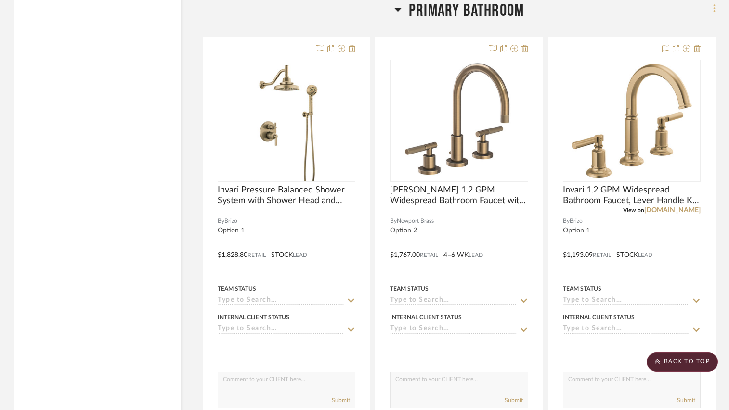
click at [713, 6] on icon at bounding box center [714, 8] width 3 height 11
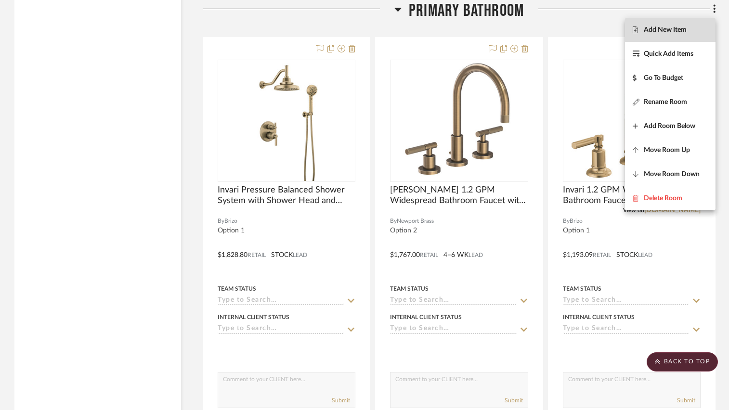
click at [685, 28] on span "Add New Item" at bounding box center [665, 30] width 43 height 8
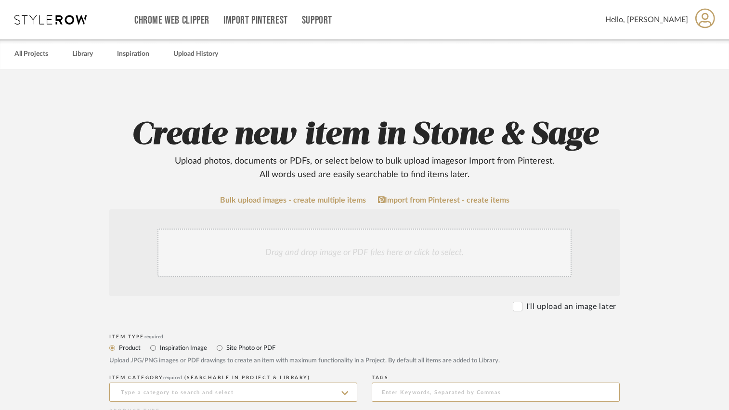
click at [390, 255] on div "Drag and drop image or PDF files here or click to select." at bounding box center [364, 253] width 414 height 48
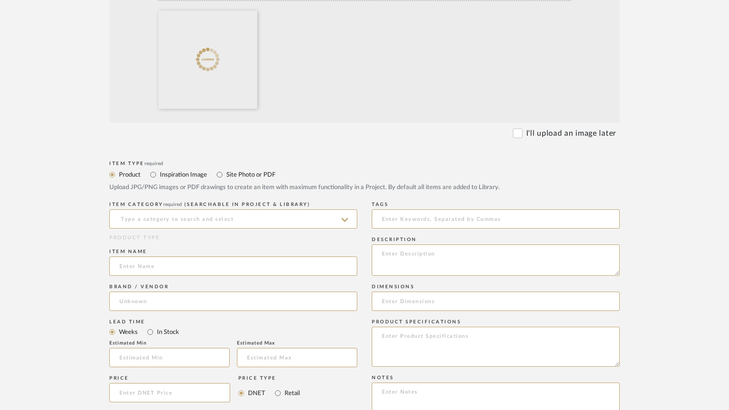
scroll to position [289, 0]
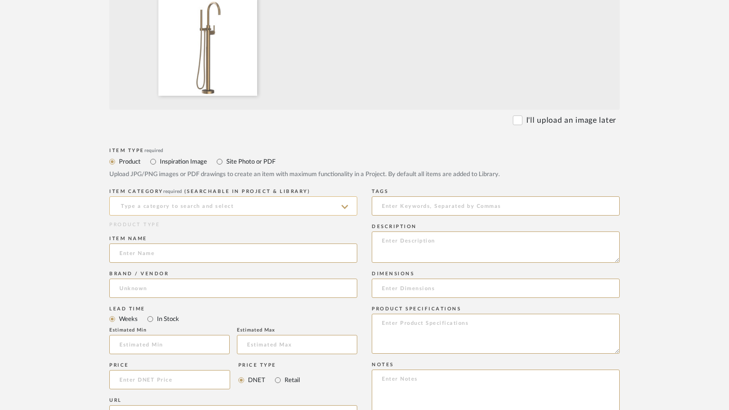
click at [210, 207] on input at bounding box center [233, 206] width 248 height 19
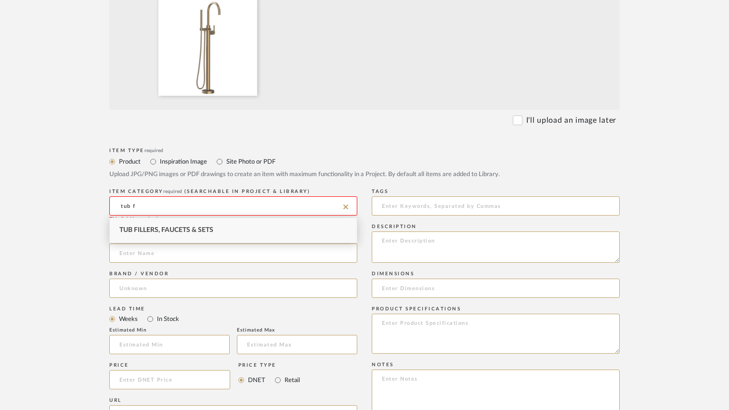
click at [198, 227] on span "Tub Fillers, Faucets & Sets" at bounding box center [166, 230] width 94 height 7
type input "Tub Fillers, Faucets & Sets"
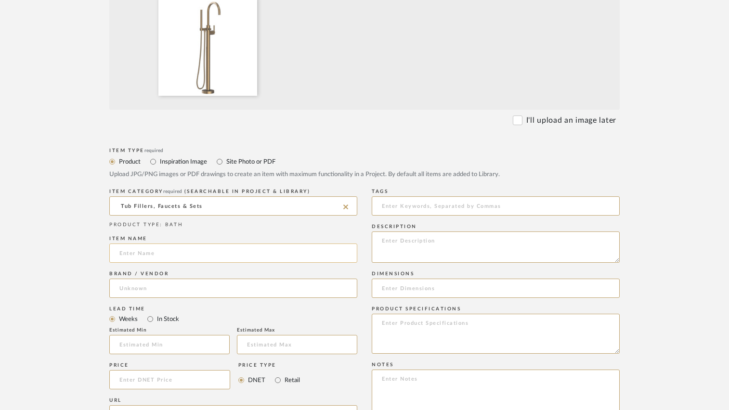
click at [191, 254] on input at bounding box center [233, 253] width 248 height 19
paste input "Exposed Tub and Hand Shower Set - Free Standing"
type input "Muncy Exposed Tub and Hand Shower Set - Free Standing"
click at [184, 289] on input at bounding box center [233, 288] width 248 height 19
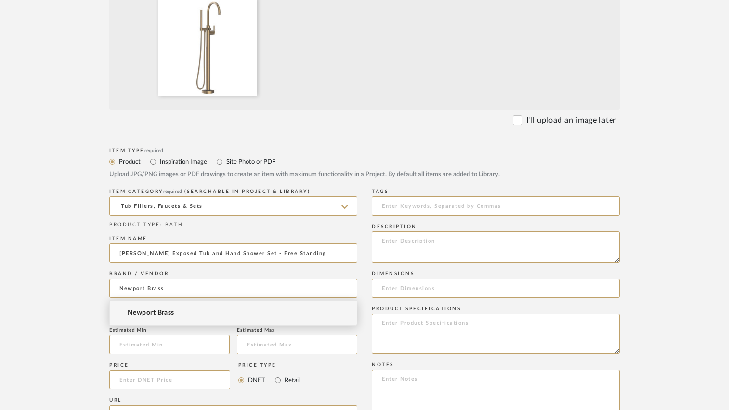
type input "Newport Brass"
click at [159, 317] on span "Newport Brass" at bounding box center [151, 313] width 47 height 8
click at [72, 286] on form "Bulk upload images - create multiple items Import from Pinterest - create items…" at bounding box center [365, 307] width 614 height 801
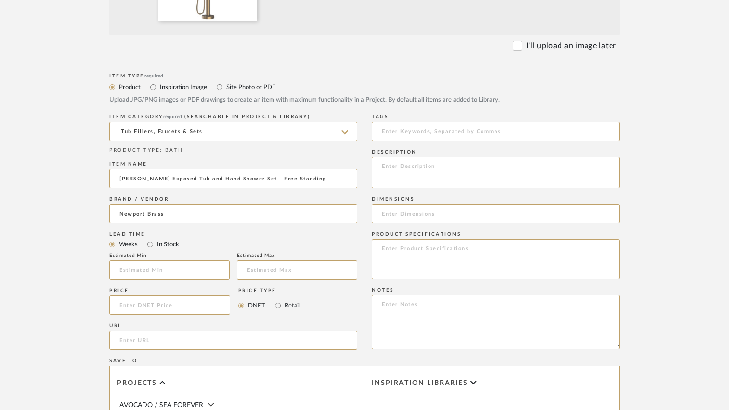
scroll to position [433, 0]
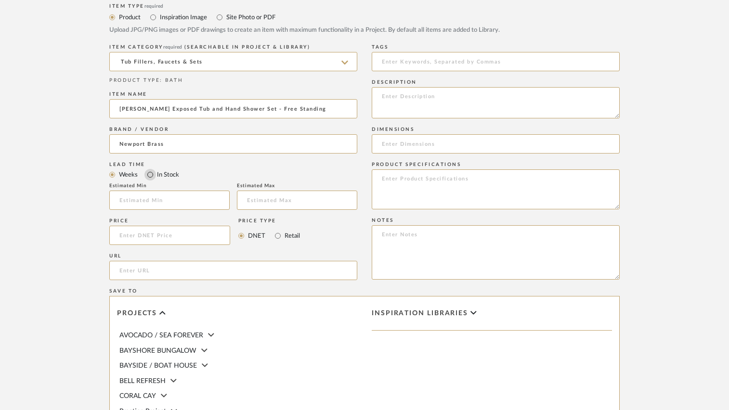
click at [150, 173] on input "In Stock" at bounding box center [150, 175] width 12 height 12
radio input "true"
click at [149, 235] on input at bounding box center [169, 235] width 121 height 19
type input "$3,179.00"
click at [276, 236] on input "Retail" at bounding box center [278, 236] width 12 height 12
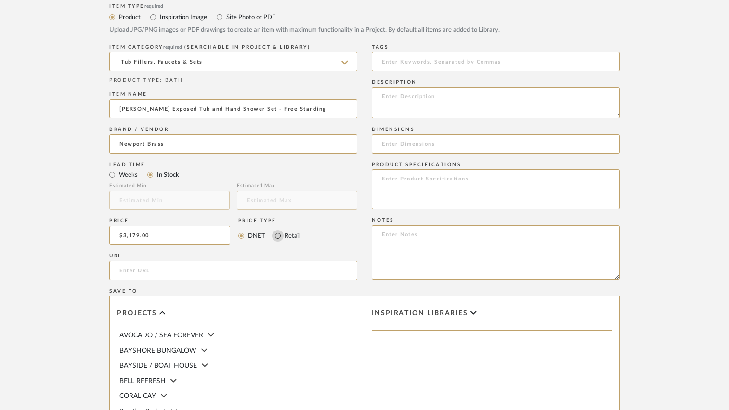
radio input "true"
click at [423, 184] on textarea at bounding box center [496, 190] width 248 height 40
type textarea "Antique Brass 06"
click at [652, 120] on form "Bulk upload images - create multiple items Import from Pinterest - create items…" at bounding box center [365, 163] width 614 height 801
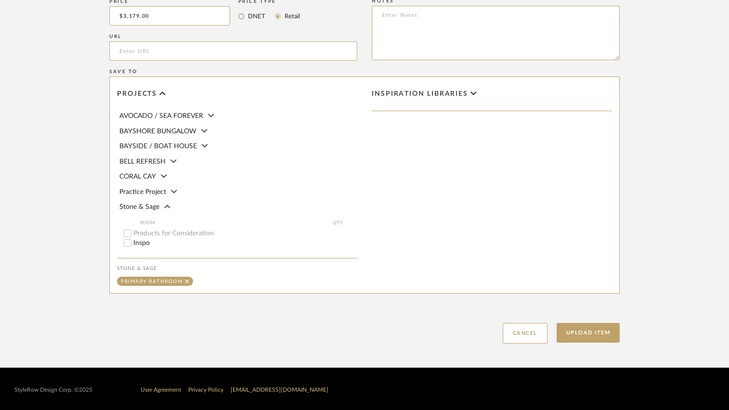
scroll to position [655, 0]
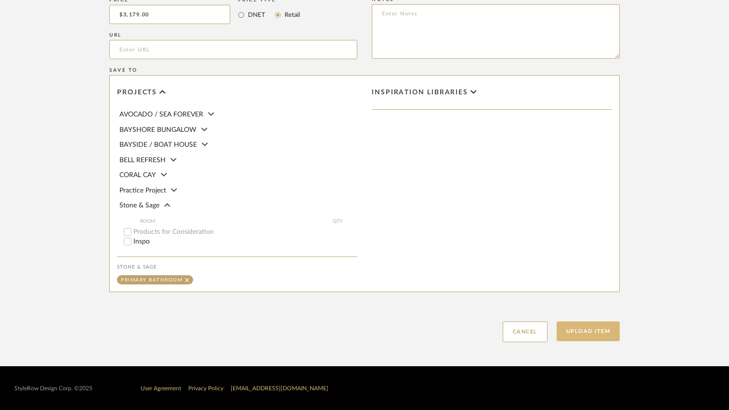
click at [572, 331] on button "Upload Item" at bounding box center [589, 332] width 64 height 20
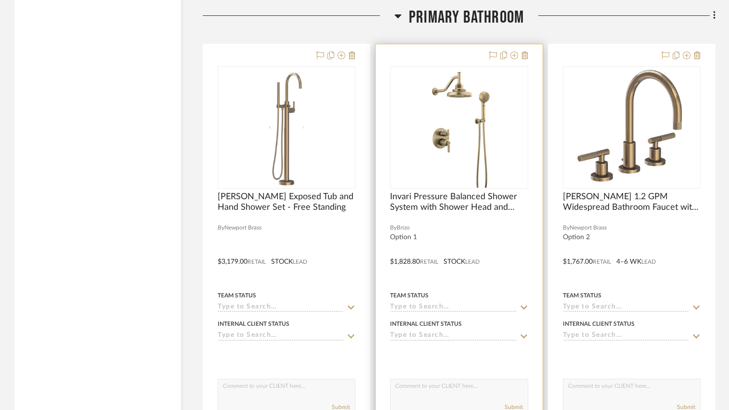
scroll to position [1627, 0]
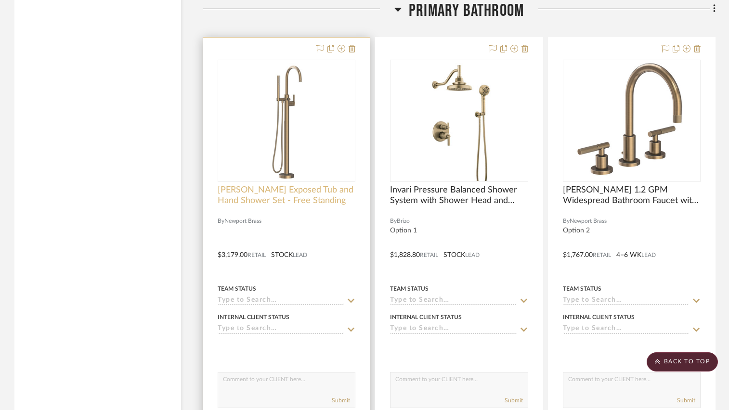
click at [311, 194] on span "Muncy Exposed Tub and Hand Shower Set - Free Standing" at bounding box center [287, 195] width 138 height 21
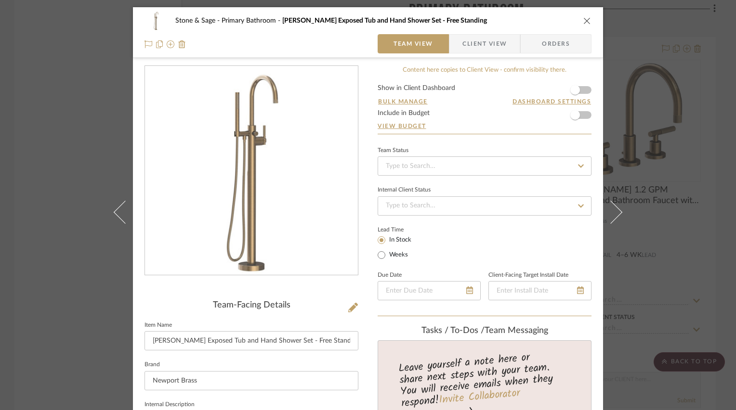
scroll to position [144, 0]
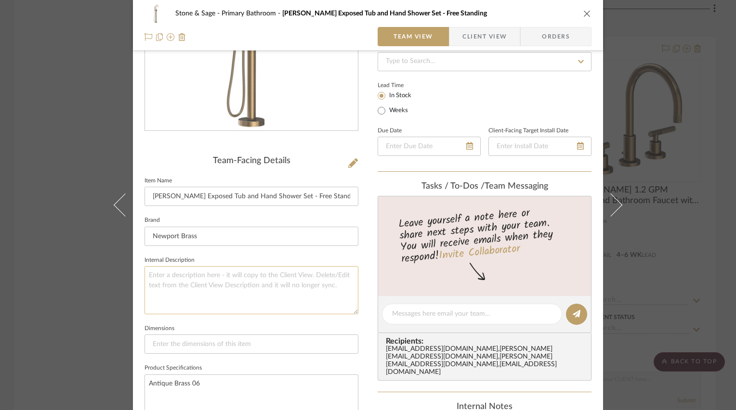
click at [200, 271] on textarea at bounding box center [251, 290] width 214 height 48
type textarea "Option 2"
click at [367, 253] on div "Stone & Sage Primary Bathroom Muncy Exposed Tub and Hand Shower Set - Free Stan…" at bounding box center [368, 307] width 470 height 888
click at [583, 12] on icon "close" at bounding box center [587, 14] width 8 height 8
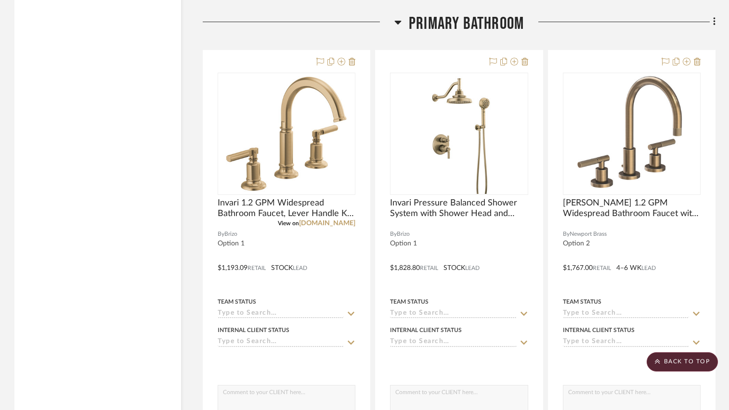
scroll to position [1538, 0]
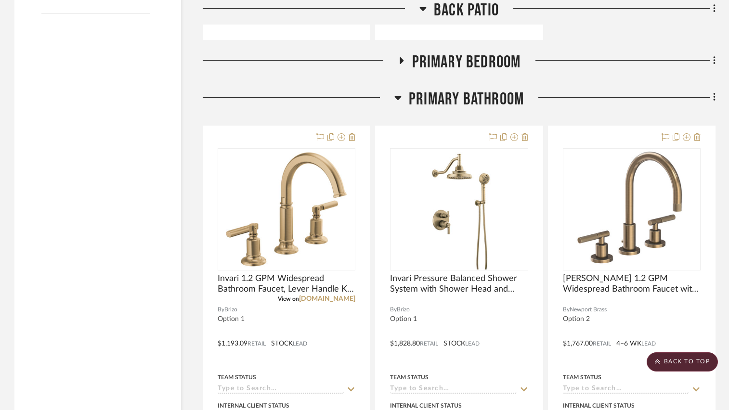
click at [717, 98] on div "Filter by keyword, category or name prior to exporting to Excel or Bulk Actions…" at bounding box center [364, 67] width 729 height 2851
click at [714, 99] on icon at bounding box center [714, 97] width 3 height 11
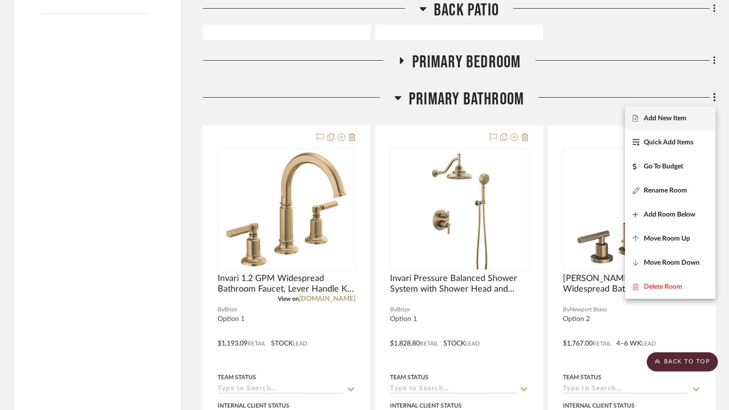
click at [674, 118] on span "Add New Item" at bounding box center [665, 118] width 43 height 8
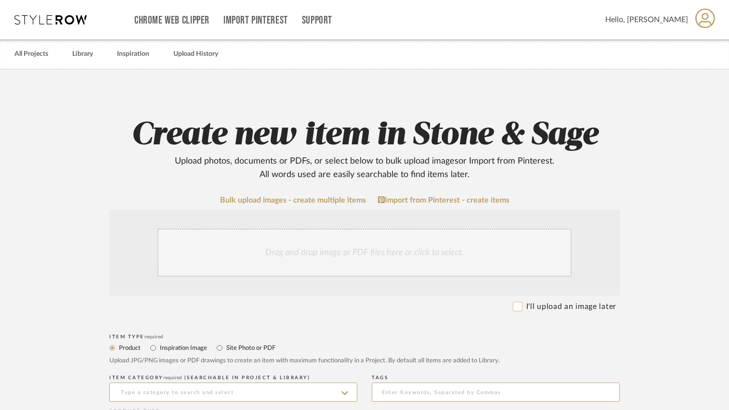
click at [516, 306] on input "I'll upload an image later" at bounding box center [518, 307] width 10 height 10
checkbox input "true"
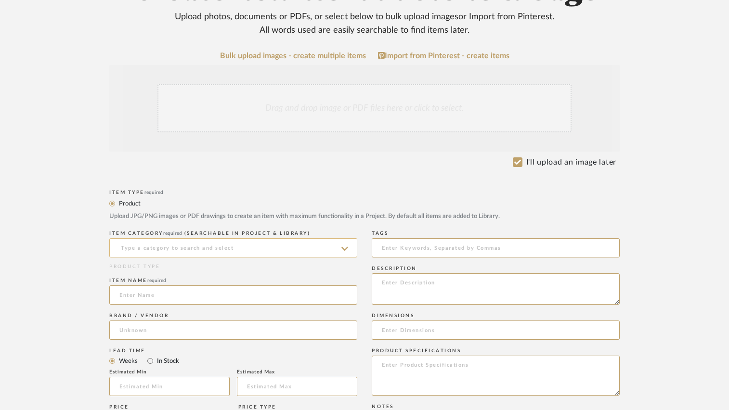
scroll to position [241, 0]
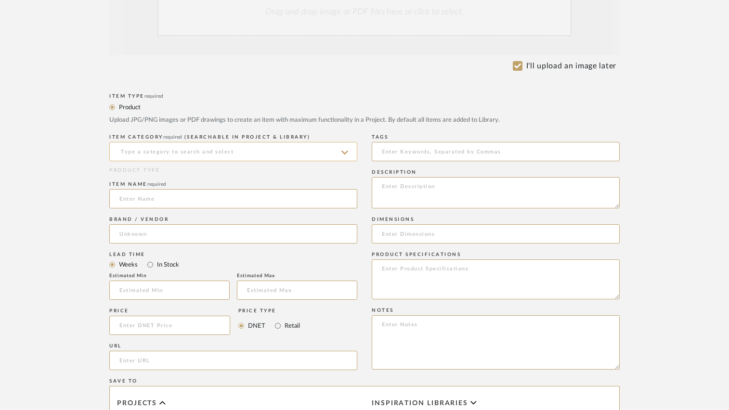
click at [208, 154] on input at bounding box center [233, 151] width 248 height 19
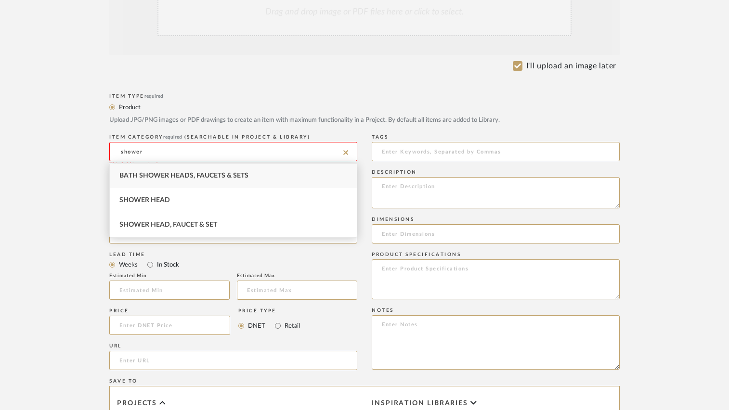
click at [197, 178] on span "Bath Shower Heads, Faucets & Sets" at bounding box center [183, 175] width 129 height 7
type input "Bath Shower Heads, Faucets & Sets"
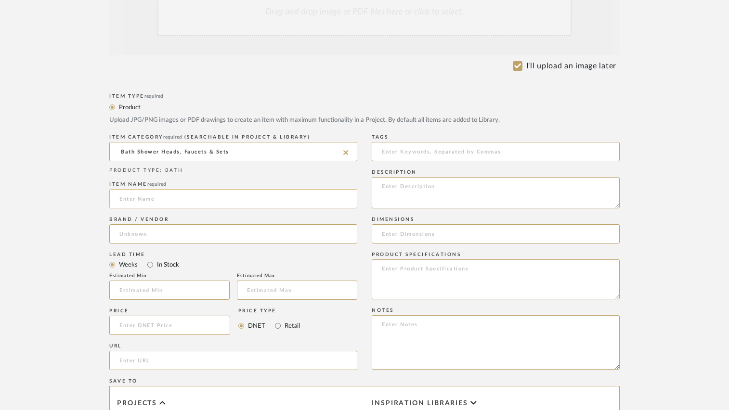
click at [190, 198] on input at bounding box center [233, 198] width 248 height 19
type input "Muncy Shower head, diverter, hand shower"
click at [144, 236] on input at bounding box center [233, 233] width 248 height 19
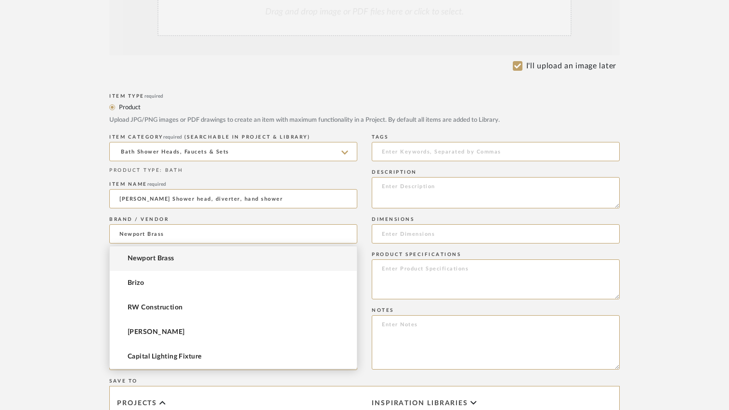
type input "Newport Brass"
click at [92, 268] on form "Bulk upload images - create multiple items Import from Pinterest - create items…" at bounding box center [365, 304] width 614 height 698
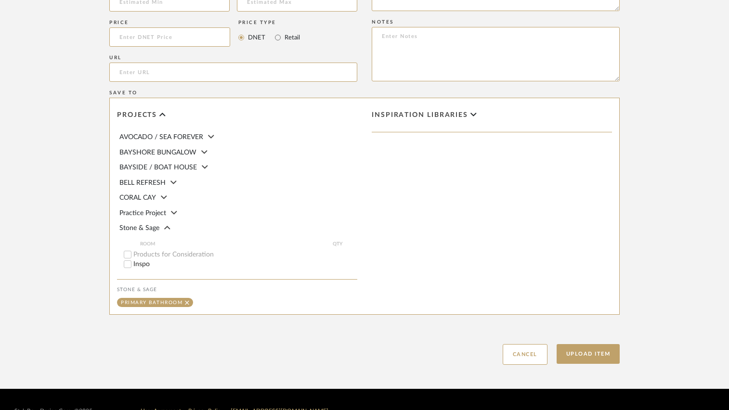
scroll to position [552, 0]
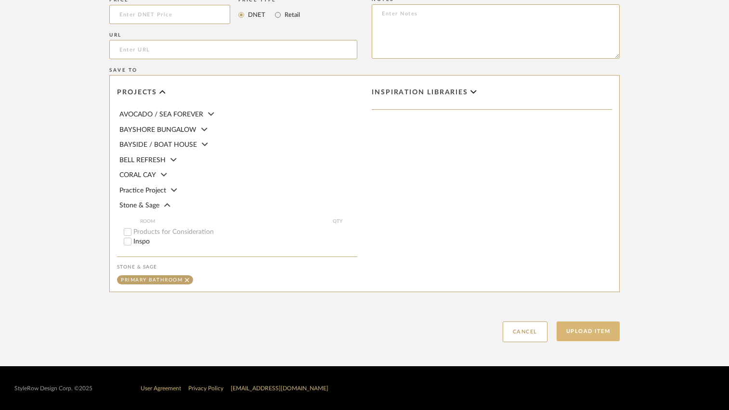
click at [574, 332] on button "Upload Item" at bounding box center [589, 332] width 64 height 20
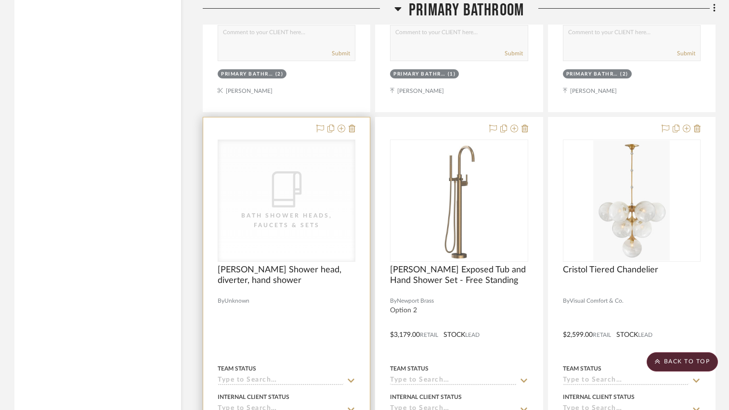
scroll to position [2006, 0]
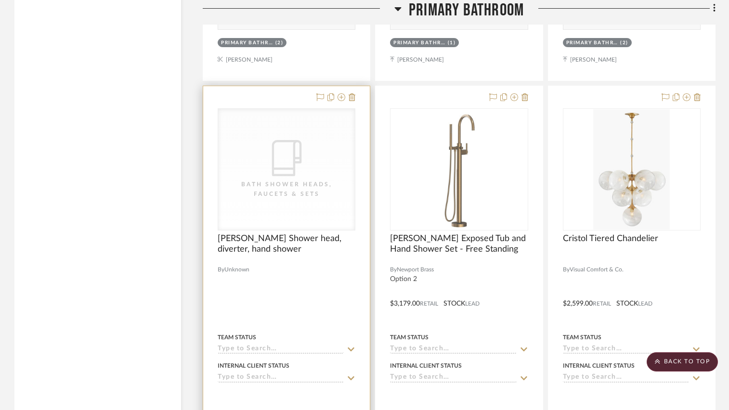
click at [275, 265] on div at bounding box center [286, 296] width 167 height 421
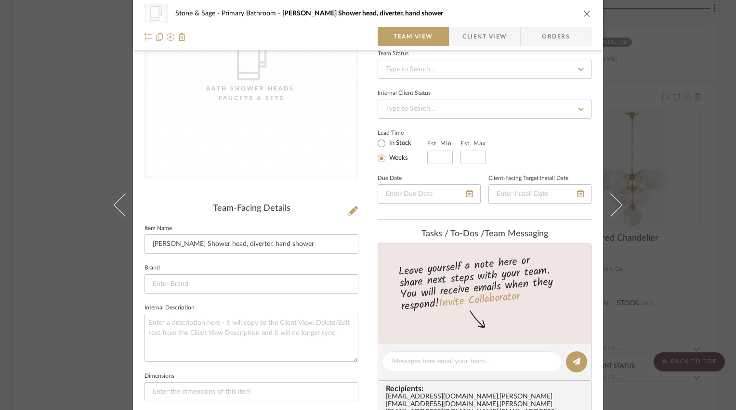
scroll to position [144, 0]
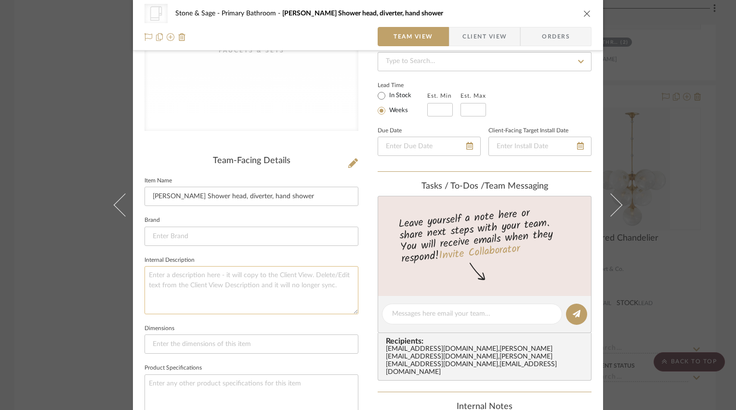
click at [239, 277] on textarea at bounding box center [251, 290] width 214 height 48
type textarea "Option 2"
click at [262, 256] on fieldset "Internal Description Option 2" at bounding box center [251, 284] width 214 height 61
click at [585, 13] on icon "close" at bounding box center [587, 14] width 8 height 8
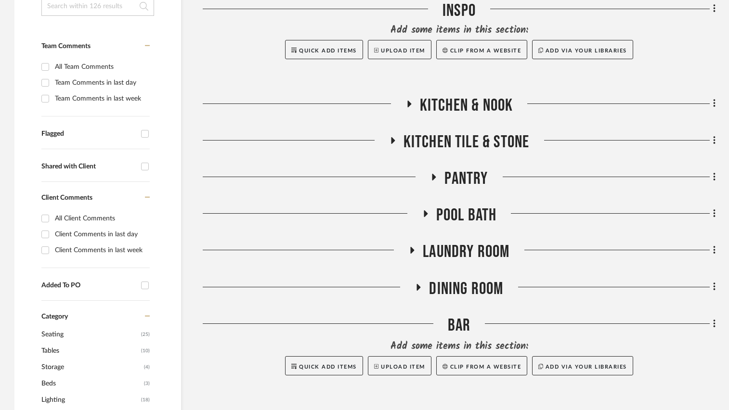
scroll to position [289, 0]
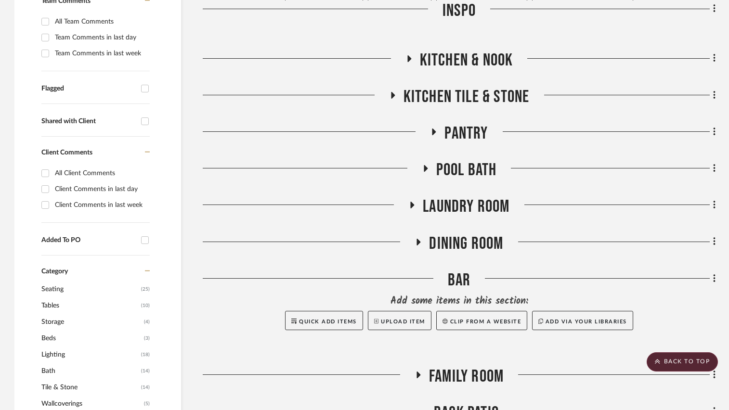
click at [410, 57] on icon at bounding box center [409, 58] width 12 height 7
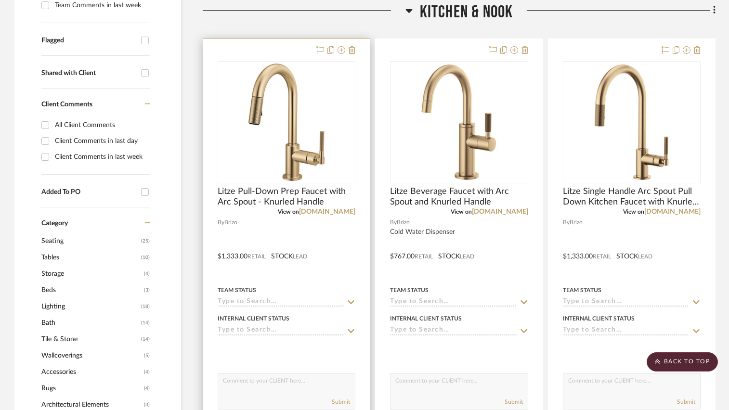
scroll to position [385, 0]
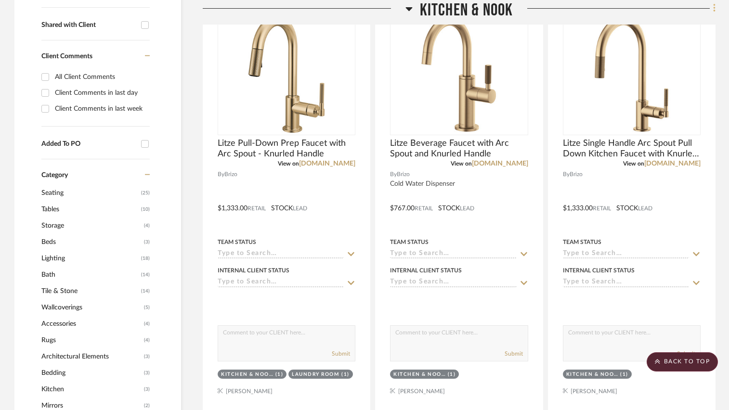
click at [713, 8] on icon at bounding box center [714, 8] width 3 height 11
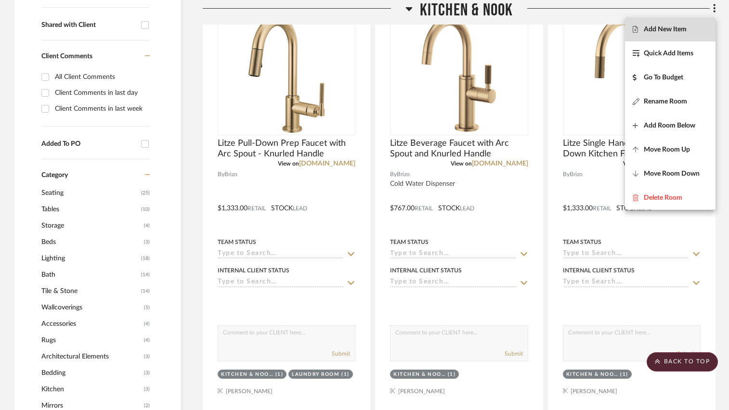
click at [678, 29] on span "Add New Item" at bounding box center [665, 30] width 43 height 8
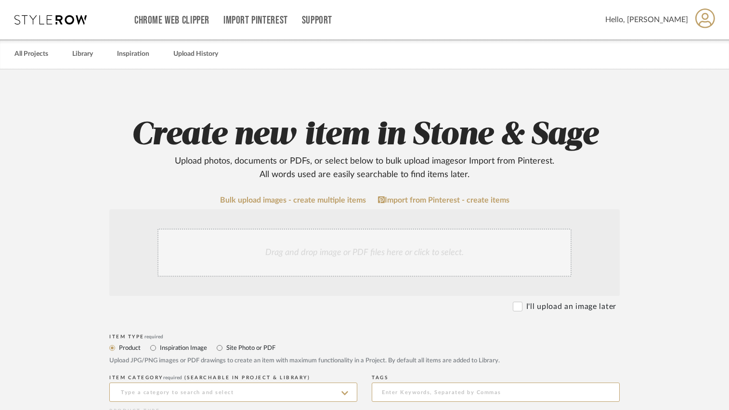
click at [418, 249] on div "Drag and drop image or PDF files here or click to select." at bounding box center [364, 253] width 414 height 48
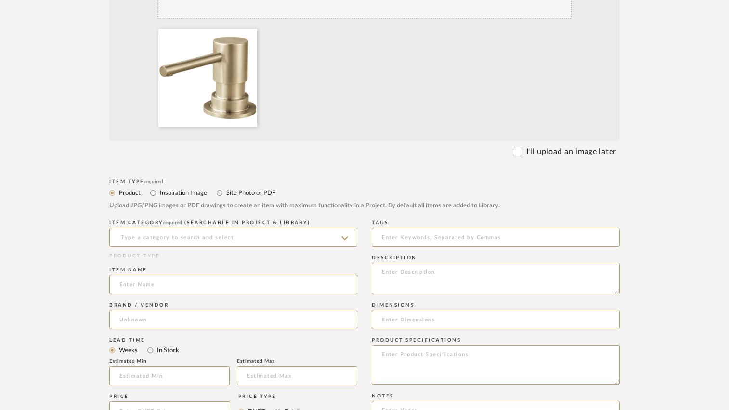
scroll to position [289, 0]
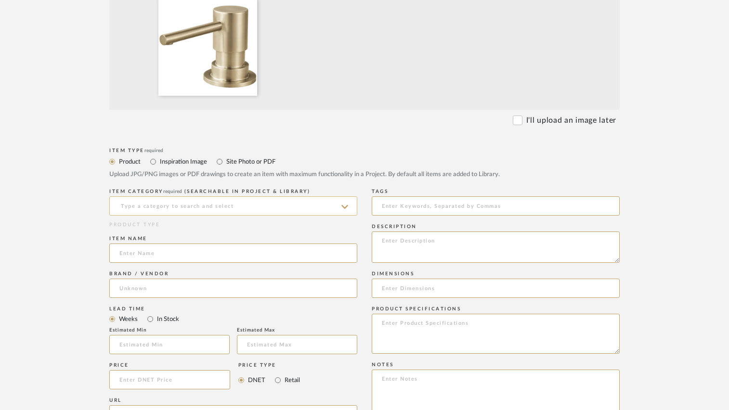
click at [284, 205] on input at bounding box center [233, 206] width 248 height 19
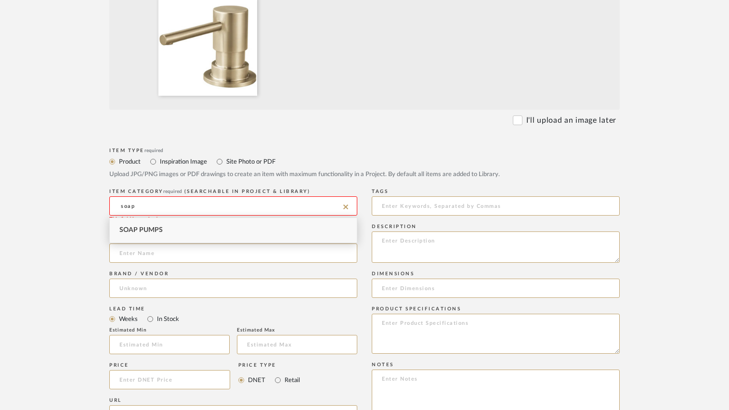
click at [259, 227] on div "Soap Pumps" at bounding box center [233, 230] width 247 height 25
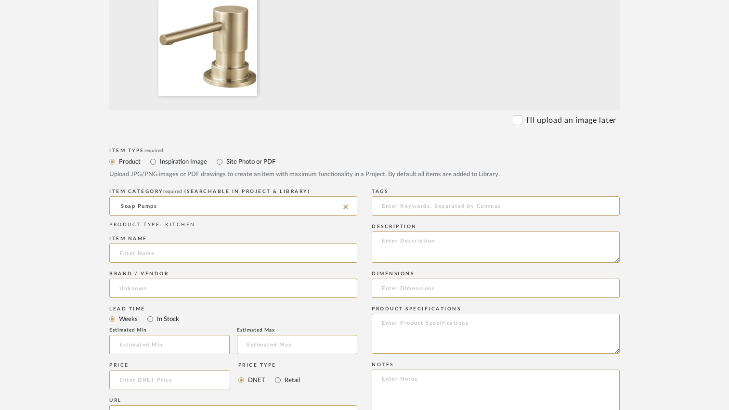
drag, startPoint x: 197, startPoint y: 206, endPoint x: 104, endPoint y: 204, distance: 92.5
click at [104, 204] on form "Bulk upload images - create multiple items Import from Pinterest - create items…" at bounding box center [365, 307] width 614 height 801
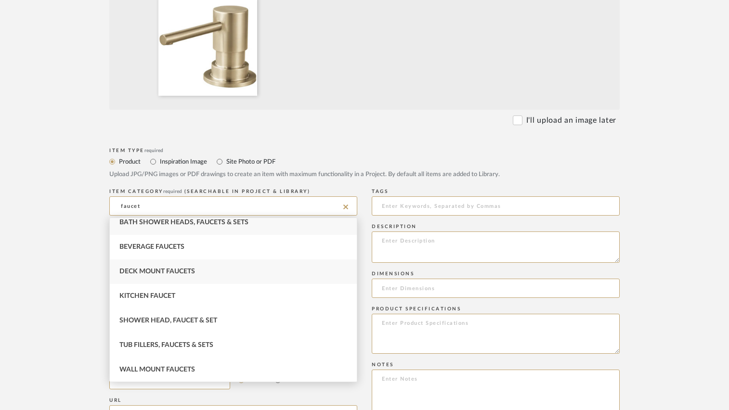
scroll to position [0, 0]
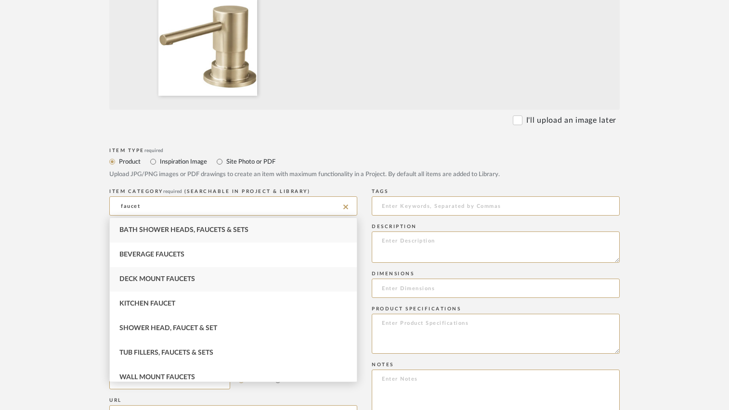
click at [175, 275] on div "Deck Mount Faucets" at bounding box center [233, 279] width 247 height 25
type input "Deck Mount Faucets"
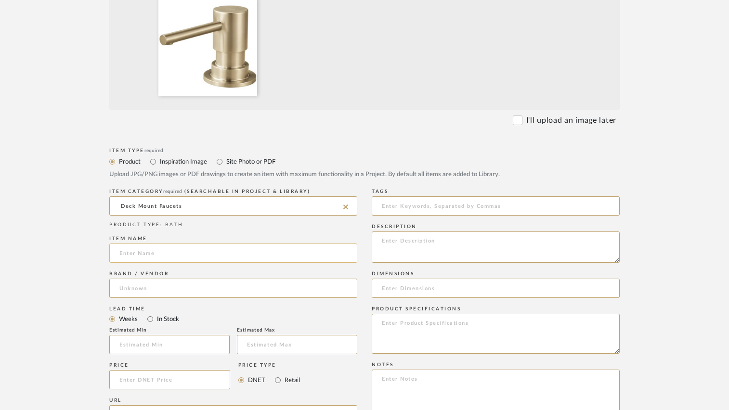
click at [158, 254] on input at bounding box center [233, 253] width 248 height 19
paste input "Deck Mounted Soap Dispenser with 13 oz Capacity"
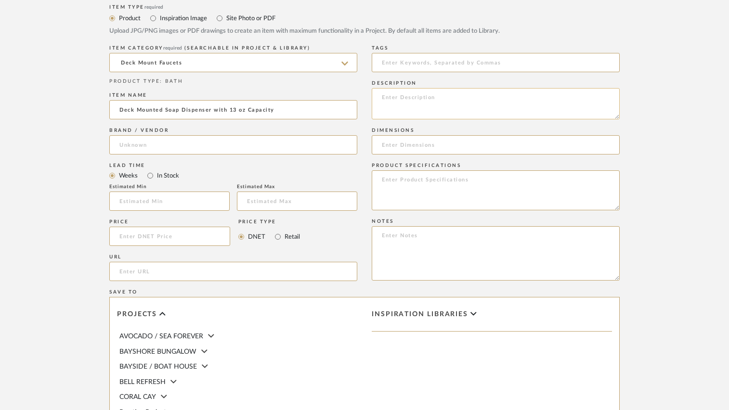
scroll to position [433, 0]
paste input "RP79275GL"
type input "Deck Mounted Soap Dispenser with 13 oz Capacity RP79275GL"
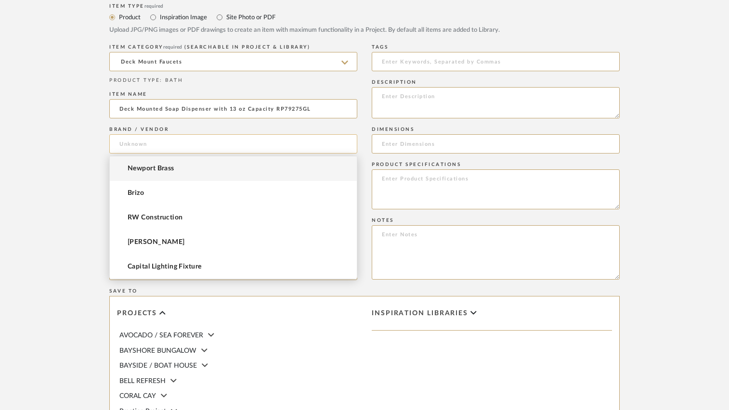
click at [239, 143] on input at bounding box center [233, 143] width 248 height 19
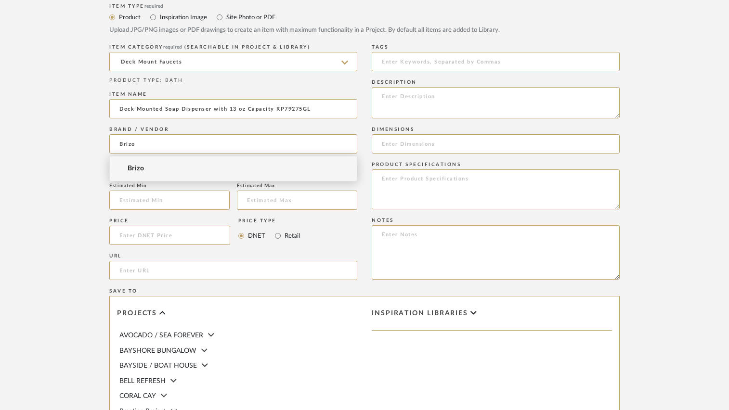
type input "Brizo"
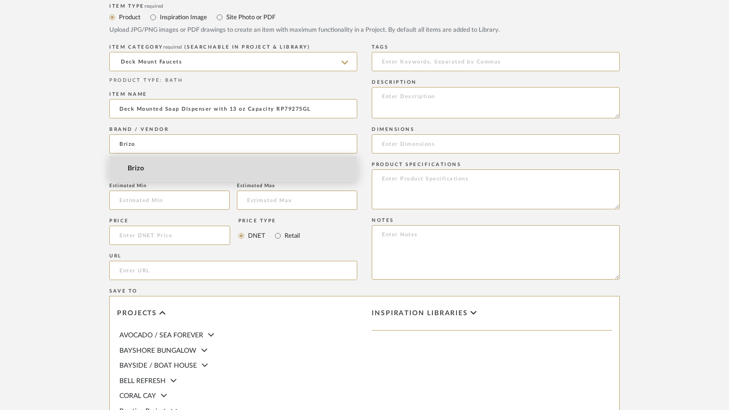
click at [136, 168] on span "Brizo" at bounding box center [136, 169] width 16 height 8
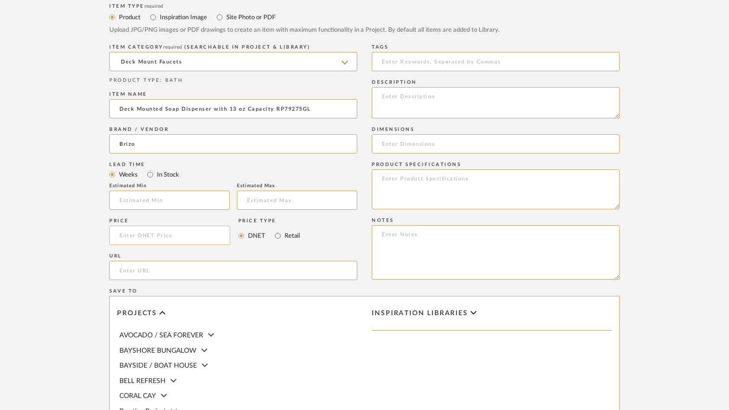
click at [142, 237] on input at bounding box center [169, 235] width 121 height 19
type input "$158.40"
click at [280, 235] on input "Retail" at bounding box center [278, 236] width 12 height 12
radio input "true"
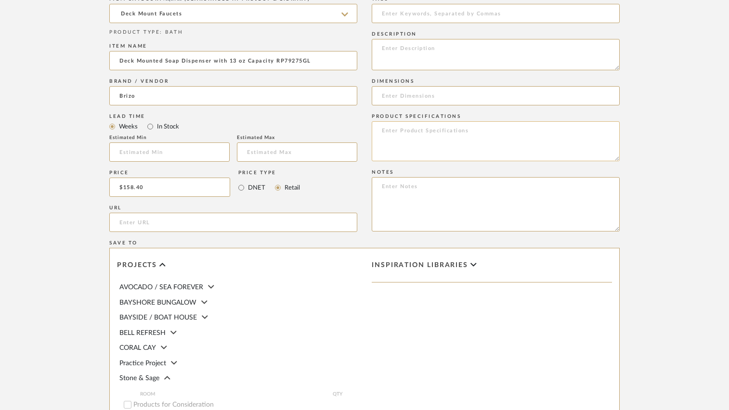
click at [410, 136] on textarea at bounding box center [496, 141] width 248 height 40
type textarea "Luxe Gold"
click at [367, 123] on div "Item Type required Product Inspiration Image Site Photo or PDF Upload JPG/PNG i…" at bounding box center [364, 234] width 511 height 563
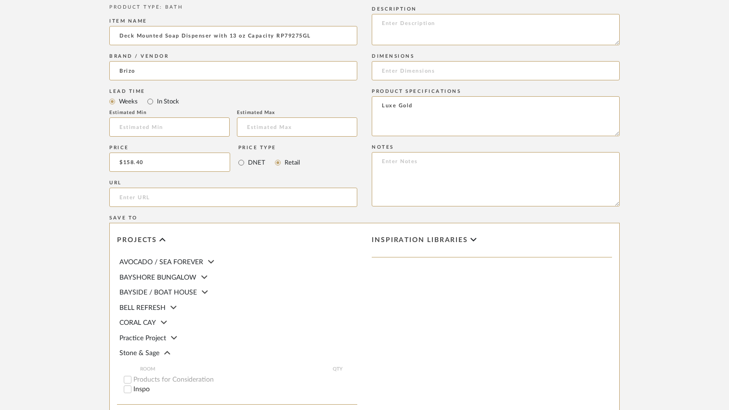
scroll to position [510, 0]
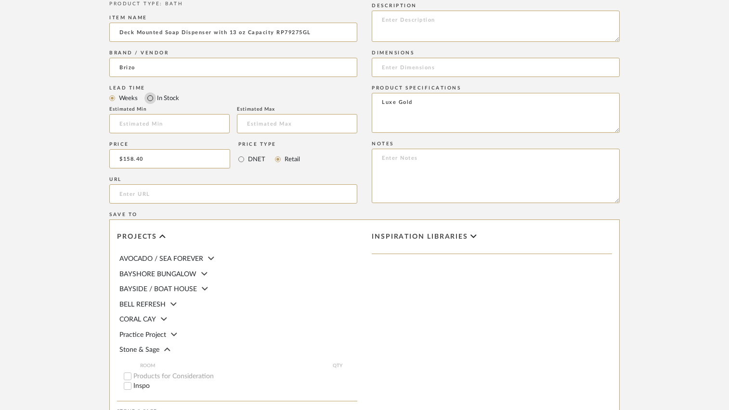
click at [152, 98] on input "In Stock" at bounding box center [150, 98] width 12 height 12
radio input "true"
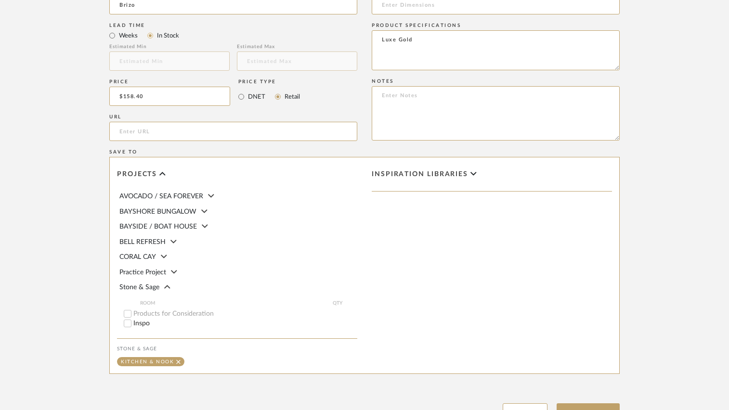
scroll to position [655, 0]
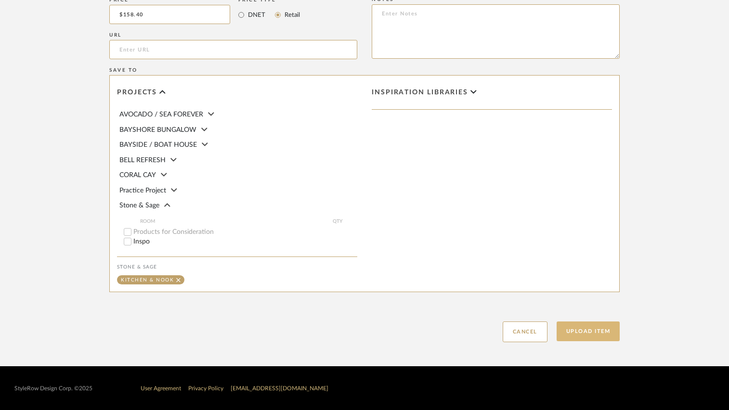
click at [583, 333] on button "Upload Item" at bounding box center [589, 332] width 64 height 20
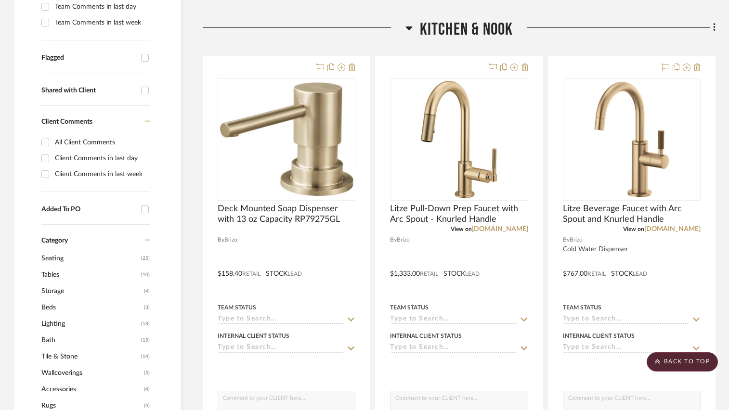
scroll to position [339, 0]
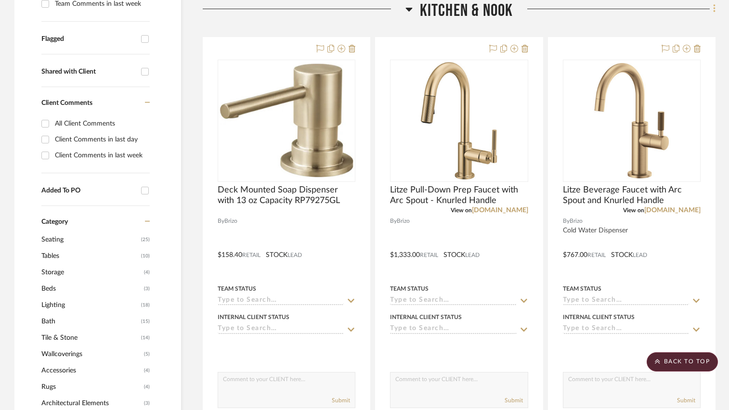
click at [712, 7] on fa-icon at bounding box center [713, 10] width 6 height 16
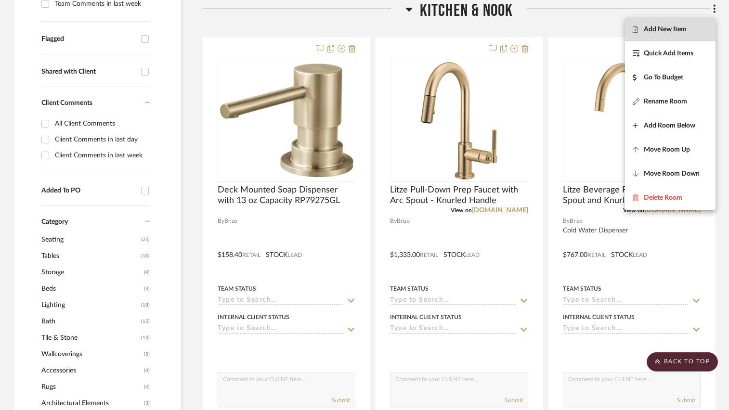
click at [696, 29] on span "Add New Item" at bounding box center [670, 30] width 75 height 8
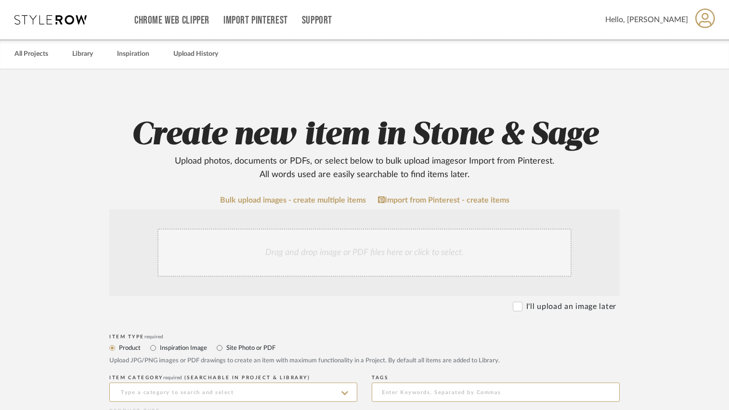
click at [328, 264] on div "Drag and drop image or PDF files here or click to select." at bounding box center [364, 253] width 414 height 48
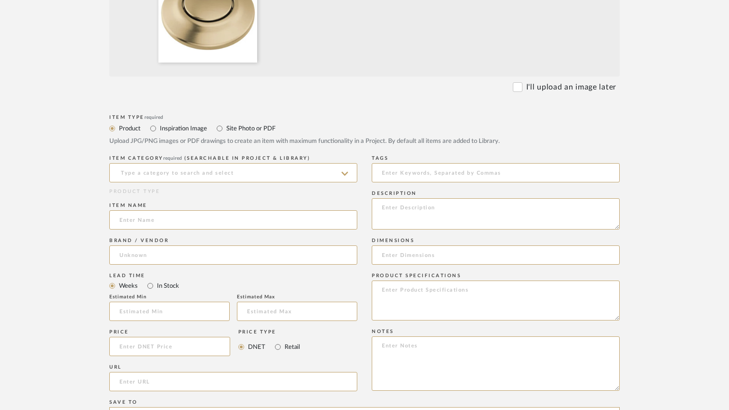
scroll to position [337, 0]
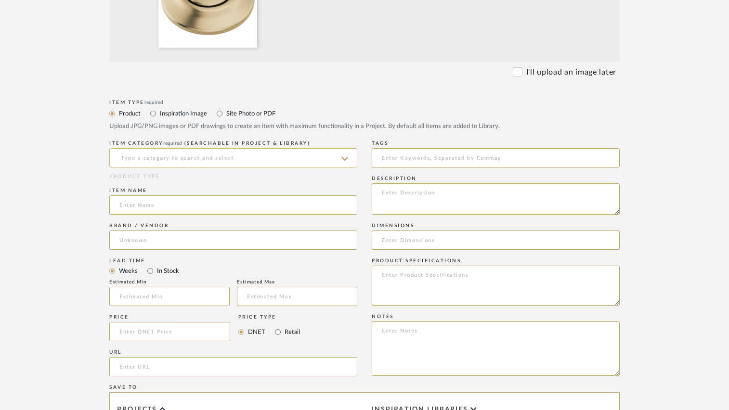
click at [278, 153] on input at bounding box center [233, 157] width 248 height 19
type input "a"
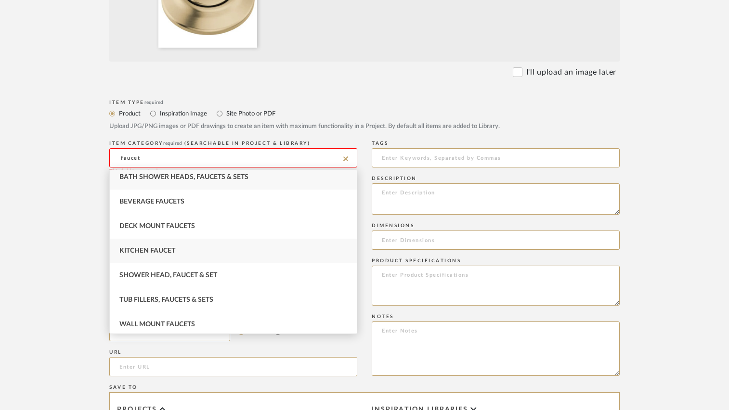
scroll to position [8, 0]
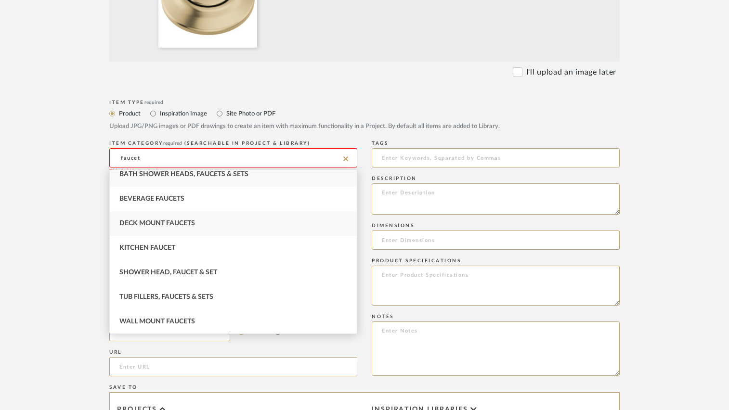
click at [157, 226] on span "Deck Mount Faucets" at bounding box center [157, 223] width 76 height 7
type input "Deck Mount Faucets"
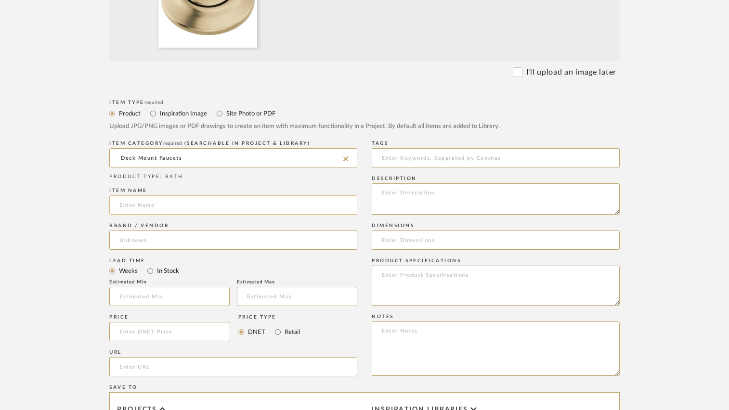
click at [158, 208] on input at bounding box center [233, 205] width 248 height 19
paste input "Garbage Disposal Air Switch, Power Module with Dual Outlet and 6ft of Air Tubin…"
drag, startPoint x: 150, startPoint y: 204, endPoint x: 87, endPoint y: 202, distance: 63.6
click at [87, 202] on form "Bulk upload images - create multiple items Import from Pinterest - create items…" at bounding box center [365, 259] width 614 height 801
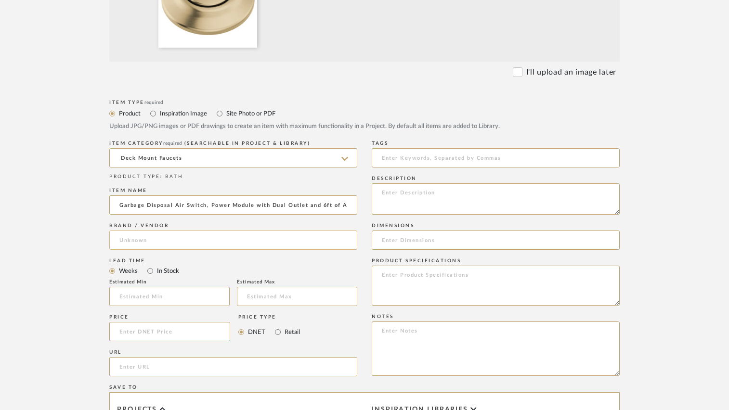
type input "Garbage Disposal Air Switch, Power Module with Dual Outlet and 6ft of Air Tubin…"
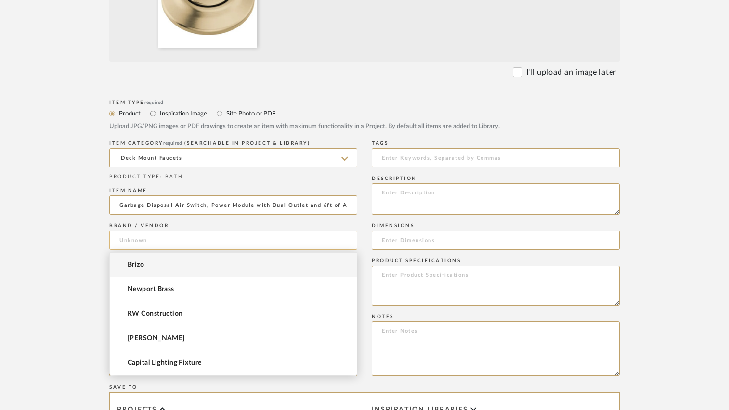
click at [169, 240] on input at bounding box center [233, 240] width 248 height 19
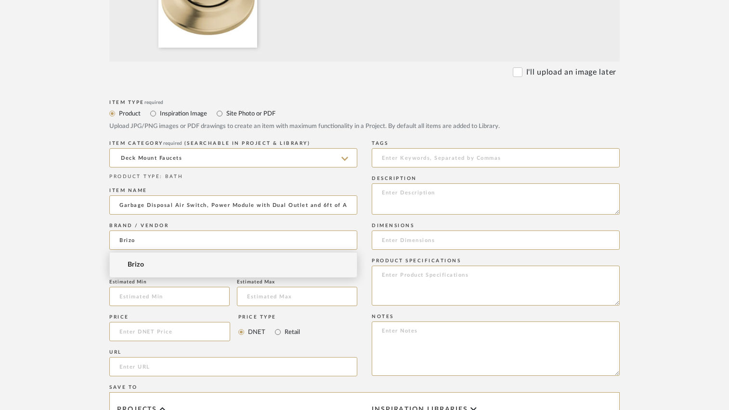
type input "Brizo"
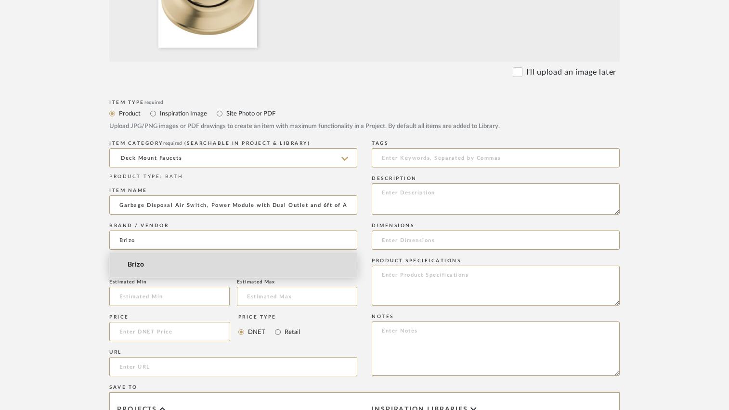
click at [129, 266] on span "Brizo" at bounding box center [136, 265] width 16 height 8
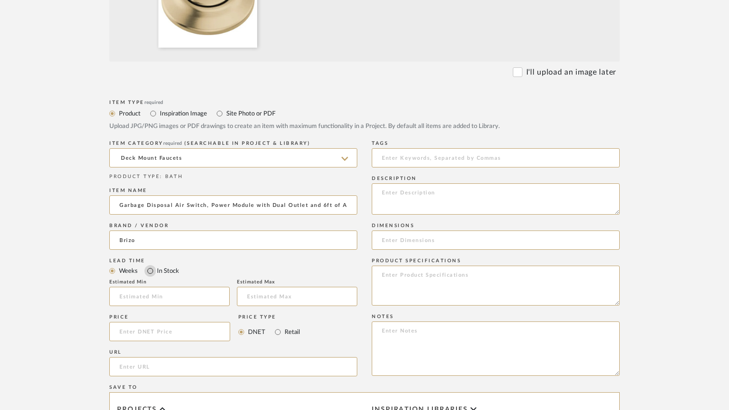
click at [150, 270] on input "In Stock" at bounding box center [150, 271] width 12 height 12
radio input "true"
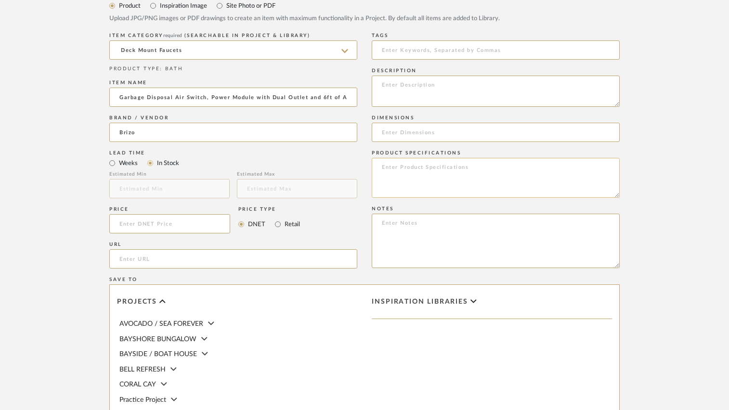
scroll to position [482, 0]
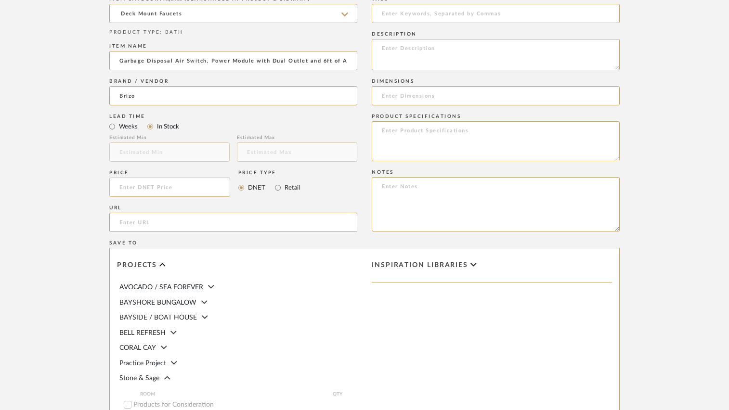
click at [181, 190] on input at bounding box center [169, 187] width 121 height 19
type input "$234.00"
click at [325, 173] on div "Price $234.00 Price Type DNET Retail" at bounding box center [233, 185] width 248 height 35
click at [277, 187] on input "Retail" at bounding box center [278, 188] width 12 height 12
radio input "true"
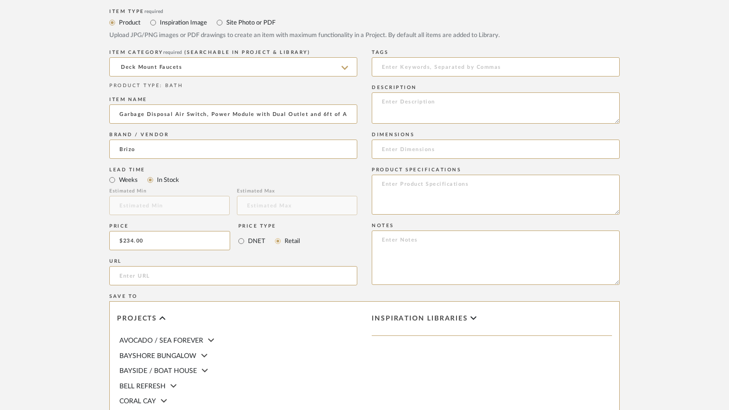
scroll to position [433, 0]
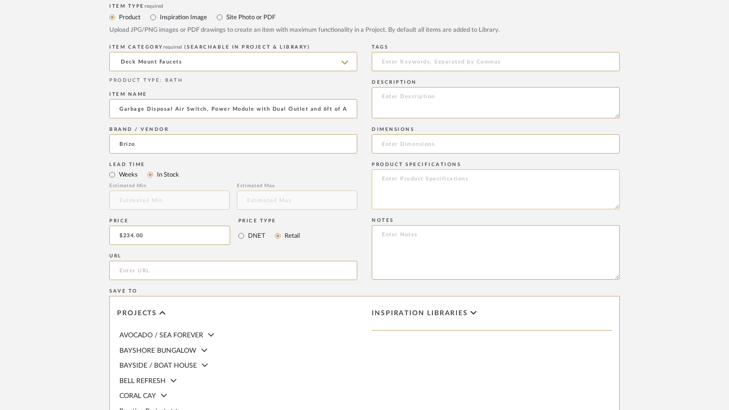
click at [395, 183] on textarea at bounding box center [496, 190] width 248 height 40
type textarea "Luxe Gold"
click at [365, 173] on div "Item Type required Product Inspiration Image Site Photo or PDF Upload JPG/PNG i…" at bounding box center [364, 282] width 511 height 563
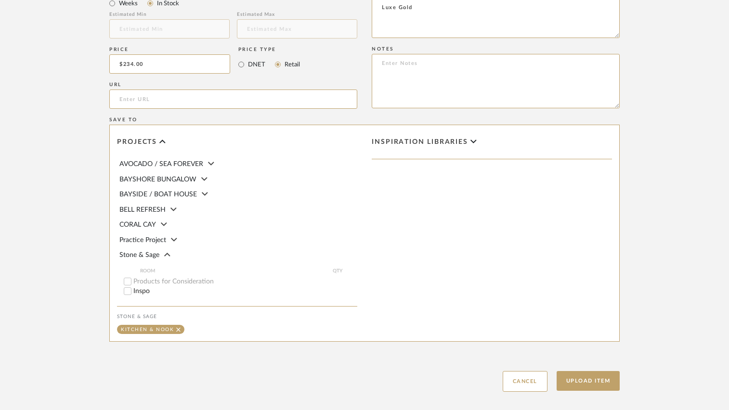
scroll to position [655, 0]
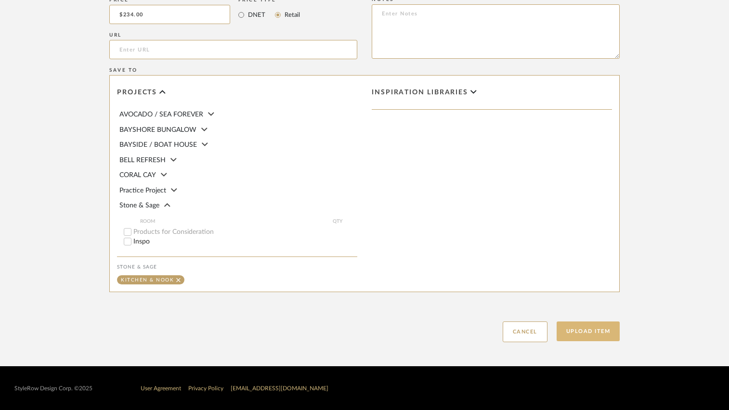
click at [566, 330] on button "Upload Item" at bounding box center [589, 332] width 64 height 20
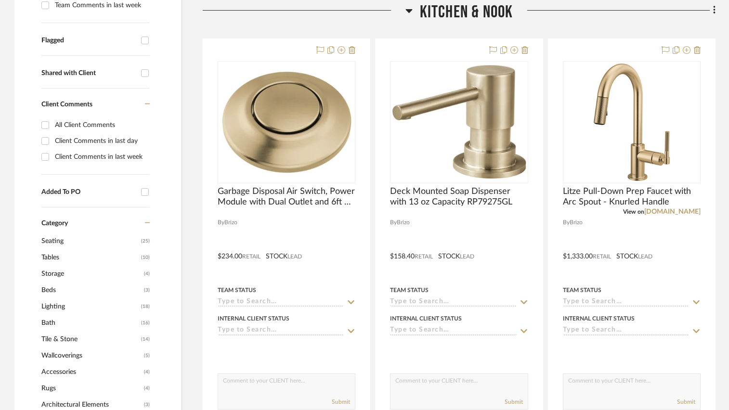
scroll to position [339, 0]
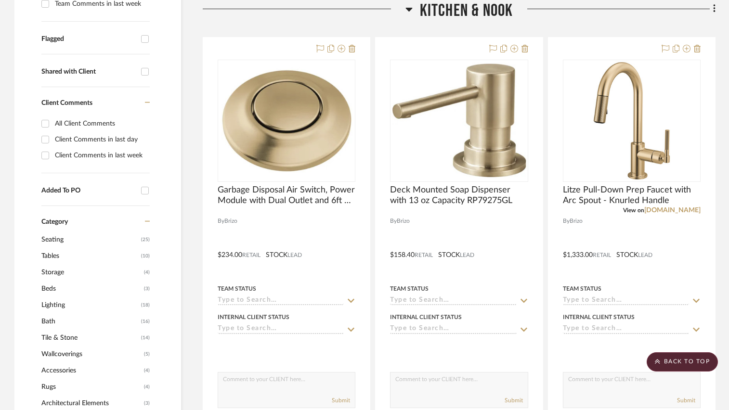
click at [408, 7] on icon at bounding box center [409, 9] width 7 height 12
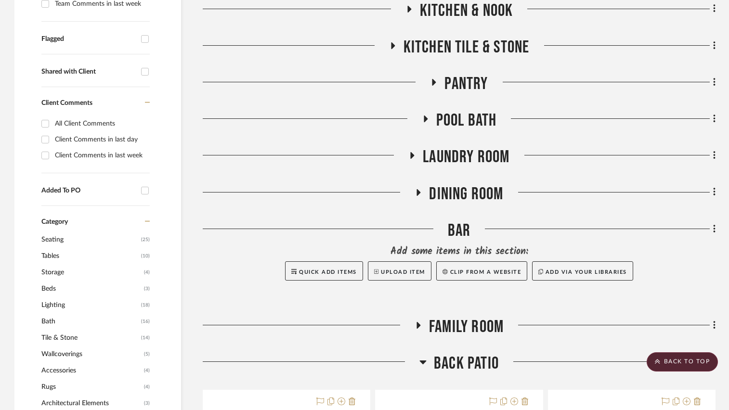
click at [424, 118] on icon at bounding box center [426, 119] width 4 height 7
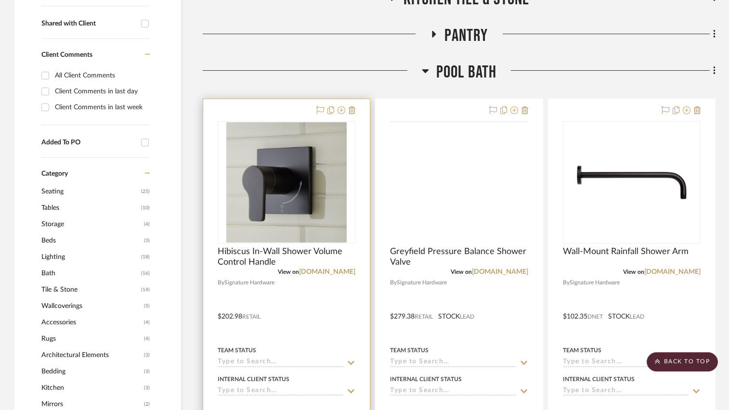
scroll to position [435, 0]
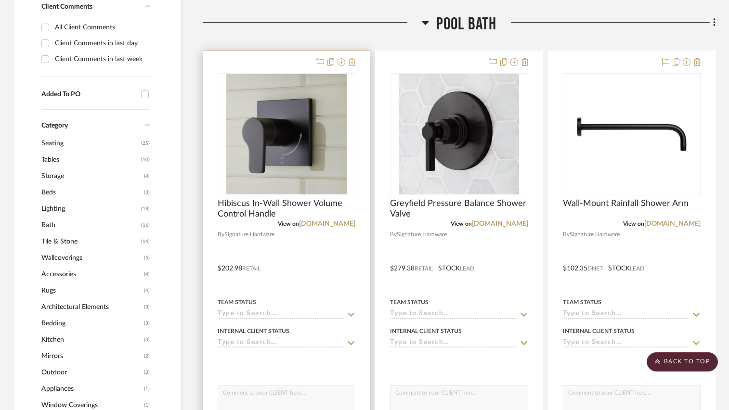
click at [353, 61] on icon at bounding box center [352, 62] width 7 height 8
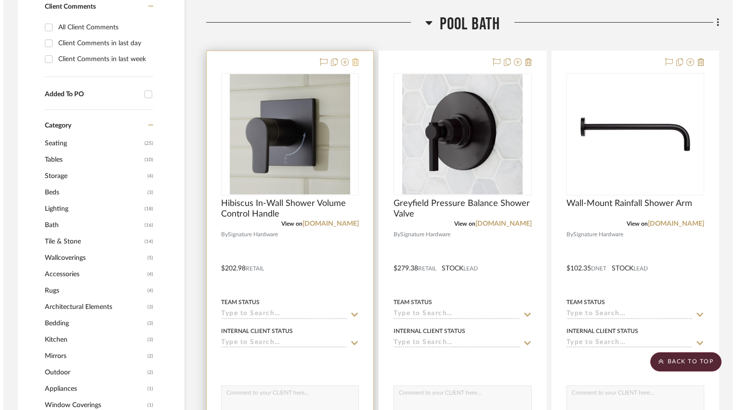
scroll to position [0, 0]
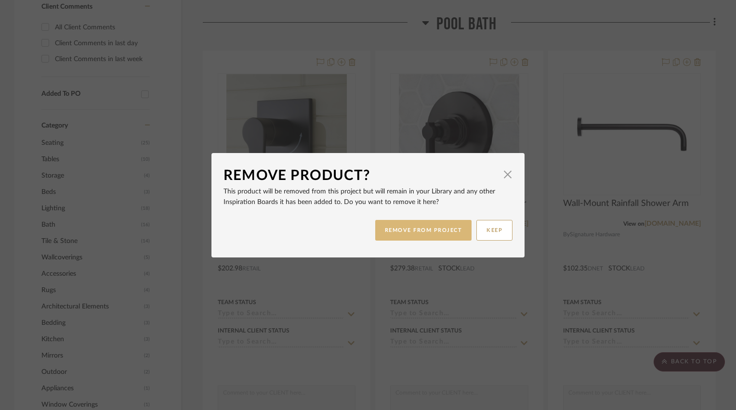
click at [404, 229] on button "REMOVE FROM PROJECT" at bounding box center [423, 230] width 97 height 21
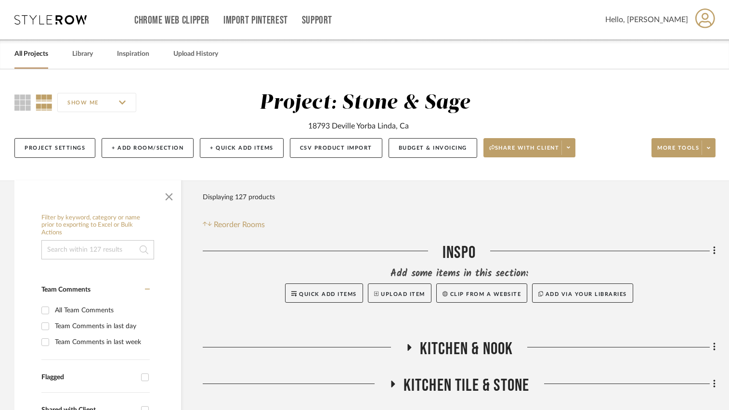
click at [105, 249] on input at bounding box center [97, 249] width 113 height 19
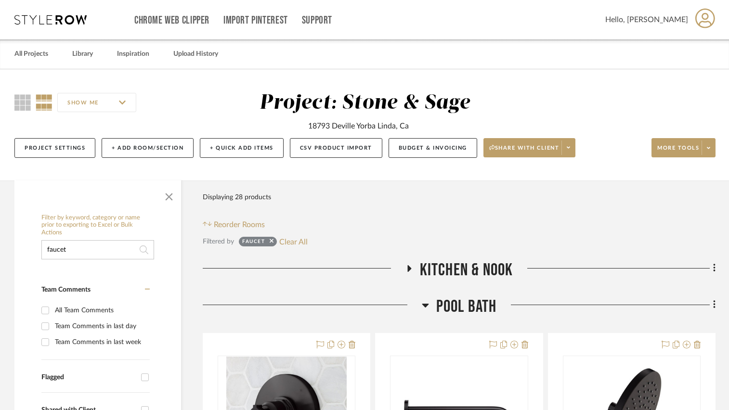
type input "faucet"
click at [408, 268] on icon at bounding box center [409, 268] width 4 height 7
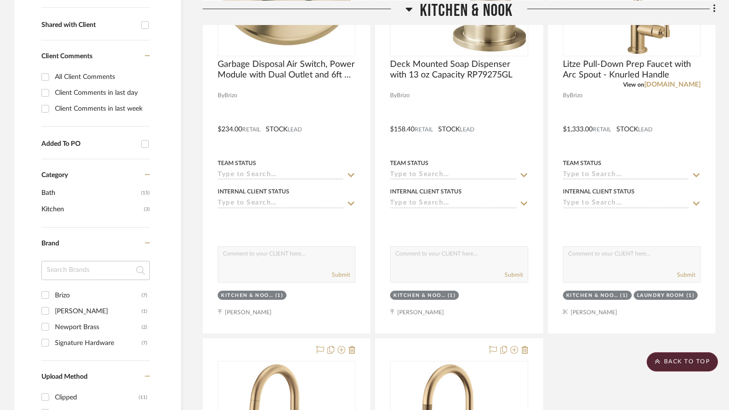
scroll to position [289, 0]
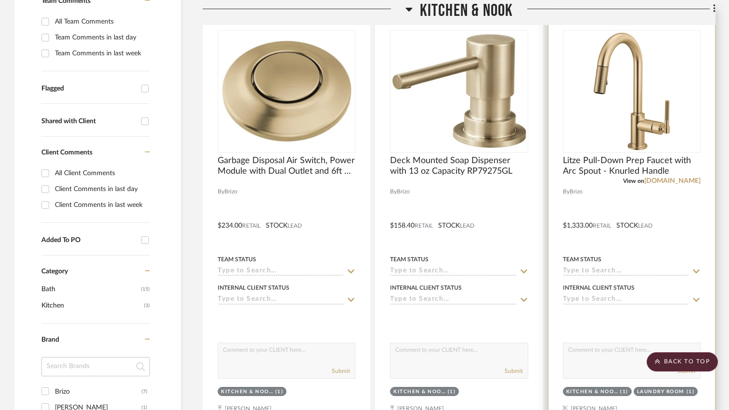
click at [625, 201] on div at bounding box center [632, 218] width 167 height 421
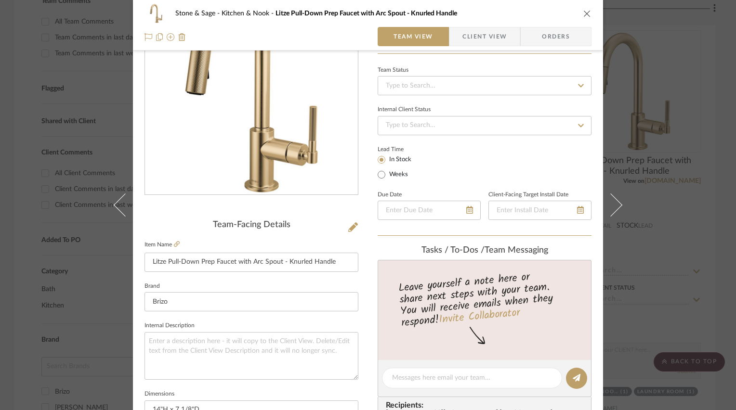
scroll to position [144, 0]
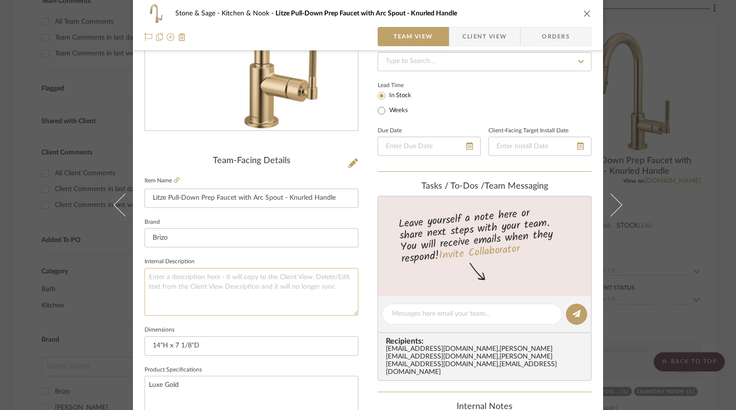
click at [251, 275] on textarea at bounding box center [251, 292] width 214 height 48
type textarea "at Island Sink"
click at [367, 253] on div "Stone & Sage Kitchen & Nook Litze Pull-Down Prep Faucet with Arc Spout - Knurle…" at bounding box center [368, 308] width 470 height 890
click at [583, 14] on icon "close" at bounding box center [587, 14] width 8 height 8
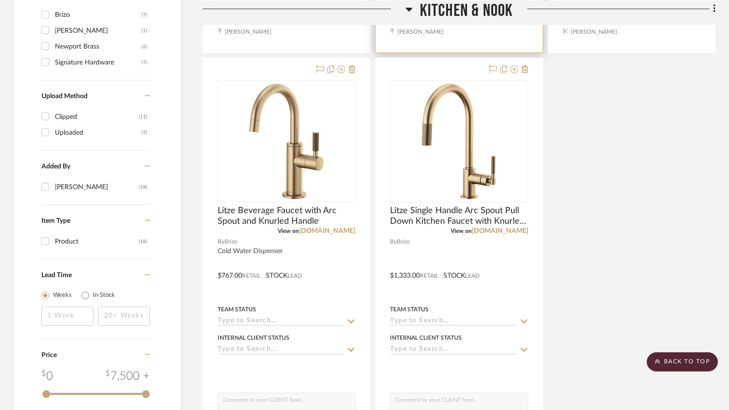
scroll to position [674, 0]
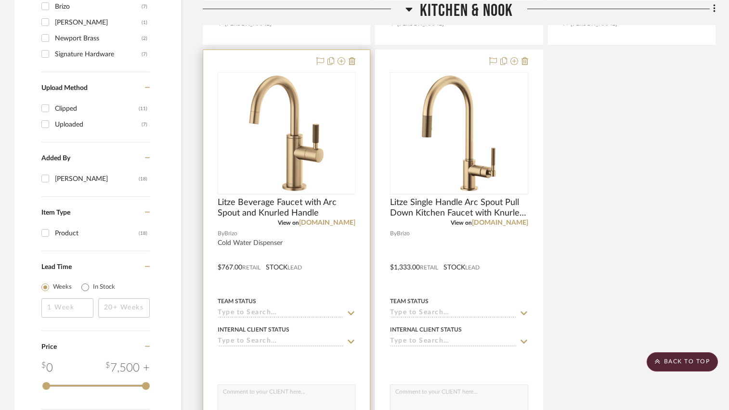
click at [297, 239] on div at bounding box center [286, 260] width 167 height 421
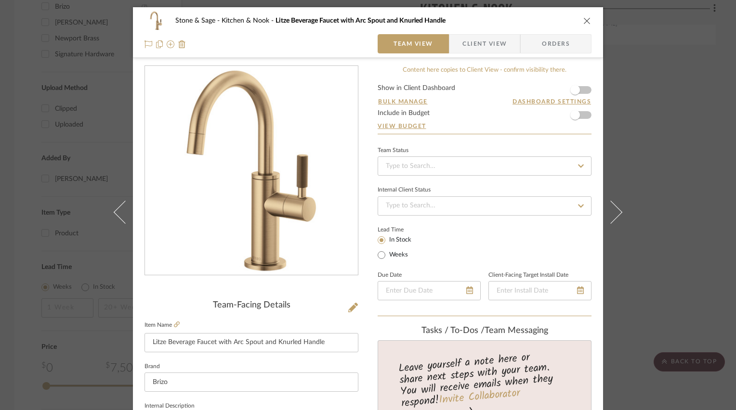
scroll to position [144, 0]
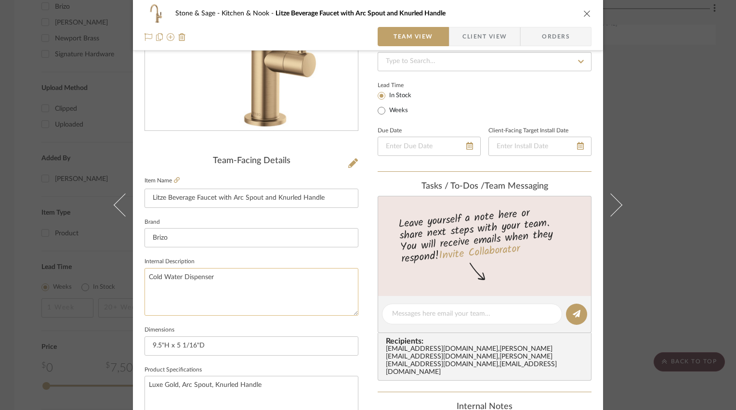
click at [256, 275] on textarea "Cold Water Dispenser" at bounding box center [251, 292] width 214 height 48
type textarea "Cold Water Dispenser at Main Sink"
click at [299, 256] on fieldset "Internal Description Cold Water Dispenser at Main Sink" at bounding box center [251, 285] width 214 height 61
click at [585, 13] on icon "close" at bounding box center [587, 14] width 8 height 8
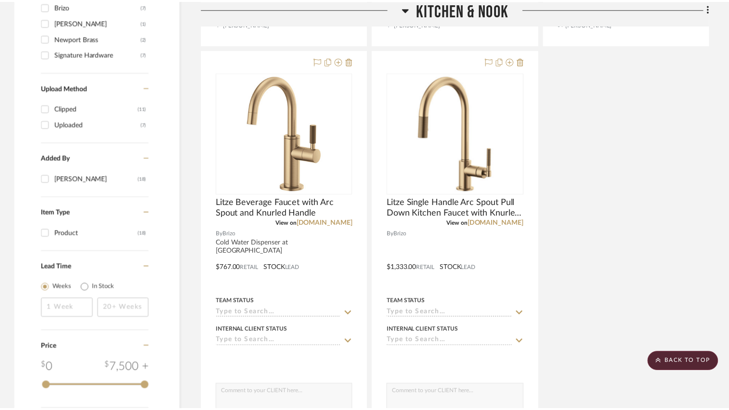
scroll to position [674, 0]
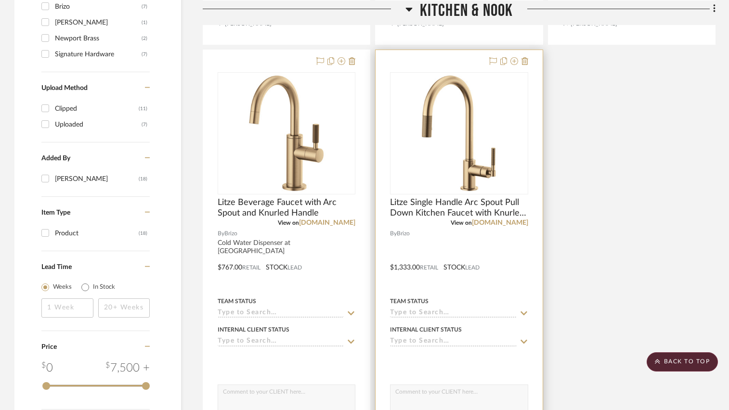
click at [474, 234] on div at bounding box center [459, 260] width 167 height 421
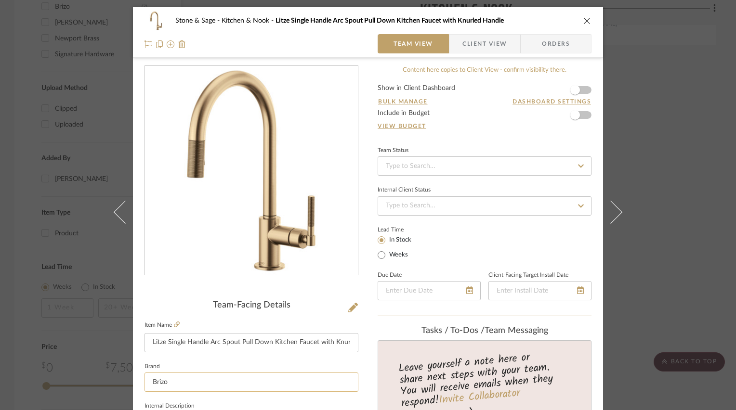
scroll to position [96, 0]
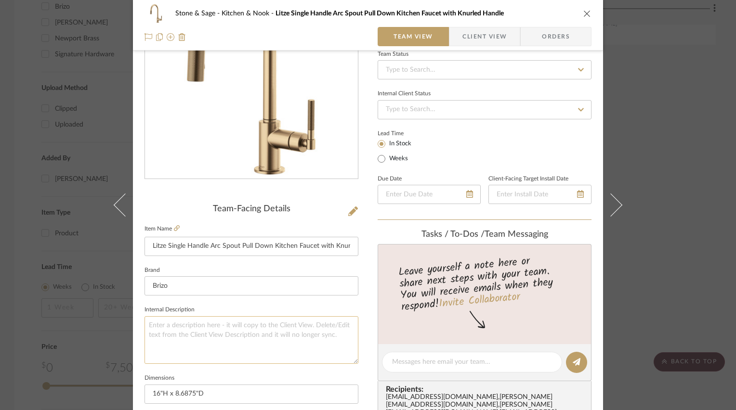
click at [192, 323] on textarea at bounding box center [251, 340] width 214 height 48
type textarea "at Main Sink"
click at [277, 306] on fieldset "Internal Description at Main Sink" at bounding box center [251, 333] width 214 height 61
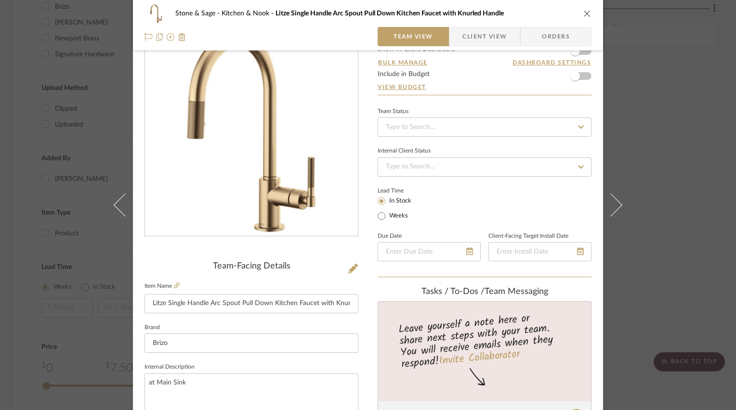
scroll to position [0, 0]
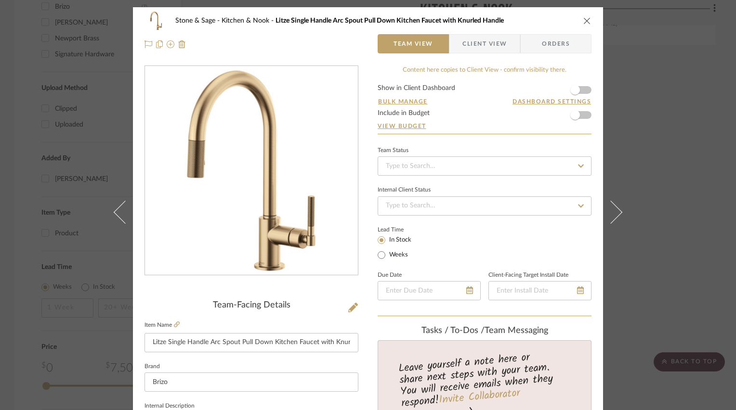
click at [583, 21] on icon "close" at bounding box center [587, 21] width 8 height 8
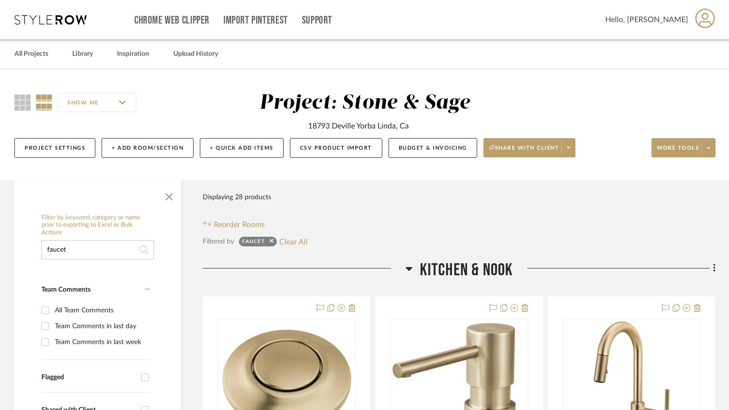
click at [95, 251] on input "faucet" at bounding box center [97, 249] width 113 height 19
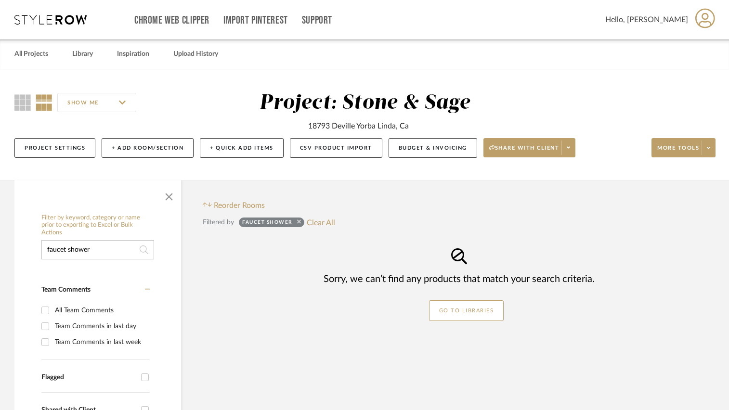
type input "faucet shower"
click at [300, 222] on icon at bounding box center [299, 222] width 4 height 4
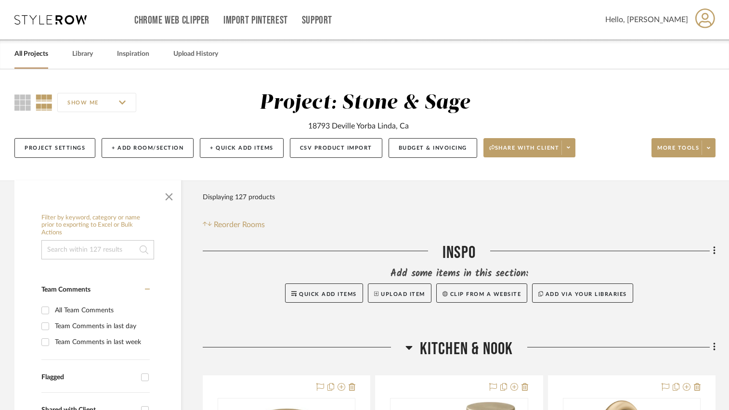
click at [108, 252] on input at bounding box center [97, 249] width 113 height 19
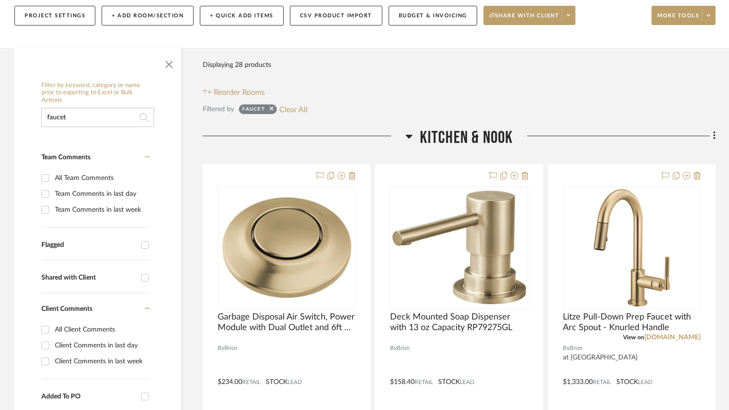
scroll to position [144, 0]
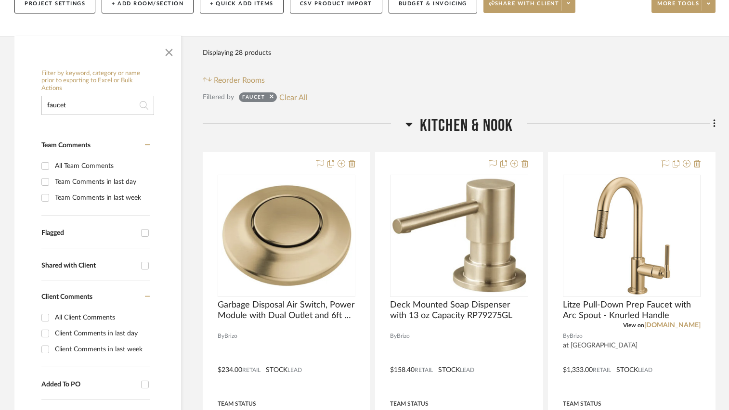
type input "faucet"
drag, startPoint x: 91, startPoint y: 104, endPoint x: -1, endPoint y: 104, distance: 92.0
click at [0, 104] on html "Chrome Web Clipper Import Pinterest Support All Projects Library Inspiration Up…" at bounding box center [364, 61] width 729 height 410
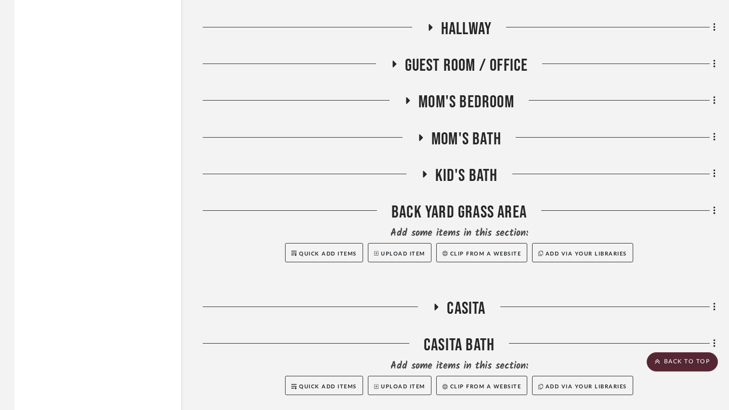
scroll to position [5596, 0]
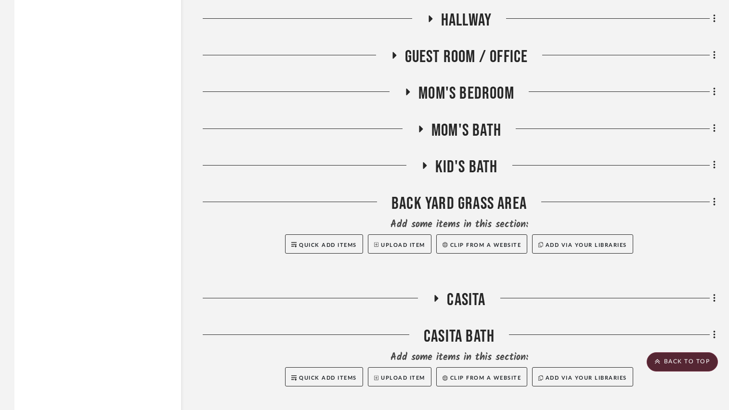
click at [418, 130] on icon at bounding box center [421, 128] width 12 height 7
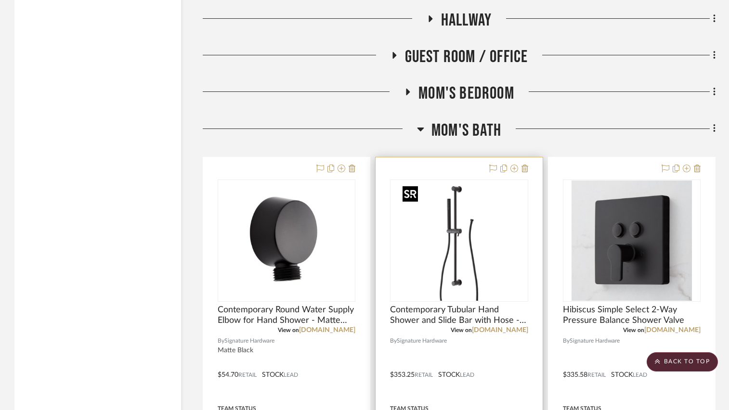
click at [426, 289] on img "0" at bounding box center [459, 241] width 120 height 120
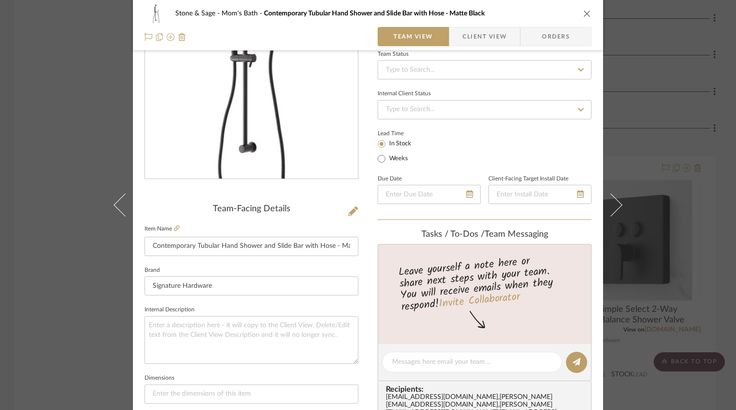
scroll to position [144, 0]
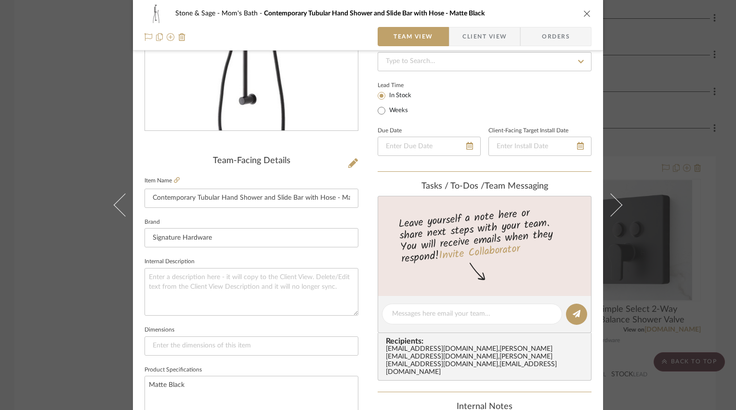
click at [586, 15] on icon "close" at bounding box center [587, 14] width 8 height 8
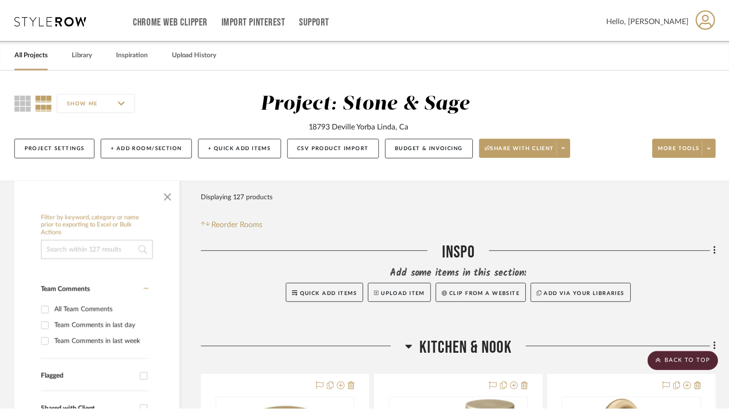
scroll to position [5596, 0]
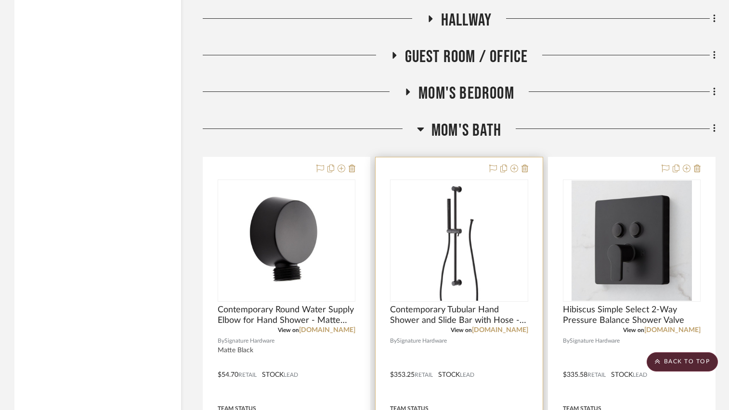
click at [514, 353] on div at bounding box center [459, 367] width 167 height 421
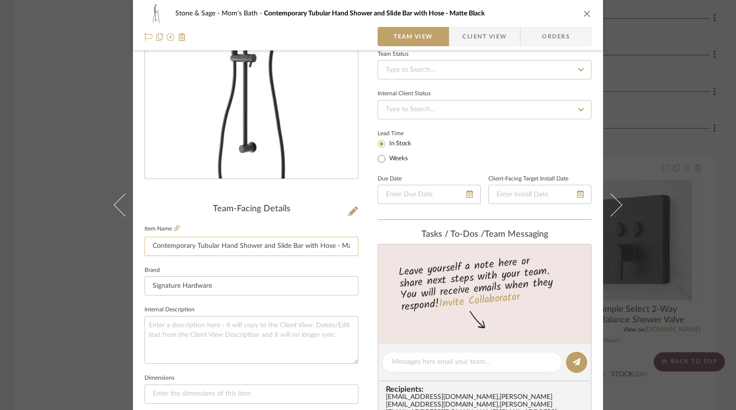
scroll to position [0, 23]
drag, startPoint x: 298, startPoint y: 242, endPoint x: 374, endPoint y: 243, distance: 76.1
click at [374, 243] on div "Stone & Sage Mom's Bath Contemporary Tubular Hand Shower and Slide Bar with Hos…" at bounding box center [368, 356] width 470 height 890
click at [326, 251] on input "Contemporary Tubular Hand Shower and Slide Bar with Hose - Matte Black" at bounding box center [251, 246] width 214 height 19
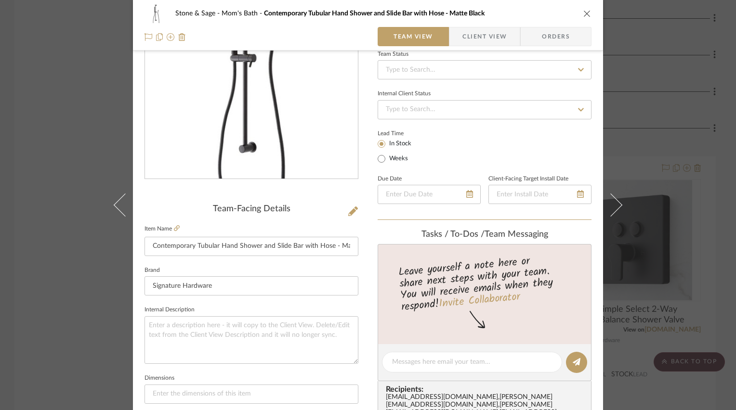
click at [364, 234] on div "Stone & Sage Mom's Bath Contemporary Tubular Hand Shower and Slide Bar with Hos…" at bounding box center [368, 356] width 470 height 890
click at [583, 14] on icon "close" at bounding box center [587, 14] width 8 height 8
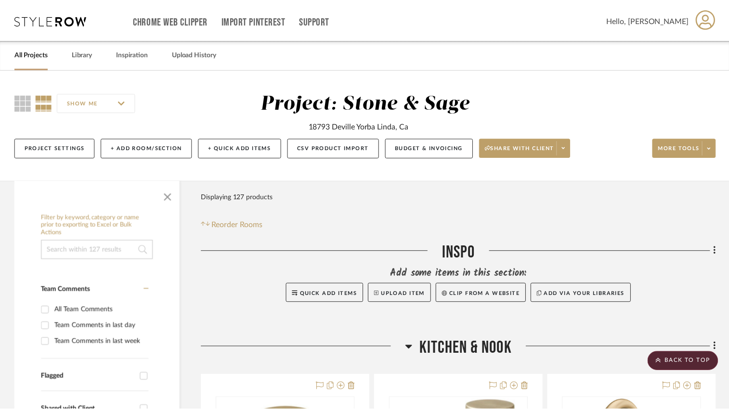
scroll to position [5596, 0]
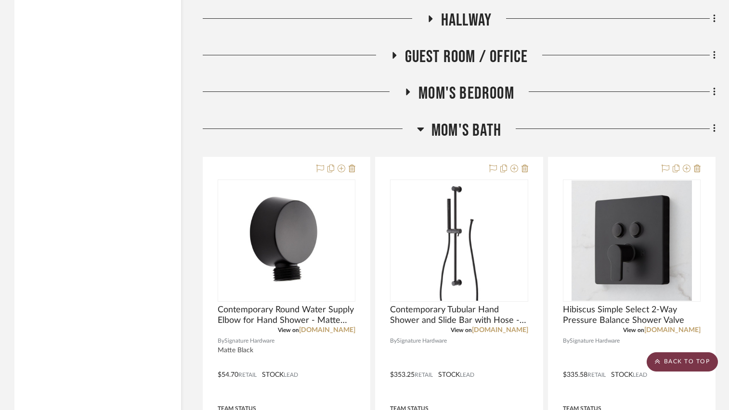
click at [681, 364] on scroll-to-top-button "BACK TO TOP" at bounding box center [682, 362] width 71 height 19
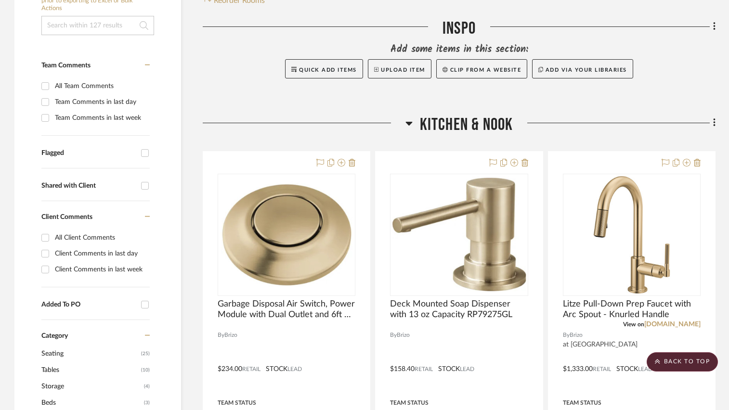
scroll to position [0, 0]
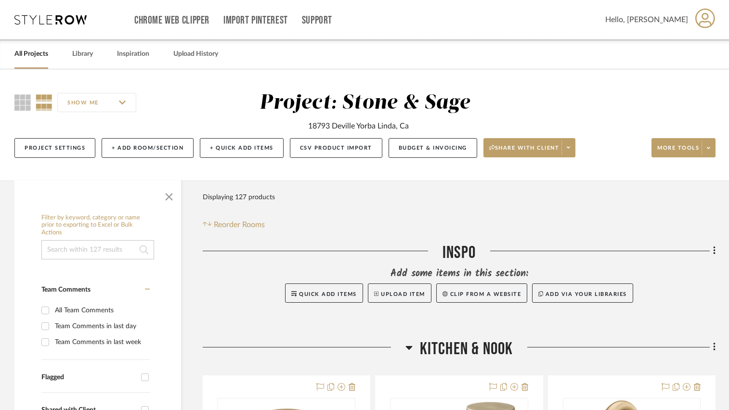
click at [85, 249] on input at bounding box center [97, 249] width 113 height 19
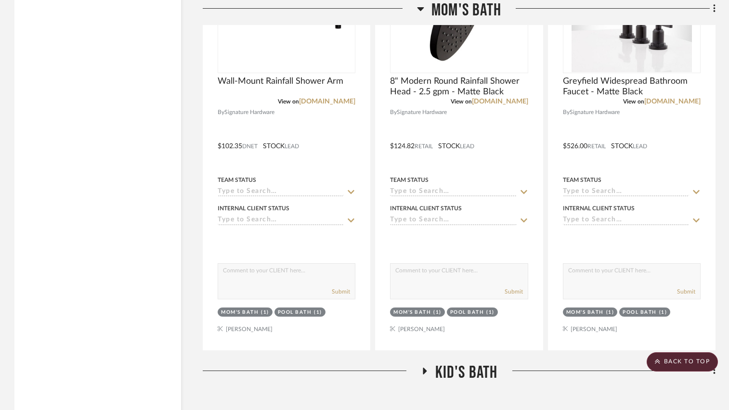
scroll to position [3618, 0]
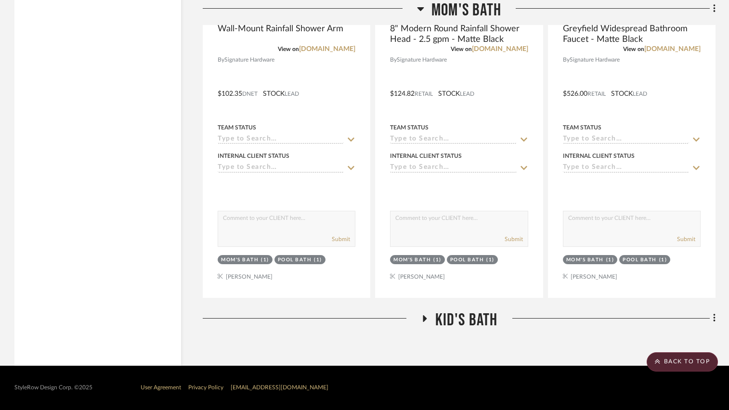
type input "faucet"
click at [423, 316] on icon at bounding box center [425, 318] width 4 height 7
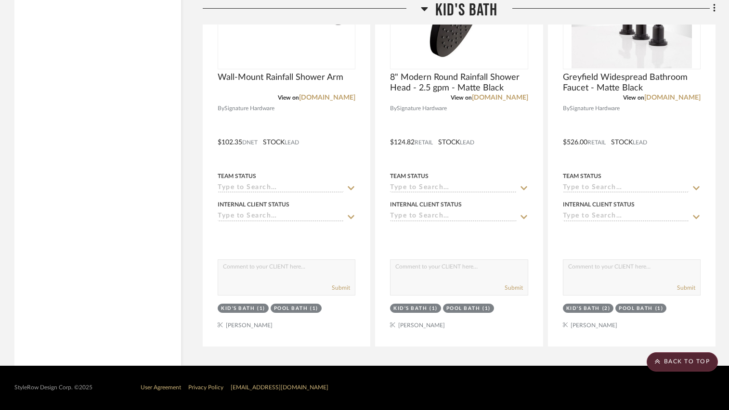
scroll to position [4468, 0]
click at [677, 361] on scroll-to-top-button "BACK TO TOP" at bounding box center [682, 362] width 71 height 19
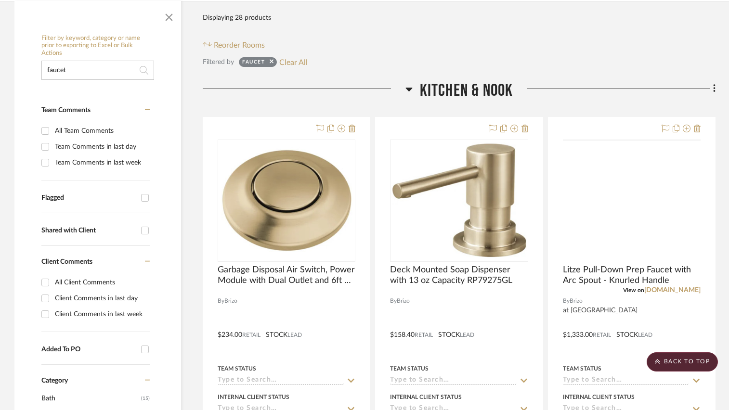
scroll to position [0, 0]
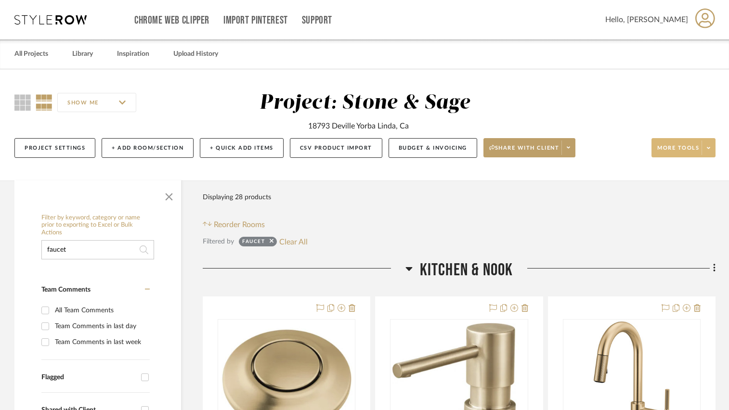
click at [706, 144] on span at bounding box center [708, 148] width 13 height 14
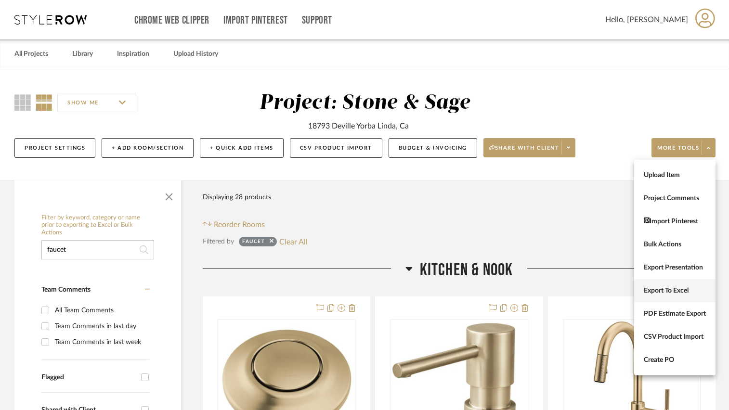
click at [669, 289] on span "Export To Excel" at bounding box center [675, 291] width 62 height 8
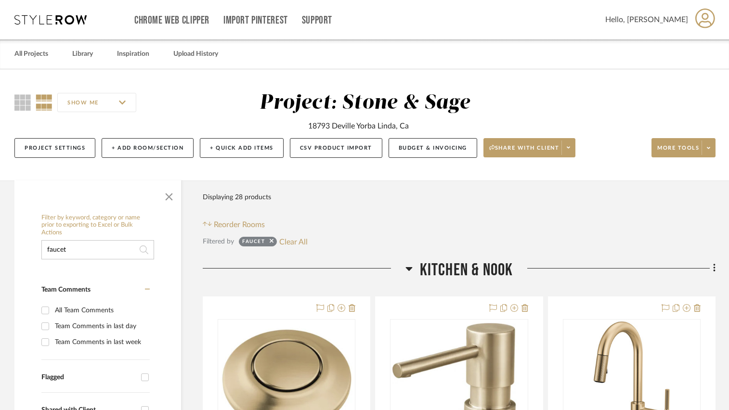
click at [456, 57] on div "All Projects Library Inspiration Upload History" at bounding box center [364, 53] width 729 height 29
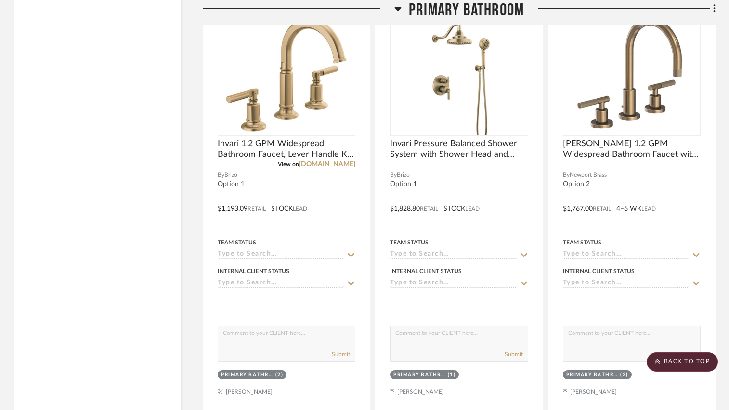
scroll to position [2143, 0]
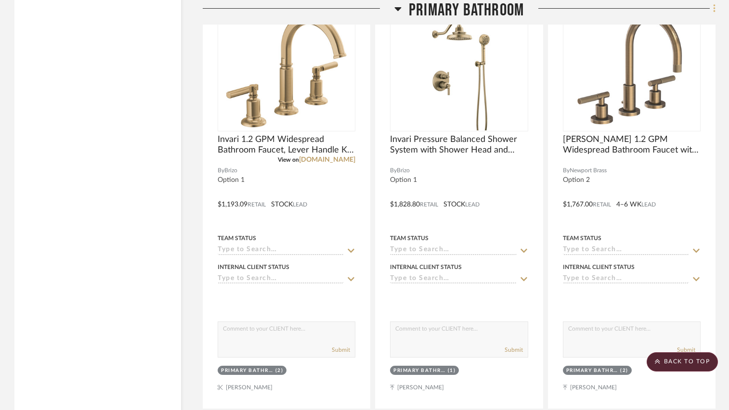
click at [715, 8] on icon at bounding box center [714, 8] width 3 height 11
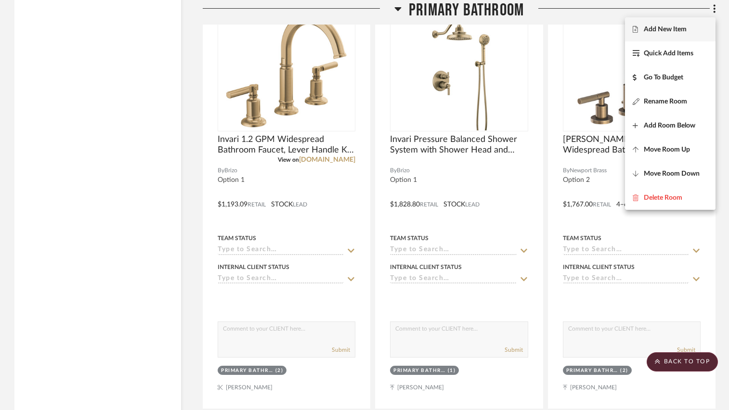
click at [687, 27] on span "Add New Item" at bounding box center [665, 30] width 43 height 8
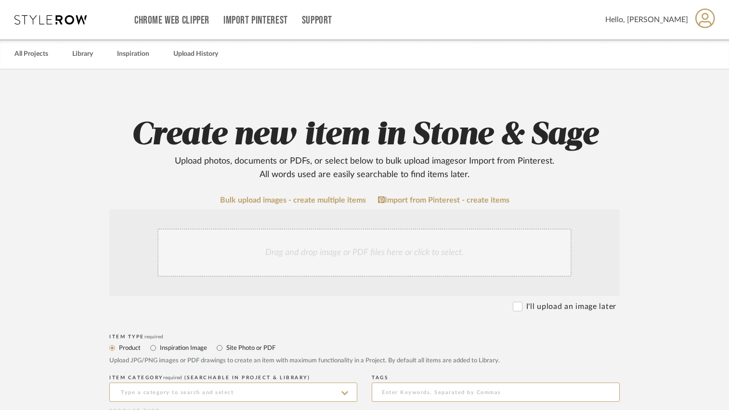
click at [375, 261] on div "Drag and drop image or PDF files here or click to select." at bounding box center [364, 253] width 414 height 48
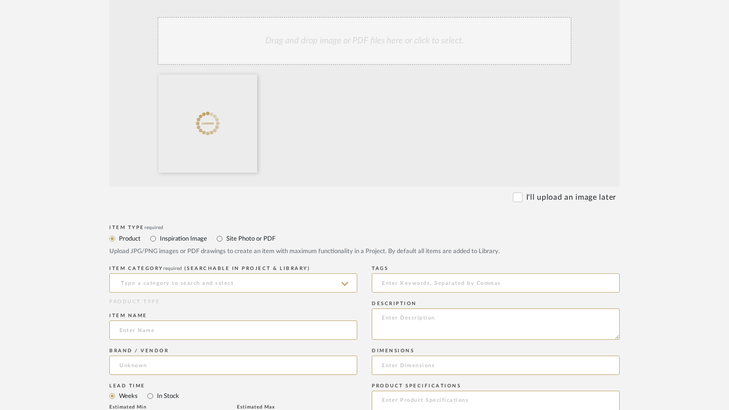
scroll to position [337, 0]
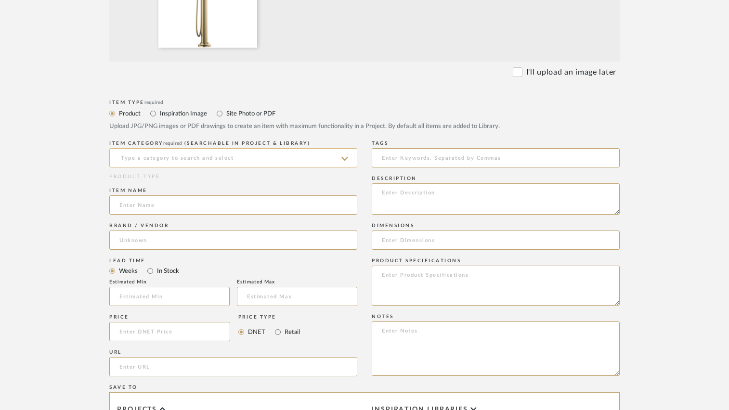
click at [154, 157] on input at bounding box center [233, 157] width 248 height 19
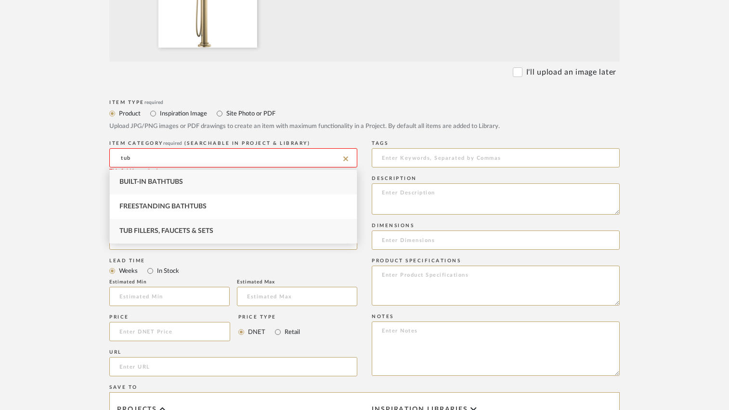
click at [158, 231] on span "Tub Fillers, Faucets & Sets" at bounding box center [166, 231] width 94 height 7
type input "Tub Fillers, Faucets & Sets"
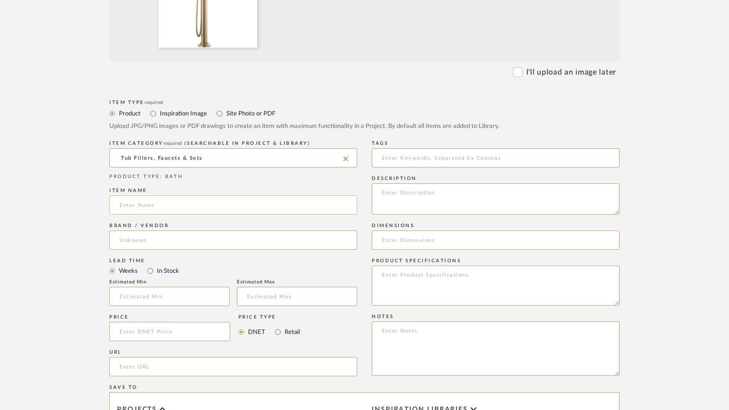
click at [157, 210] on input at bounding box center [233, 205] width 248 height 19
click at [194, 206] on input at bounding box center [233, 205] width 248 height 19
paste input "Invari Floor Mounted Tub Filler with Built-In Diverter - Includes Hand Shower, …"
type input "Invari Floor Mounted Tub Filler with Built-In Diverter - Includes Hand Shower, …"
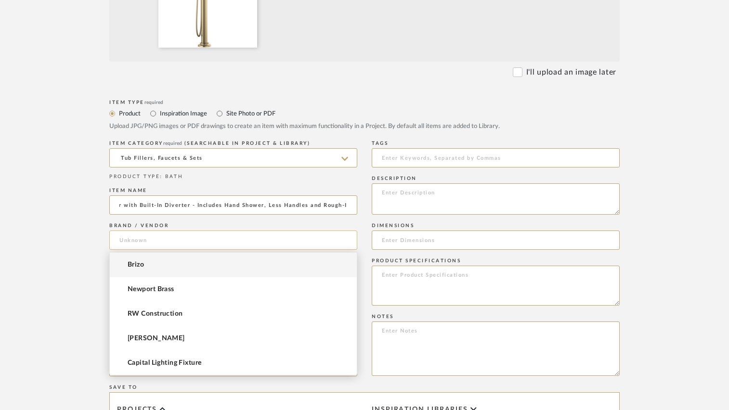
scroll to position [0, 0]
click at [162, 242] on input at bounding box center [233, 240] width 248 height 19
type input "Brizo"
click at [135, 266] on span "Brizo" at bounding box center [136, 265] width 16 height 8
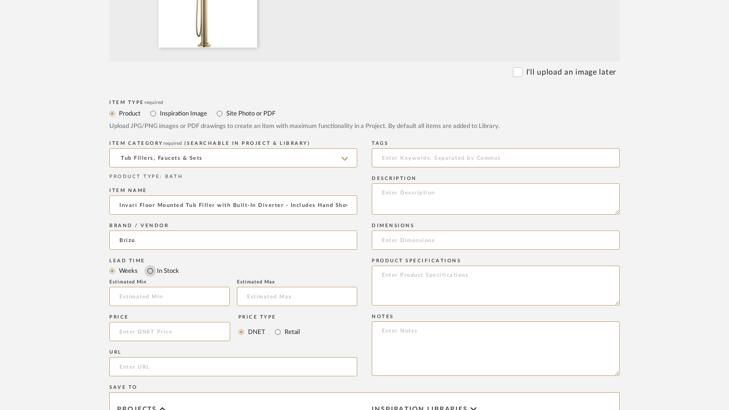
click at [149, 273] on input "In Stock" at bounding box center [150, 271] width 12 height 12
radio input "true"
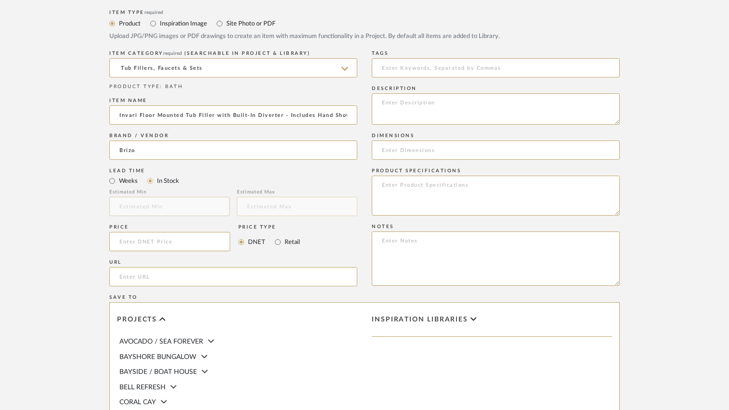
scroll to position [433, 0]
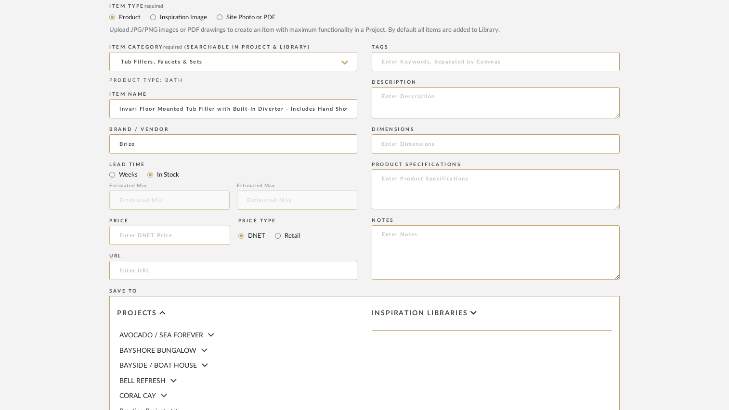
click at [195, 237] on input at bounding box center [169, 235] width 121 height 19
type input "$3,893.04"
click at [277, 234] on input "Retail" at bounding box center [278, 236] width 12 height 12
radio input "true"
click at [328, 237] on div "Price $3,893.04 Price Type DNET Retail" at bounding box center [233, 233] width 248 height 35
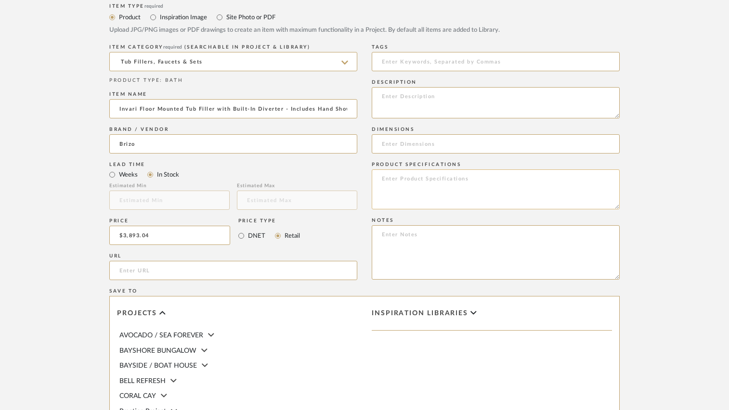
click at [415, 185] on textarea at bounding box center [496, 190] width 248 height 40
type textarea "Luxe Gold"
click at [395, 100] on textarea at bounding box center [496, 102] width 248 height 31
type textarea "Option 1"
click at [356, 94] on div "Item name" at bounding box center [233, 95] width 248 height 6
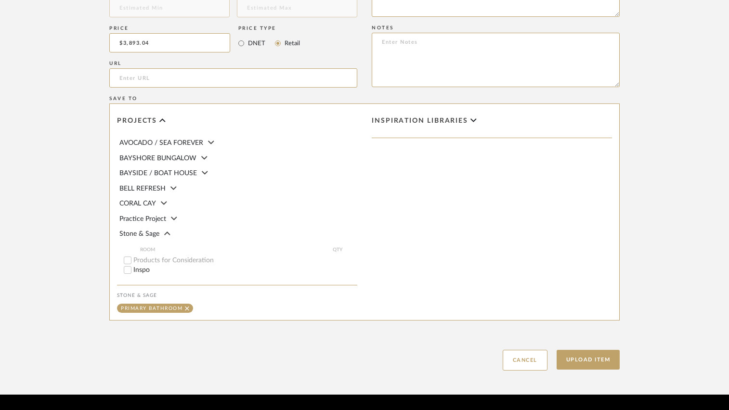
scroll to position [655, 0]
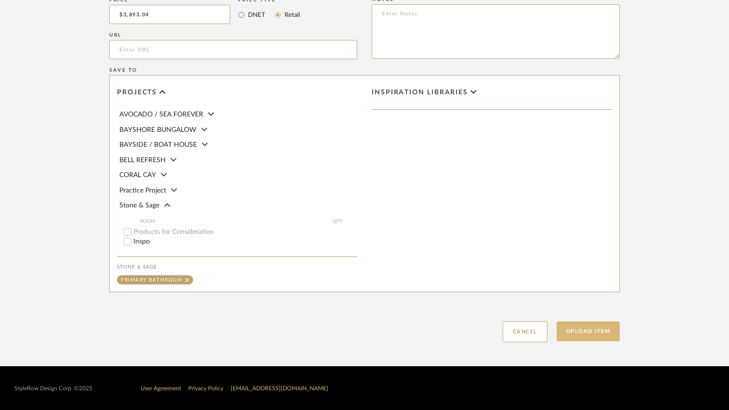
click at [585, 329] on button "Upload Item" at bounding box center [589, 332] width 64 height 20
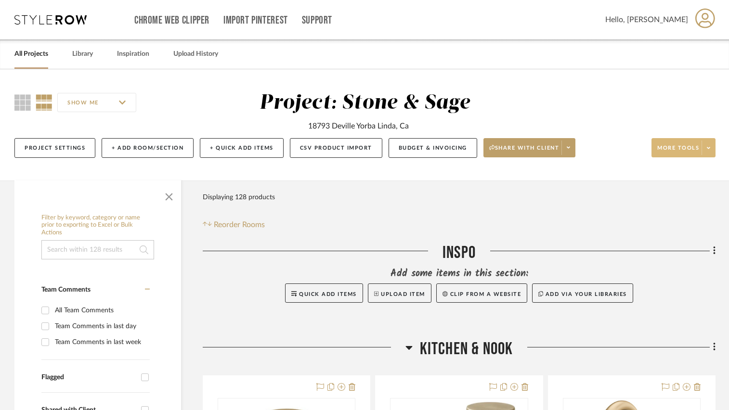
click at [709, 143] on span at bounding box center [708, 148] width 13 height 14
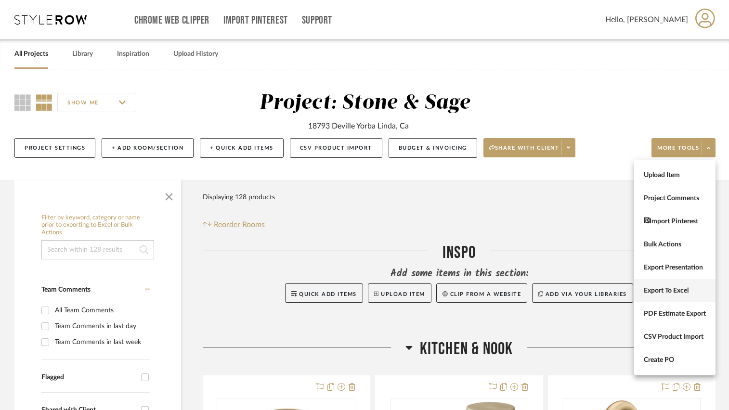
click at [679, 284] on button "Export To Excel" at bounding box center [674, 290] width 81 height 23
